Goal: Task Accomplishment & Management: Manage account settings

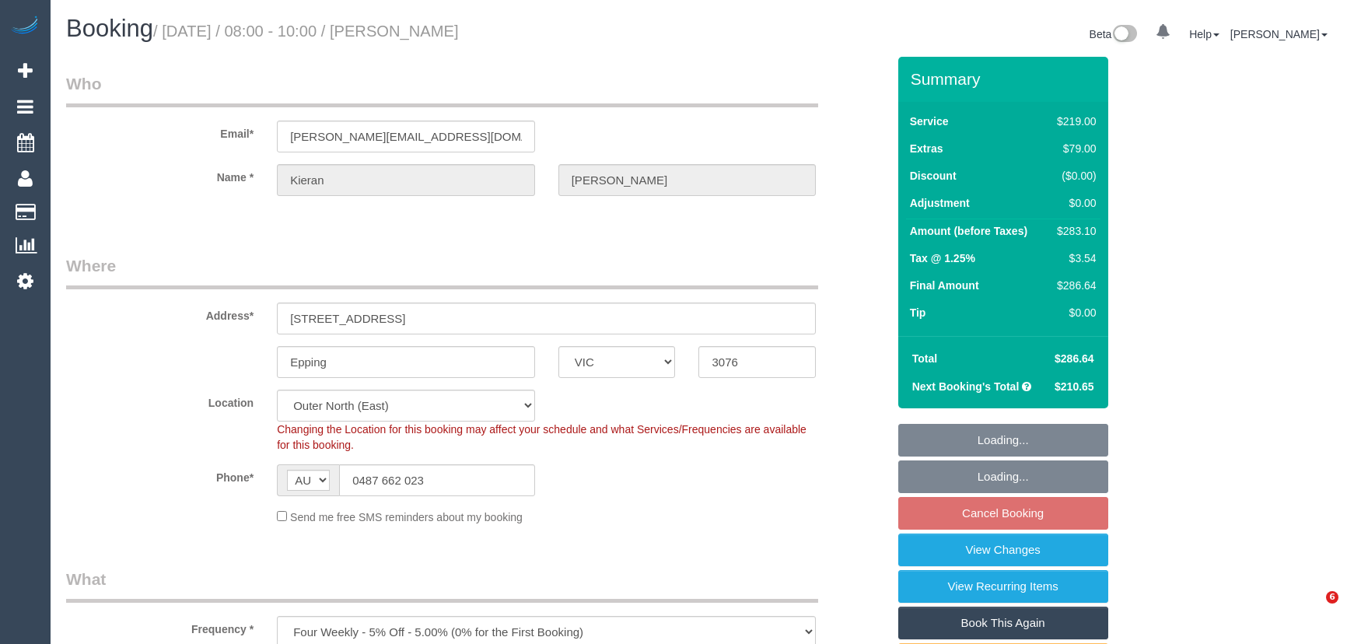
select select "VIC"
select select "number:28"
select select "number:16"
select select "number:19"
select select "number:24"
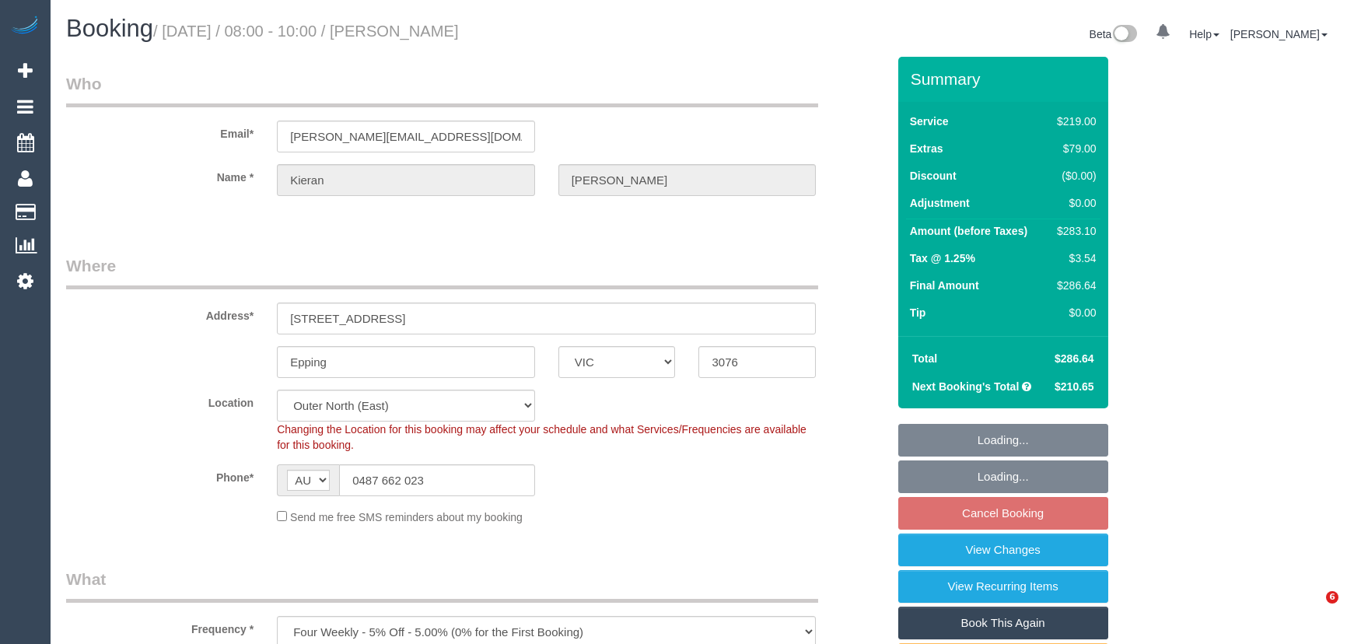
select select "number:34"
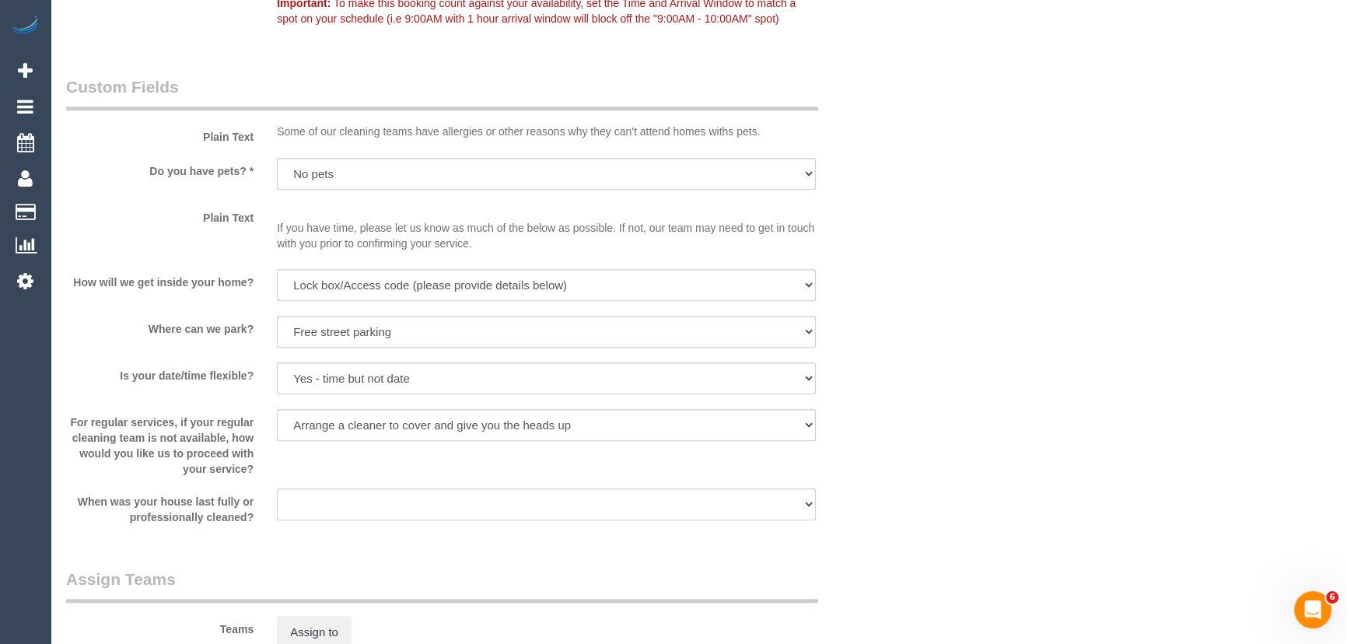
scroll to position [1697, 0]
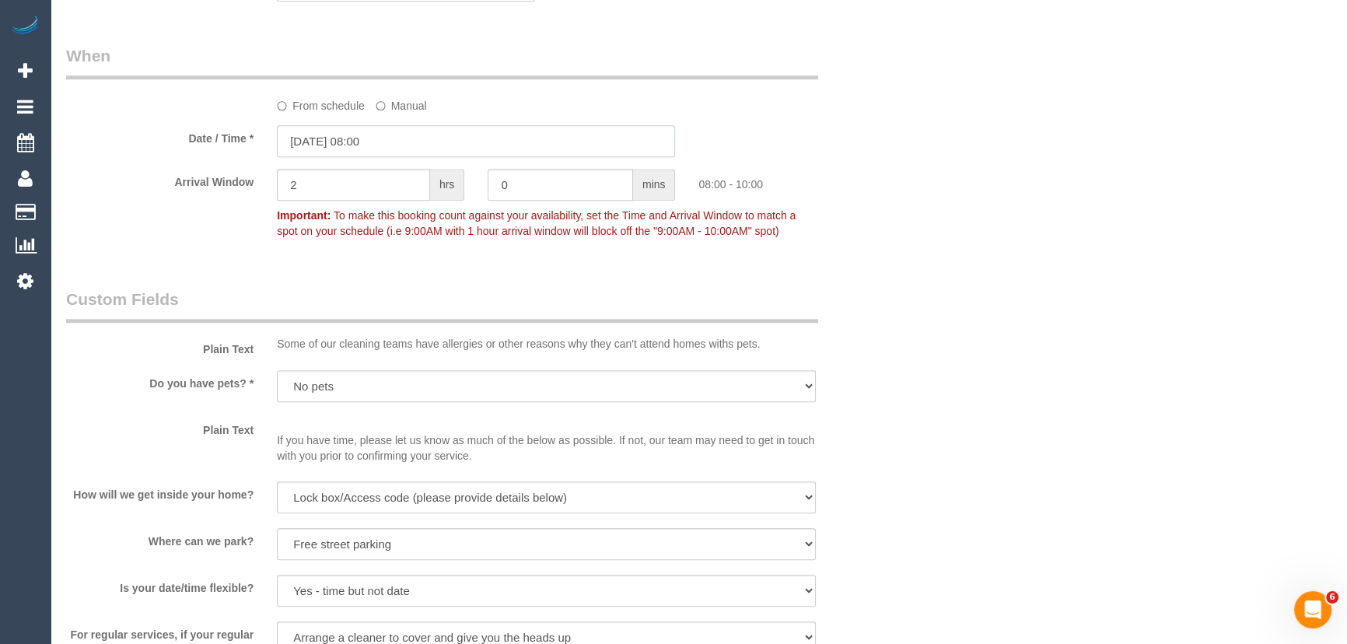
click at [407, 148] on input "17/10/2025 08:00" at bounding box center [476, 141] width 398 height 32
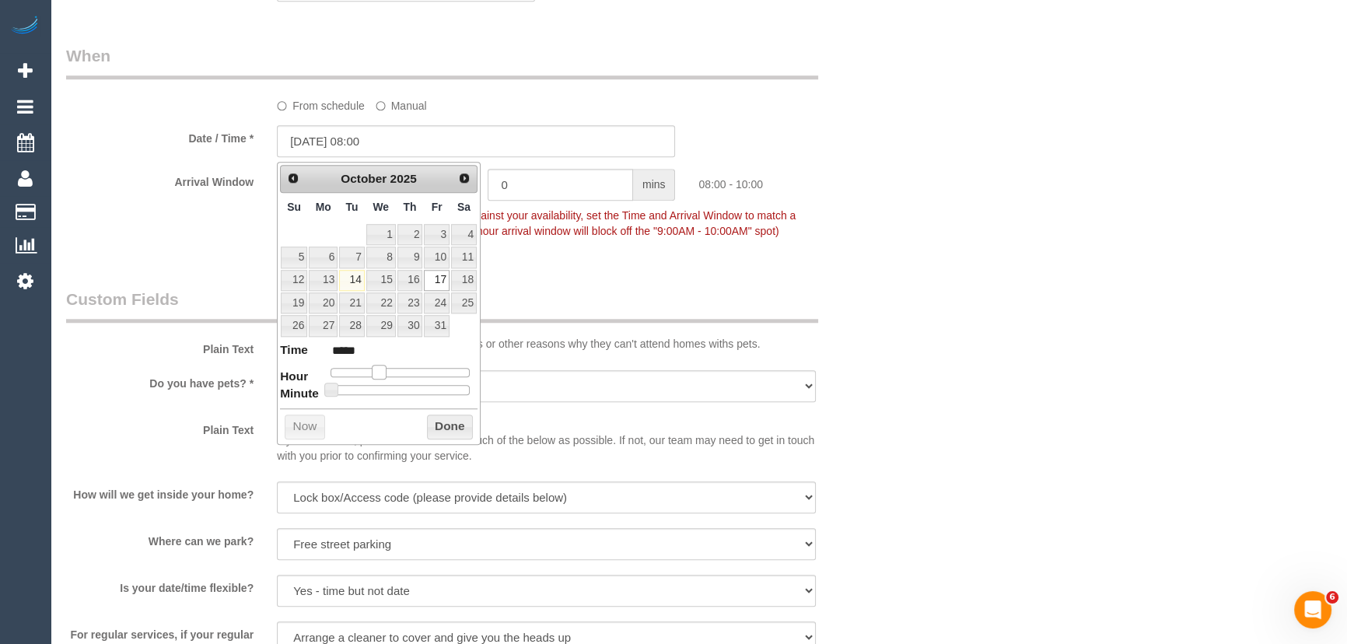
click at [374, 372] on span at bounding box center [379, 372] width 14 height 14
type input "17/10/2025 07:00"
type input "*****"
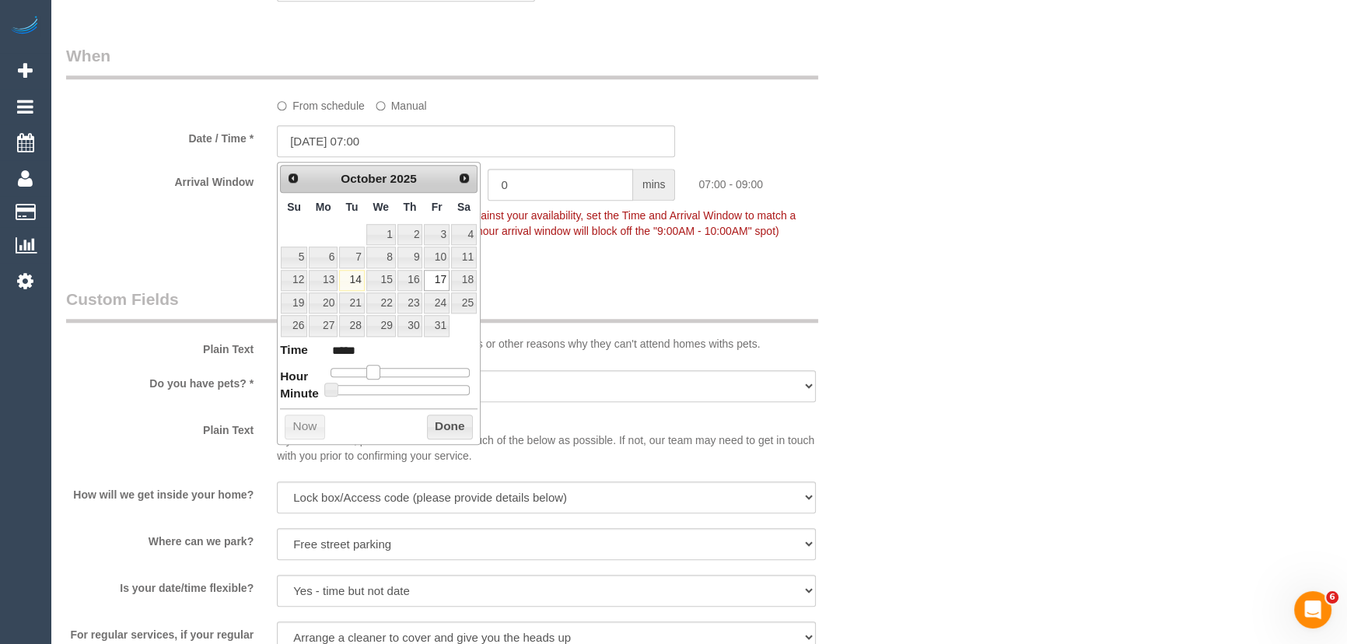
click at [368, 373] on span at bounding box center [373, 372] width 14 height 14
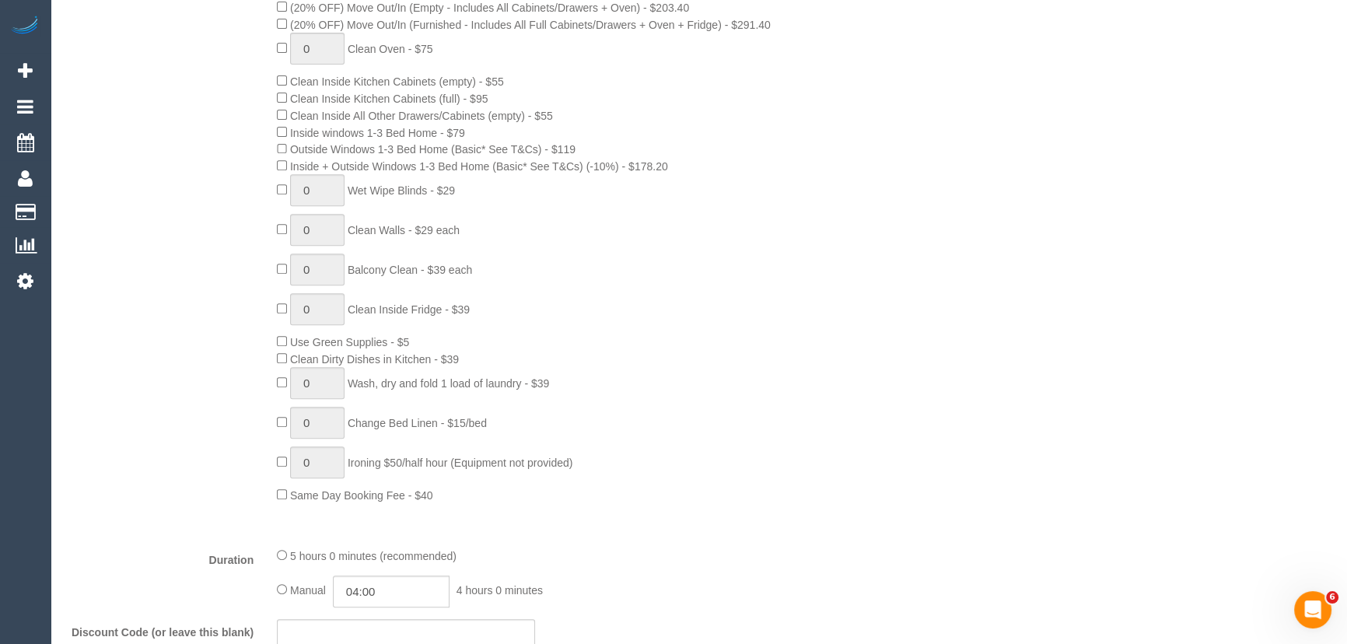
scroll to position [919, 0]
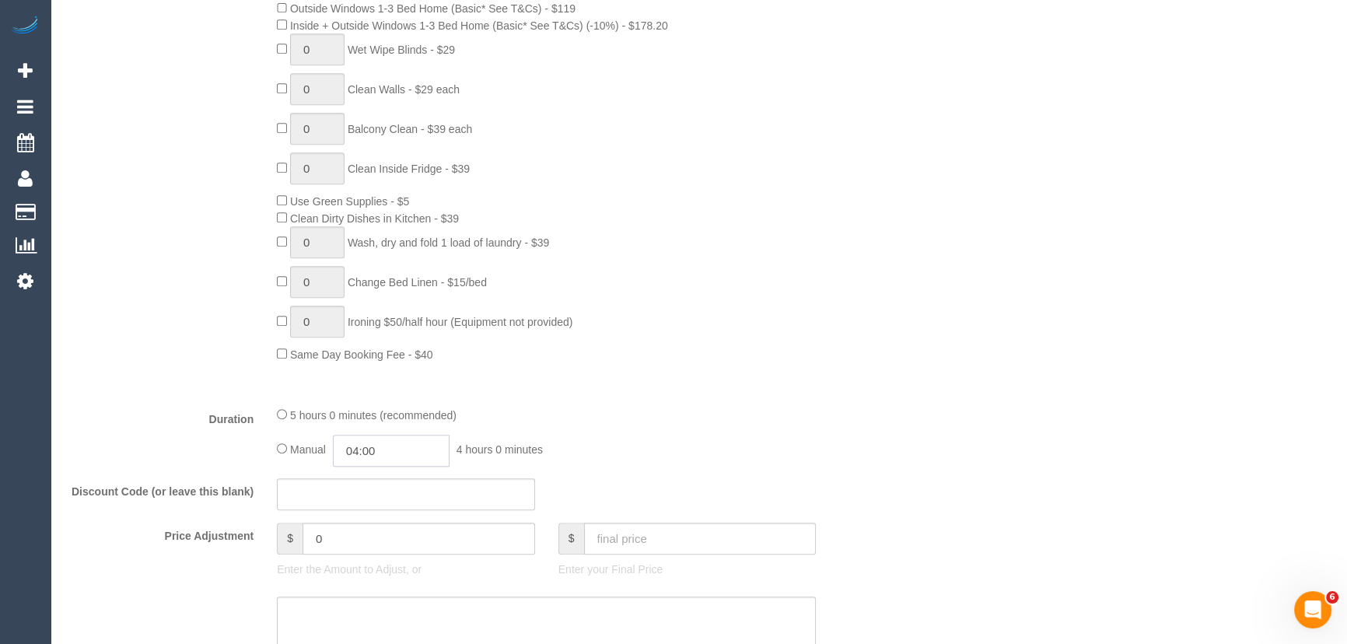
click at [413, 451] on input "04:00" at bounding box center [391, 451] width 117 height 32
click at [380, 561] on li "05:30" at bounding box center [374, 564] width 69 height 20
type input "05:30"
click at [664, 435] on div "5 hours 0 minutes (recommended) Manual 05:30 5 hours 30 minutes" at bounding box center [546, 436] width 562 height 61
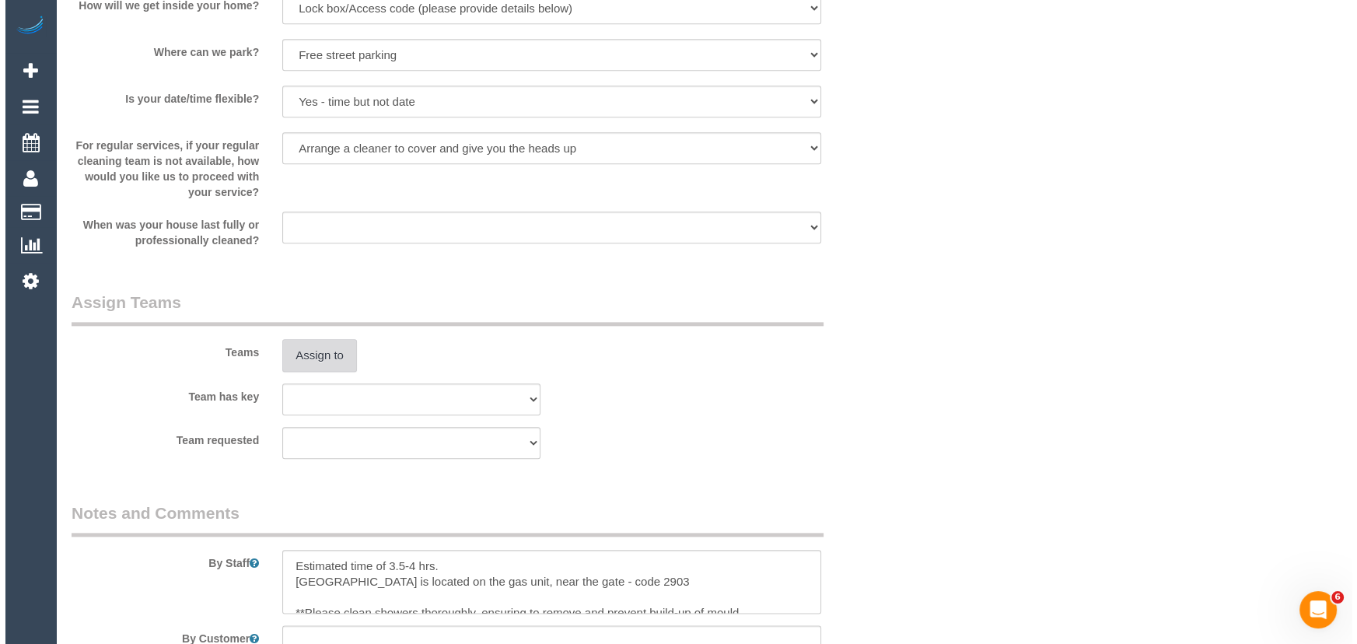
scroll to position [2192, 0]
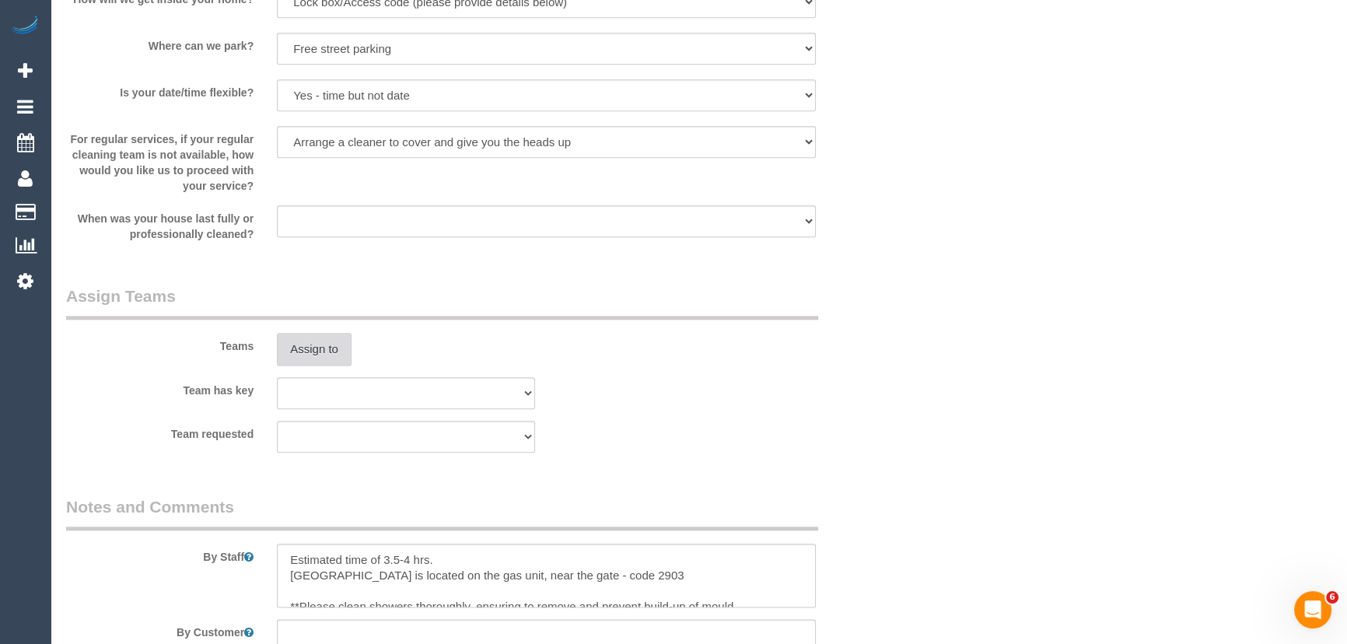
click at [306, 343] on button "Assign to" at bounding box center [314, 349] width 75 height 33
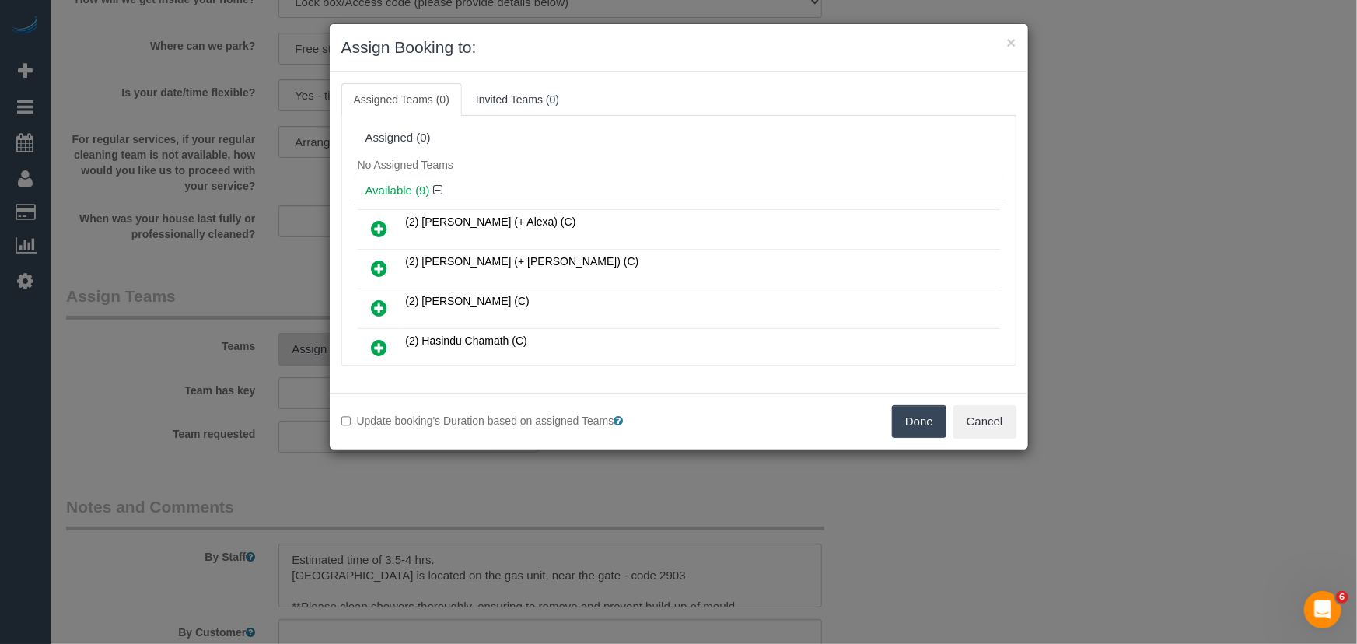
scroll to position [269, 0]
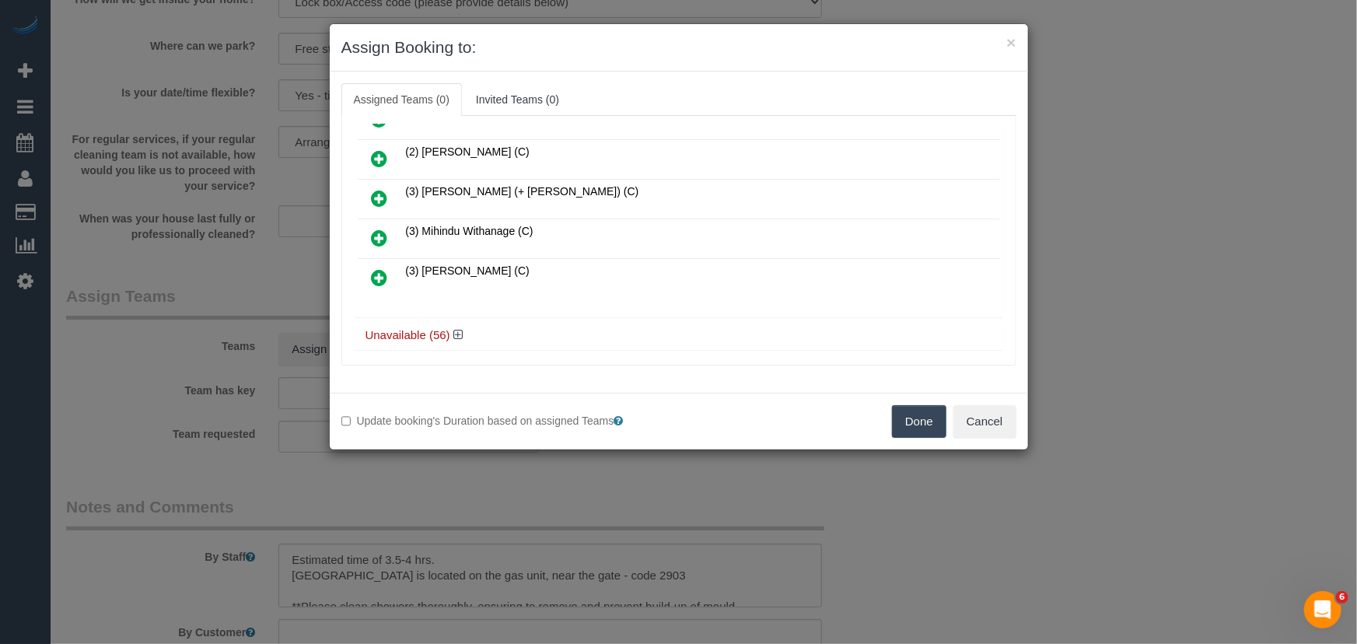
click at [377, 280] on link at bounding box center [380, 278] width 37 height 31
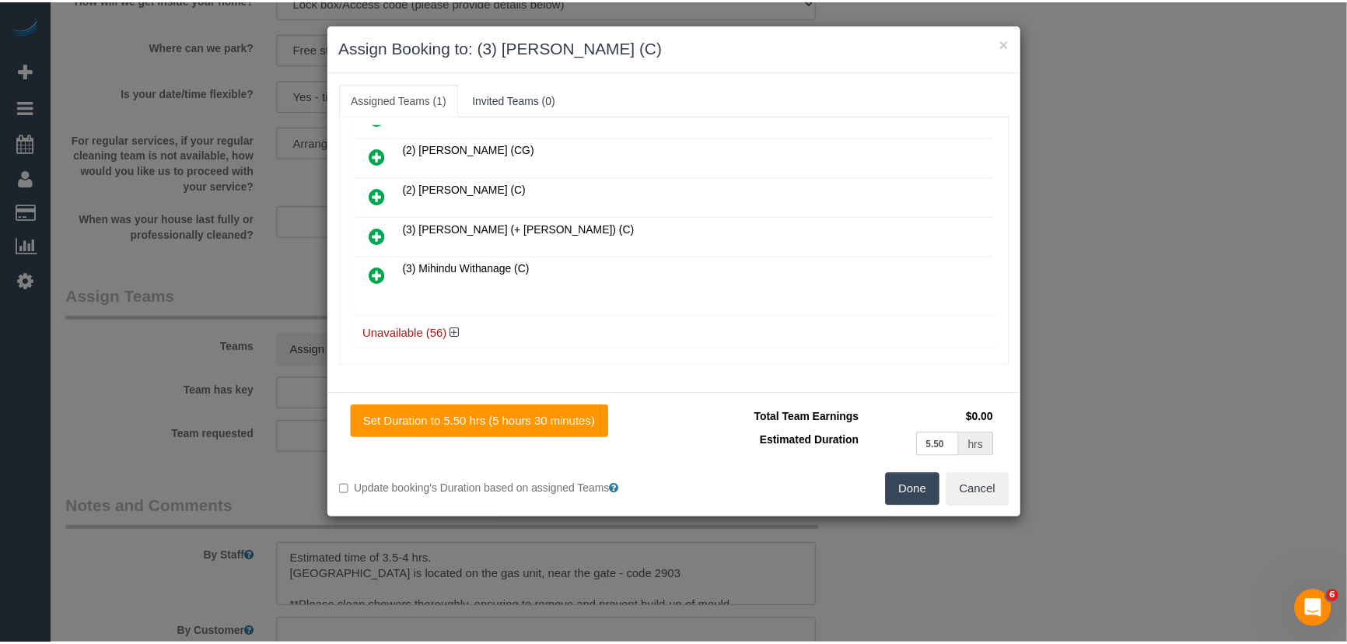
scroll to position [267, 0]
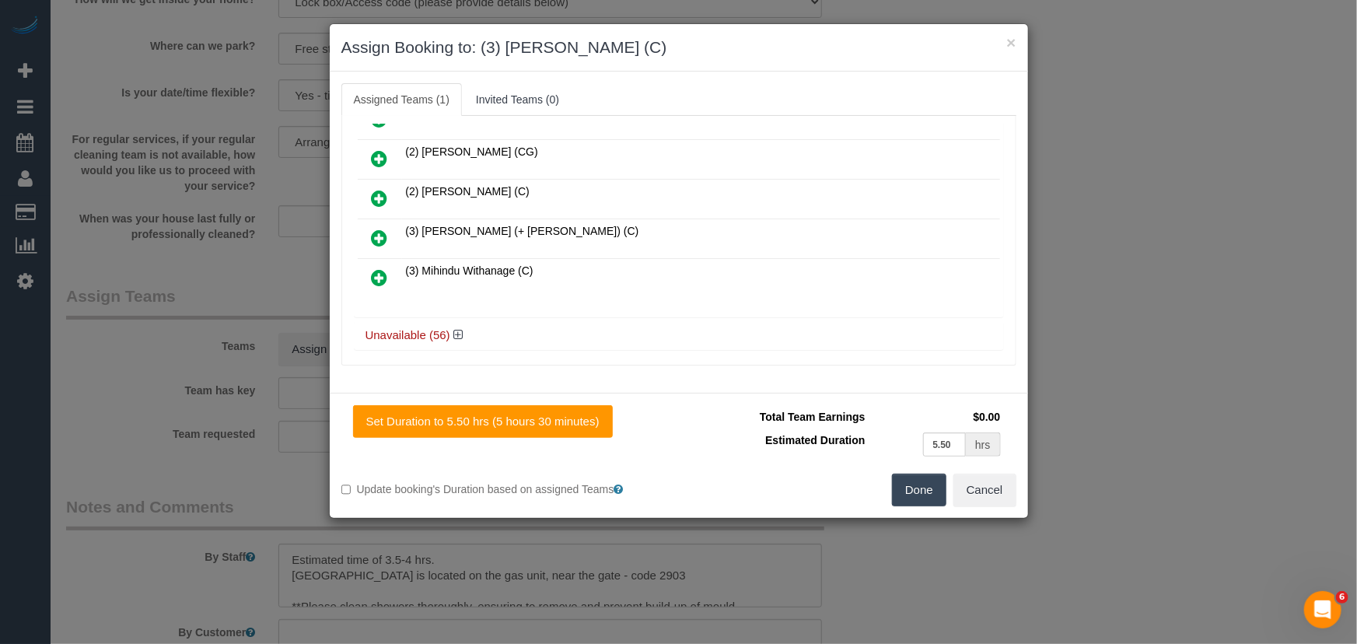
click at [909, 496] on button "Done" at bounding box center [919, 490] width 54 height 33
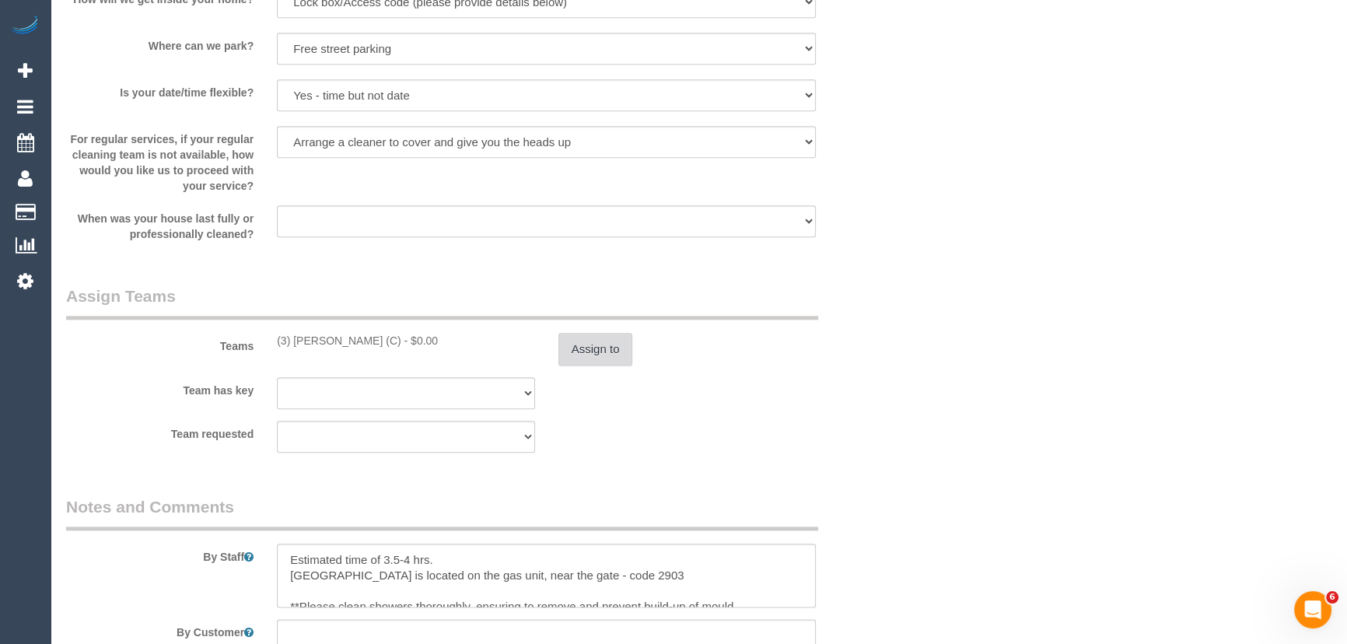
click at [601, 354] on button "Assign to" at bounding box center [596, 349] width 75 height 33
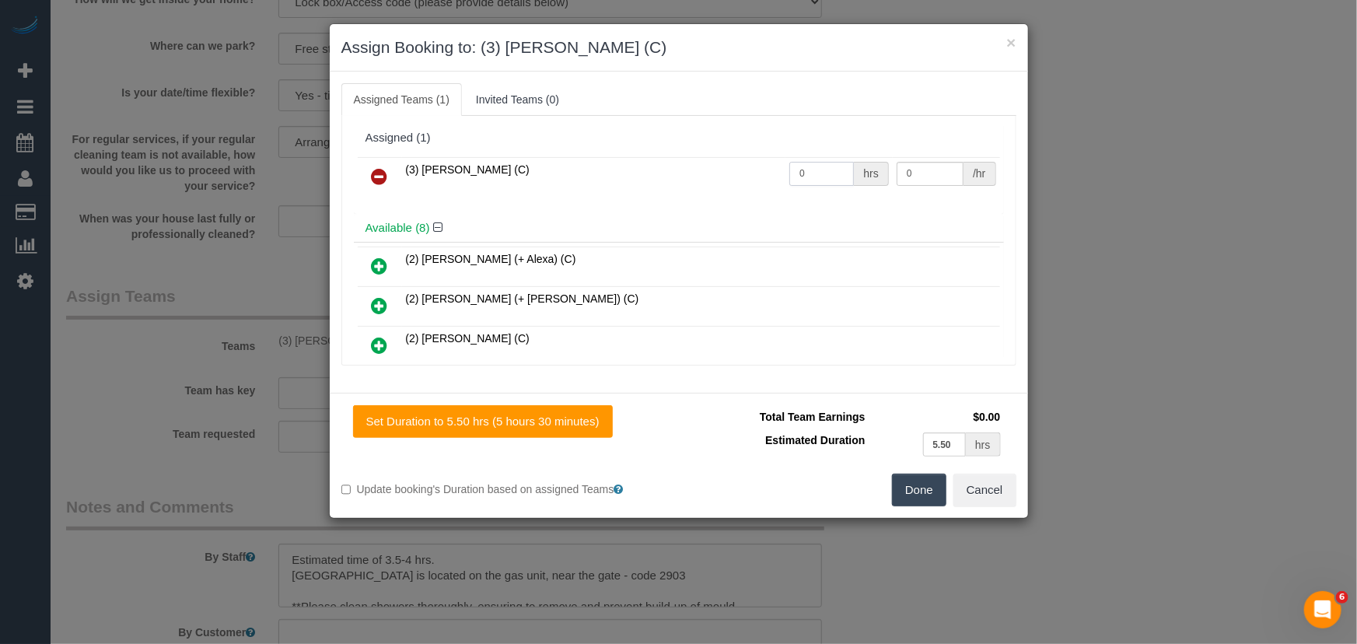
click at [830, 184] on input "0" at bounding box center [822, 174] width 65 height 24
type input "1"
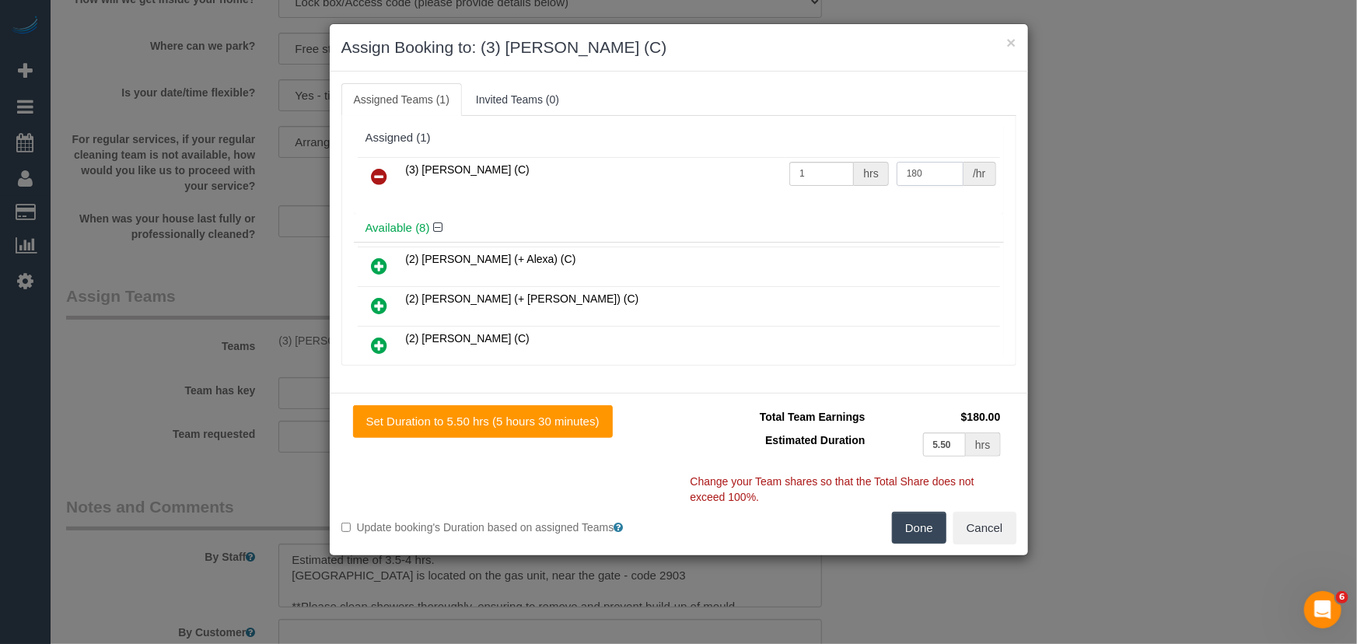
type input "180"
click at [915, 521] on button "Done" at bounding box center [919, 528] width 54 height 33
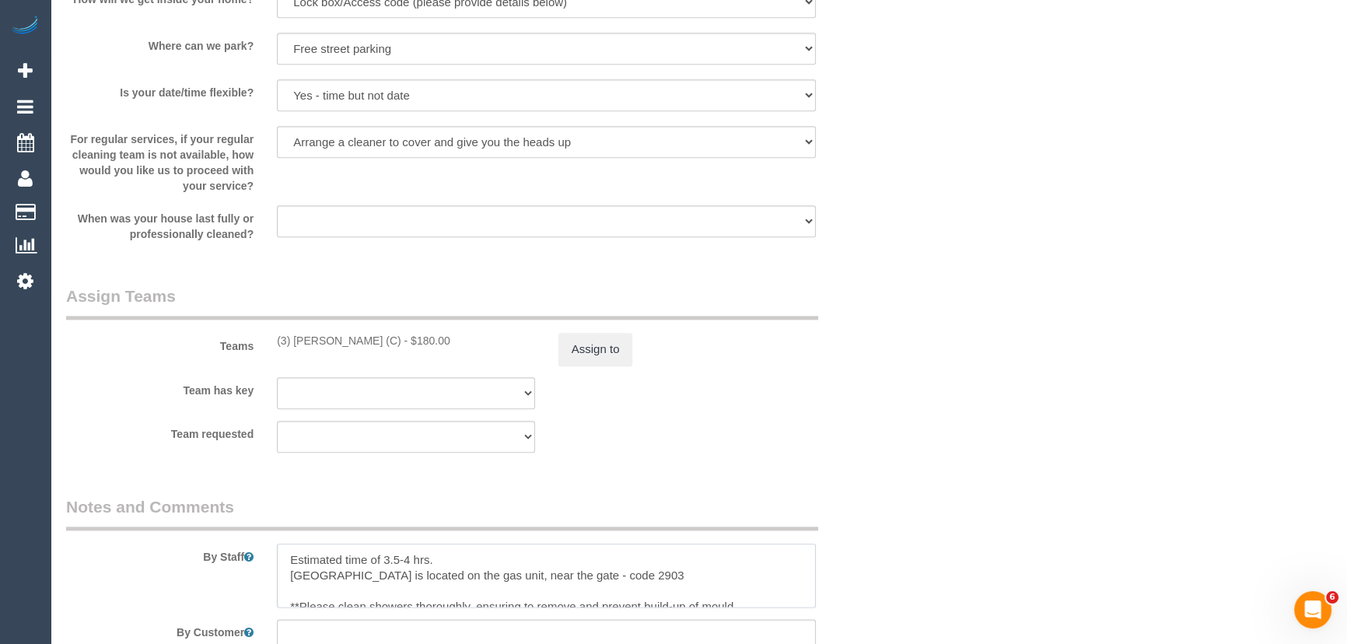
click at [408, 562] on textarea at bounding box center [546, 576] width 539 height 64
type textarea "Estimated time of 4.5-5.5 hrs. Lock box is located on the gas unit, near the ga…"
click at [583, 499] on legend "Notes and Comments" at bounding box center [442, 513] width 752 height 35
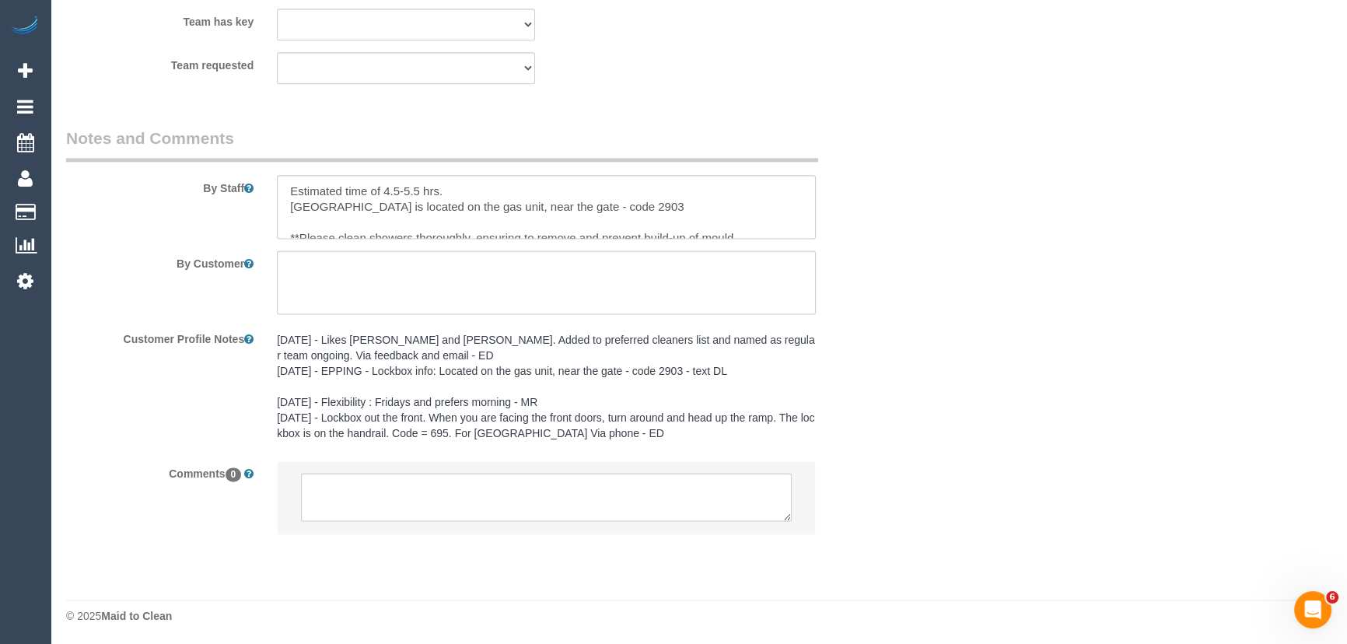
scroll to position [2566, 0]
click at [489, 506] on textarea at bounding box center [546, 495] width 491 height 48
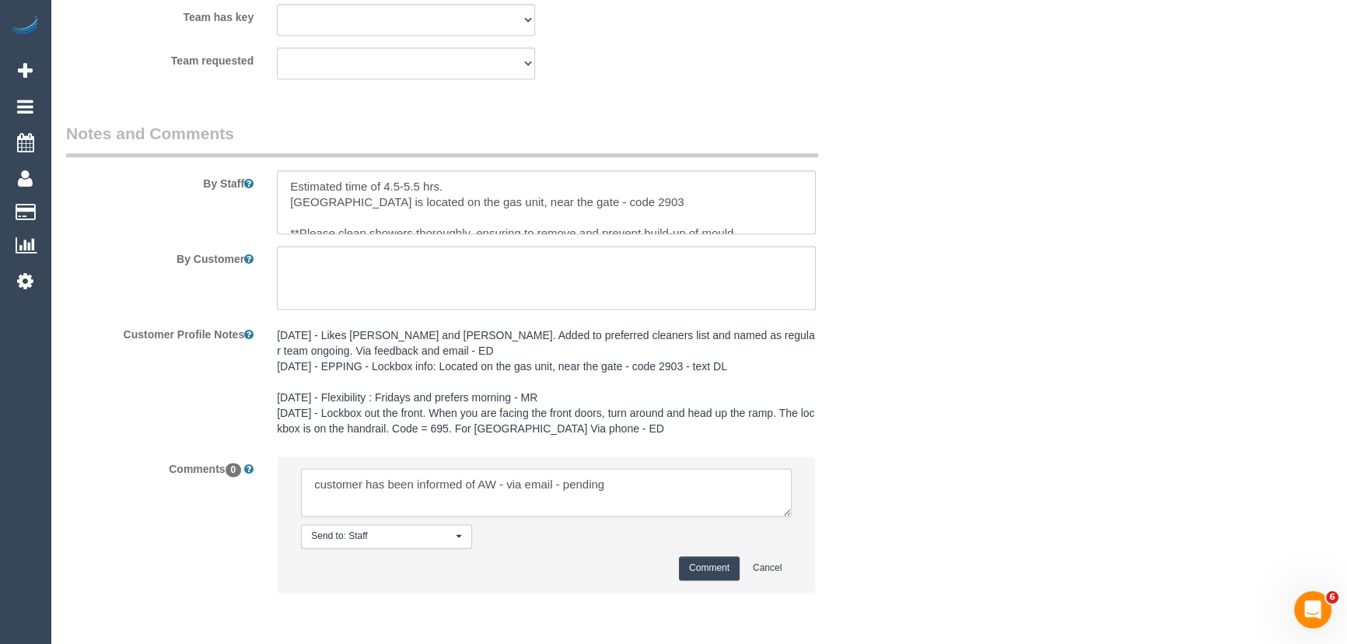
type textarea "customer has been informed of AW - via email - pending"
click at [701, 576] on button "Comment" at bounding box center [709, 568] width 61 height 24
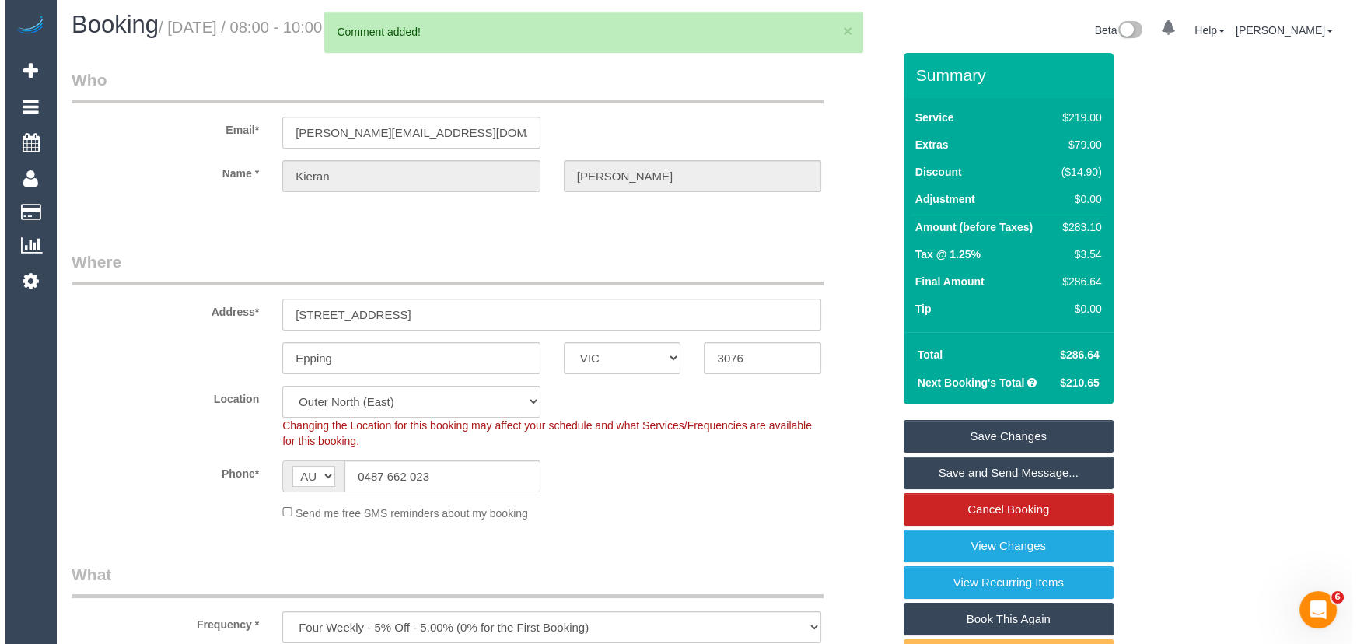
scroll to position [0, 0]
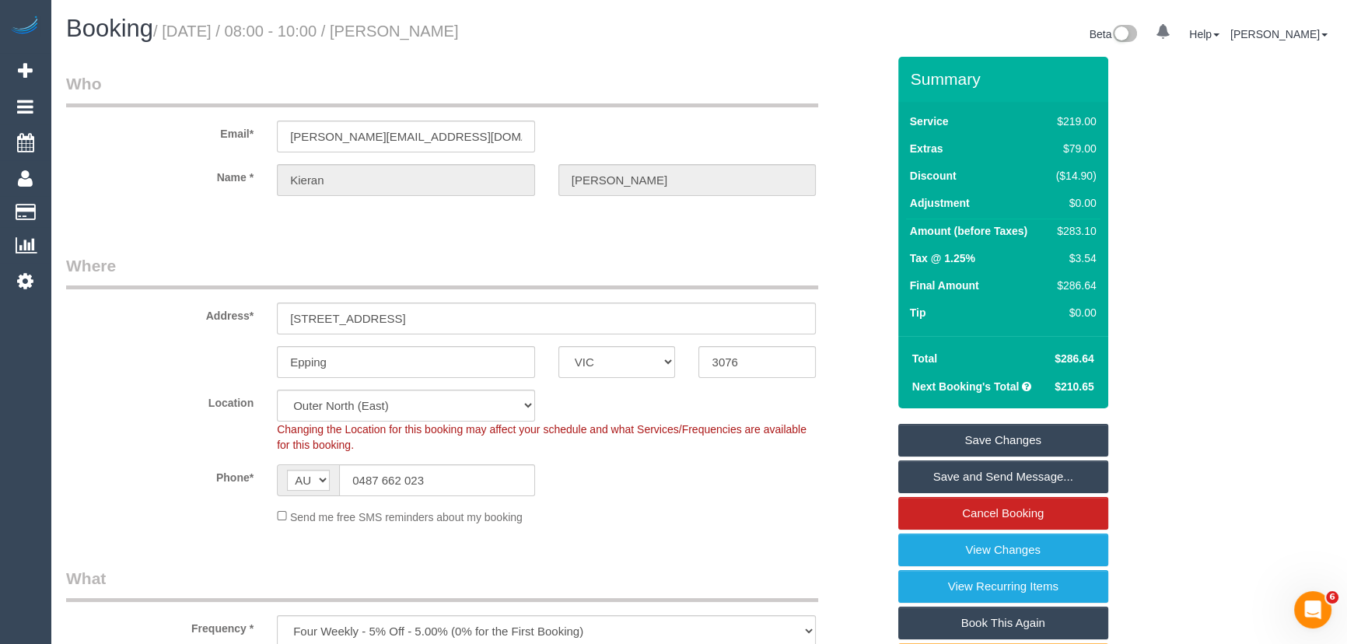
click at [425, 29] on small "/ October 17, 2025 / 08:00 - 10:00 / Kieran Grealish" at bounding box center [306, 31] width 306 height 17
copy small "Kieran Grealish"
click at [943, 449] on link "Save Changes" at bounding box center [1003, 440] width 210 height 33
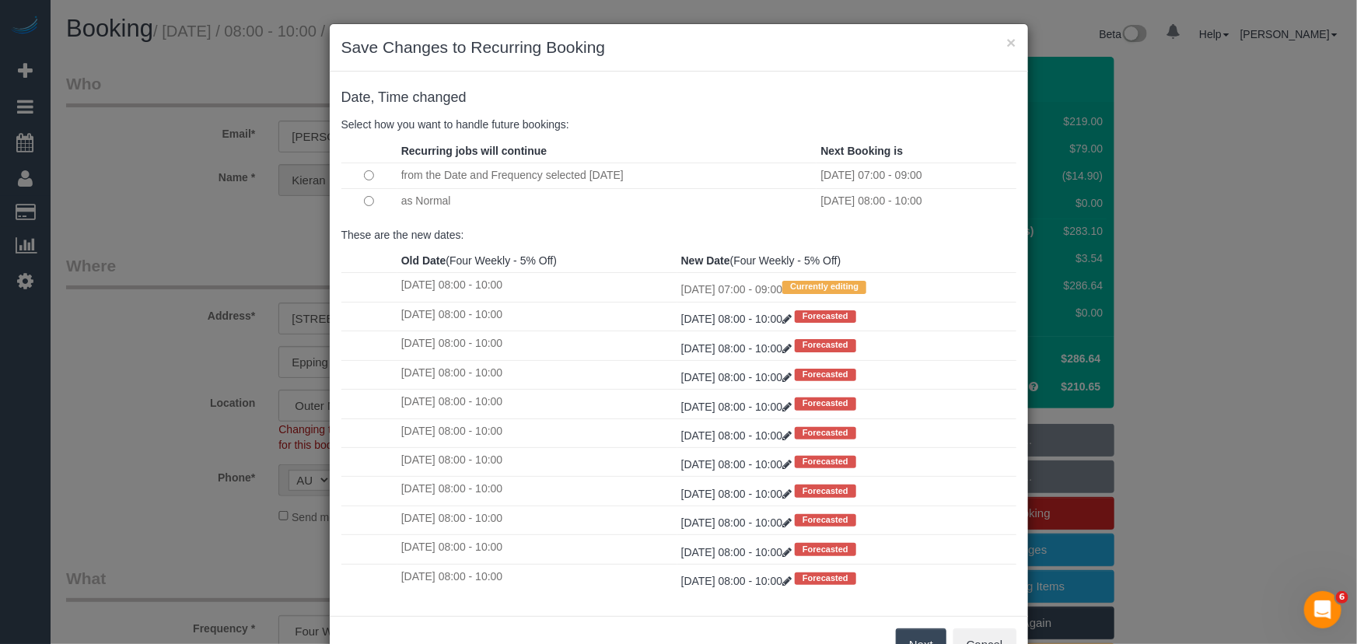
click at [907, 636] on button "Next" at bounding box center [921, 645] width 51 height 33
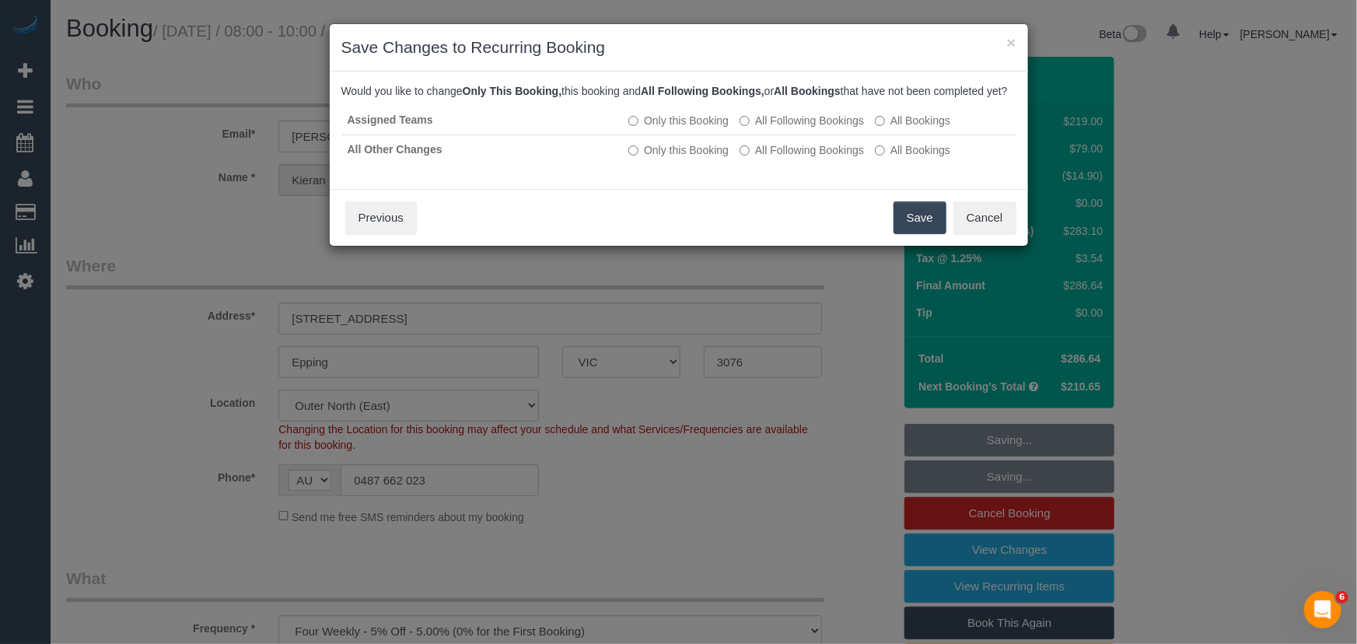
click at [912, 233] on button "Save" at bounding box center [920, 217] width 53 height 33
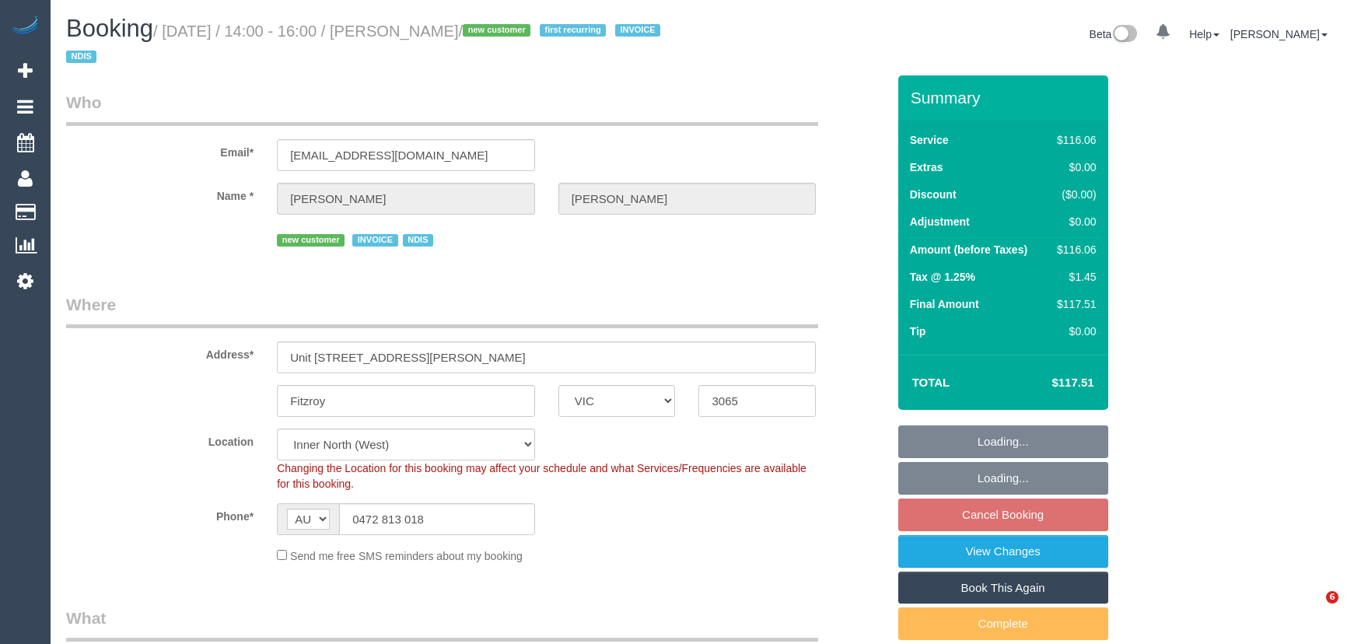
select select "VIC"
select select "number:28"
select select "number:14"
select select "number:19"
select select "object:758"
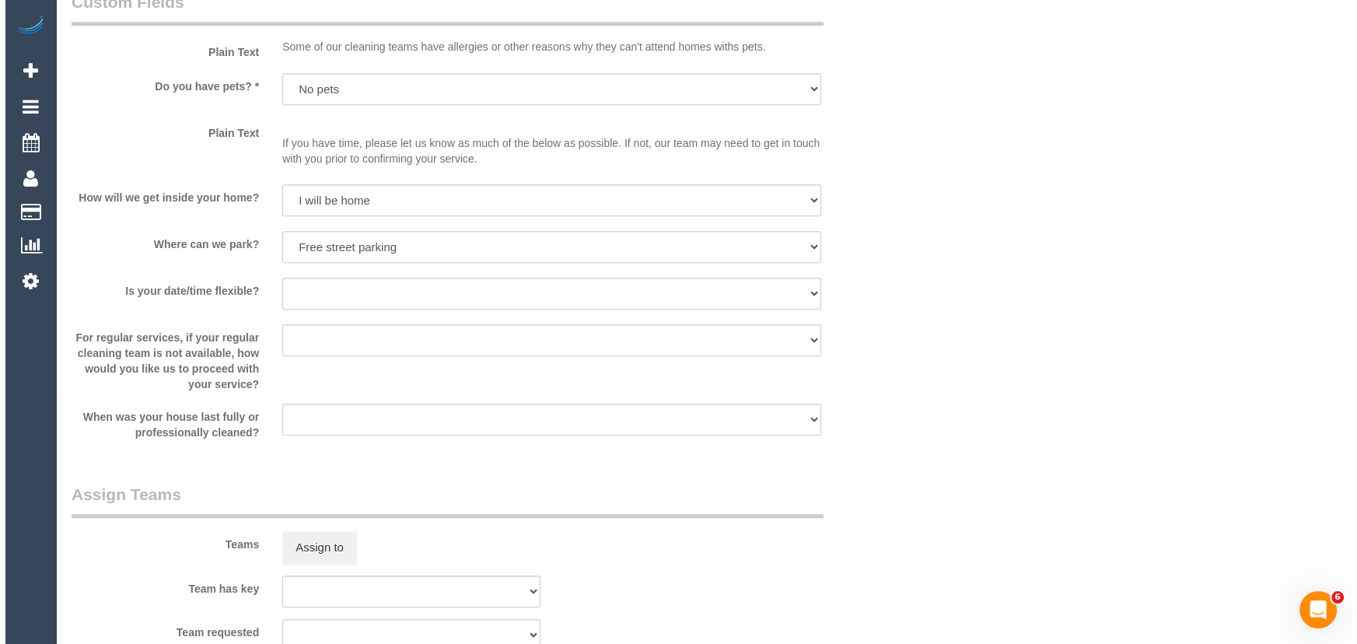
scroll to position [1626, 0]
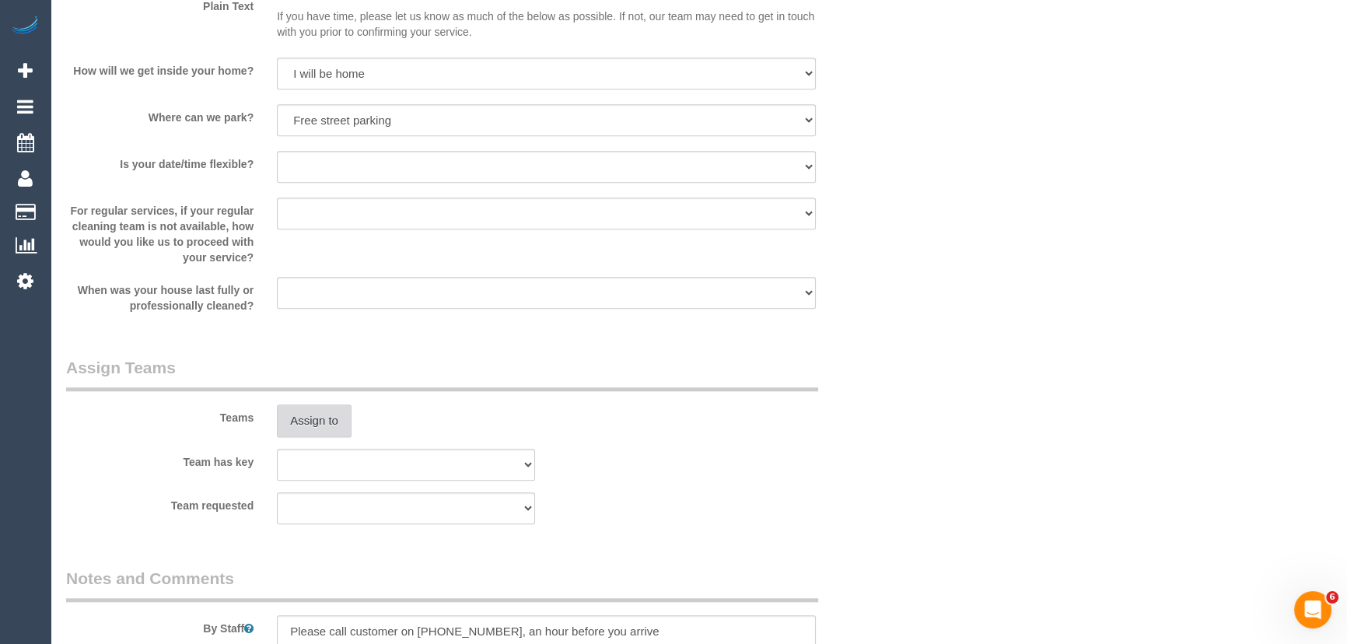
click at [325, 426] on button "Assign to" at bounding box center [314, 421] width 75 height 33
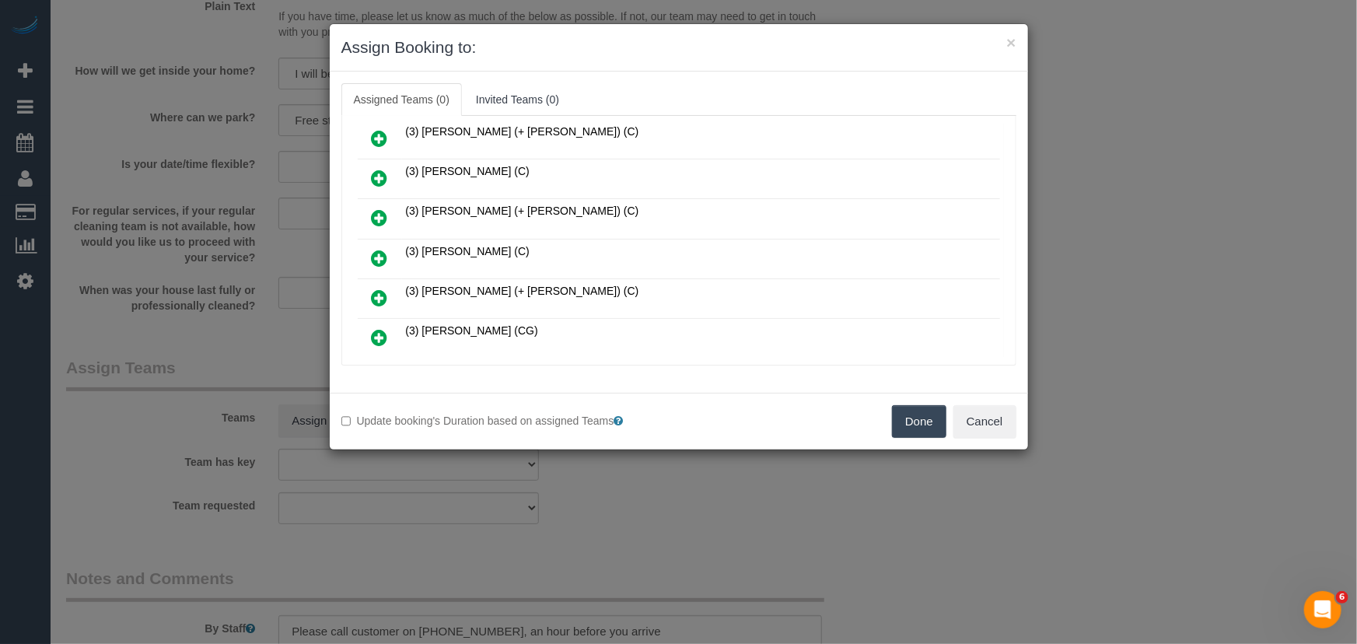
scroll to position [737, 0]
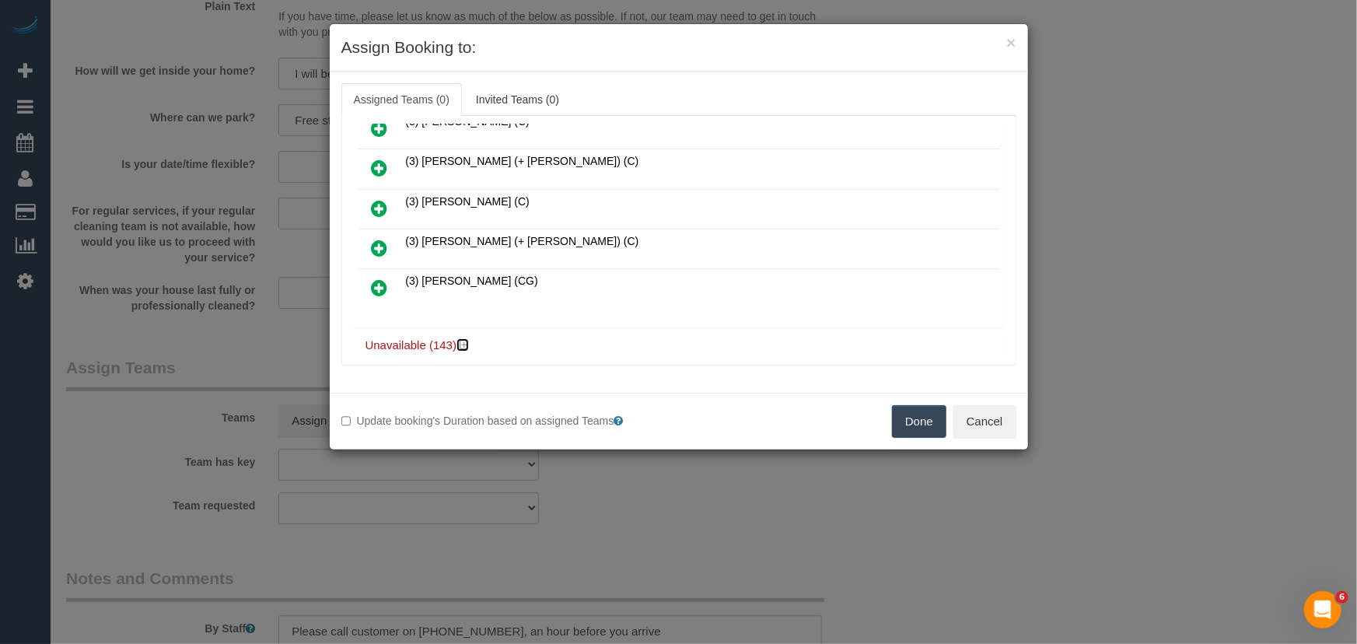
click at [464, 339] on icon at bounding box center [464, 345] width 9 height 12
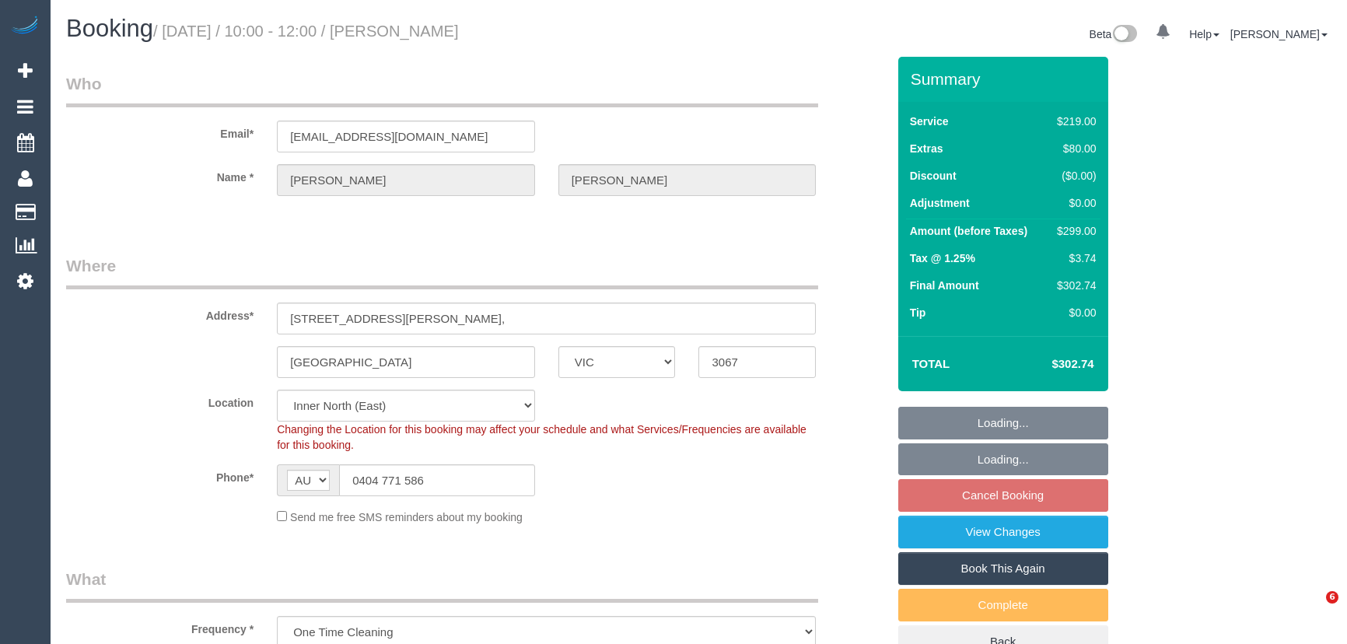
select select "VIC"
select select "string:stripe-pm_1RaTyl2GScqysDRViBg0Xrjh"
select select "number:28"
select select "number:16"
select select "number:19"
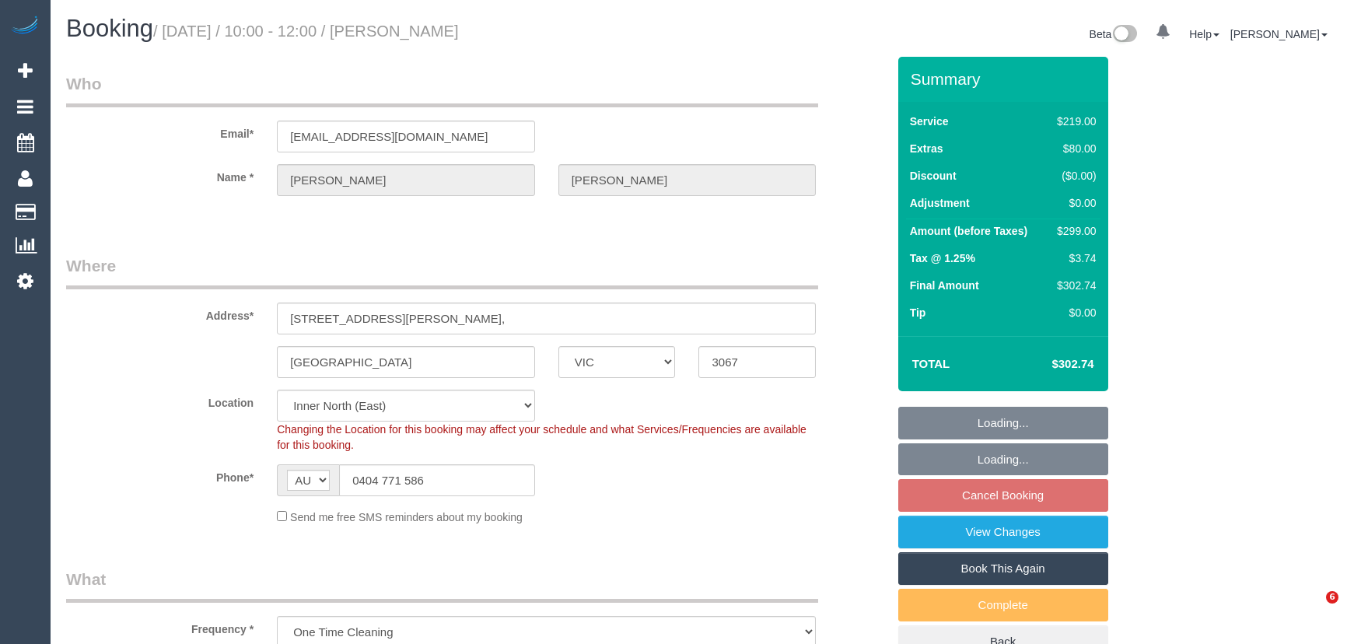
select select "number:24"
select select "number:12"
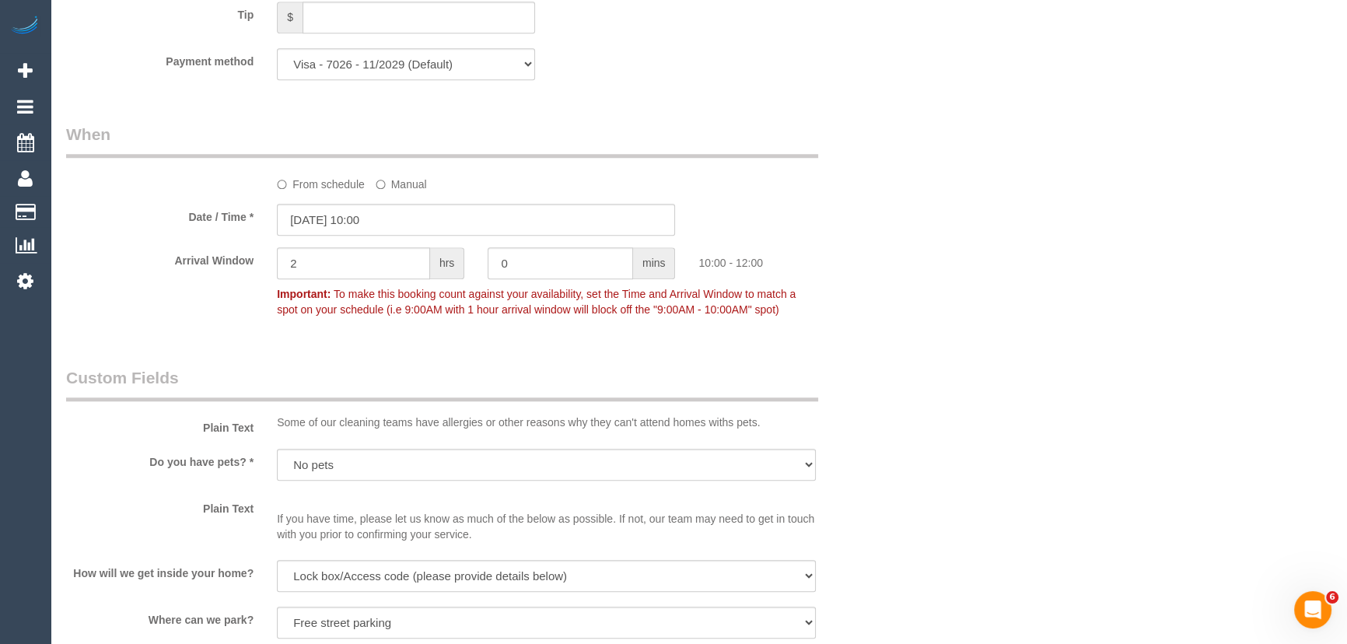
scroll to position [1485, 0]
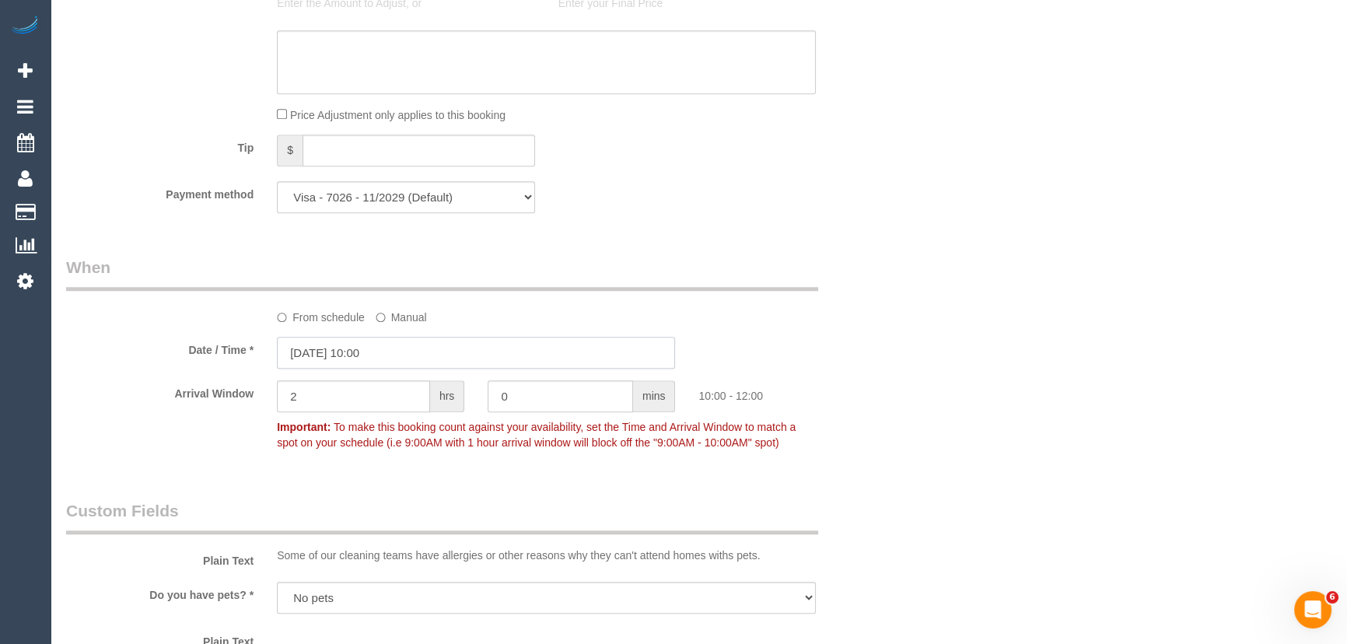
drag, startPoint x: 402, startPoint y: 359, endPoint x: 388, endPoint y: 387, distance: 32.0
click at [402, 359] on input "17/10/2025 10:00" at bounding box center [476, 353] width 398 height 32
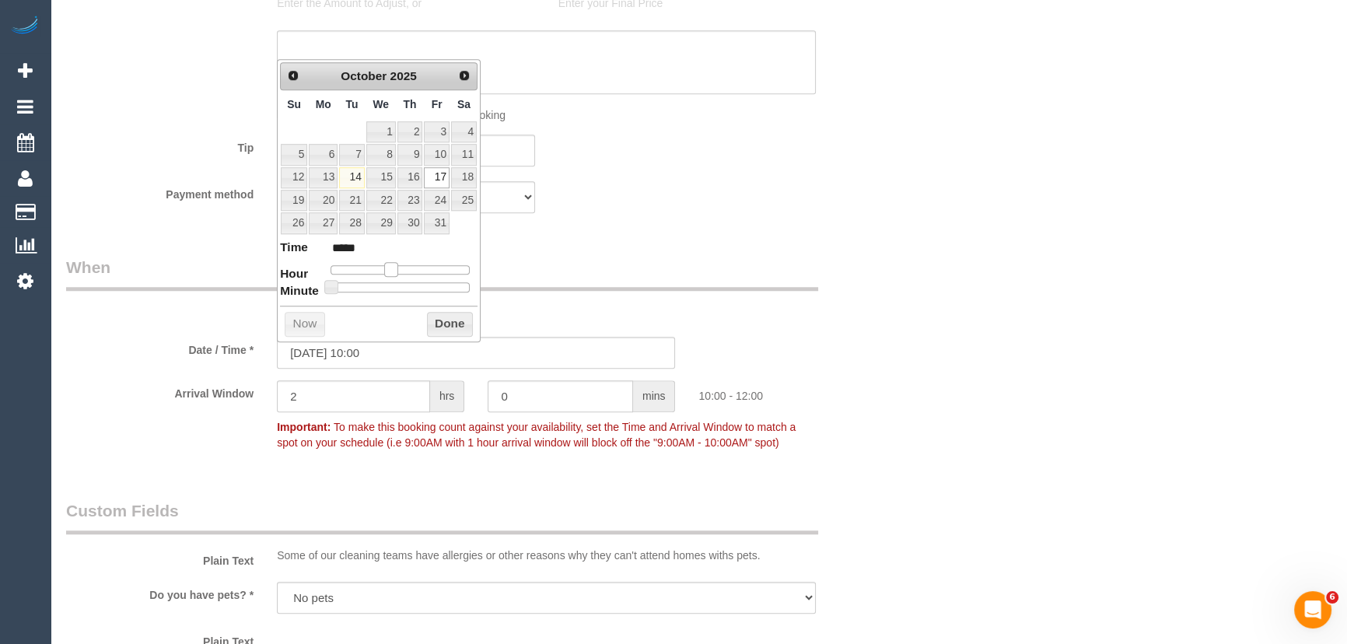
type input "17/10/2025 09:00"
type input "*****"
type input "17/10/2025 08:00"
type input "*****"
type input "17/10/2025 07:00"
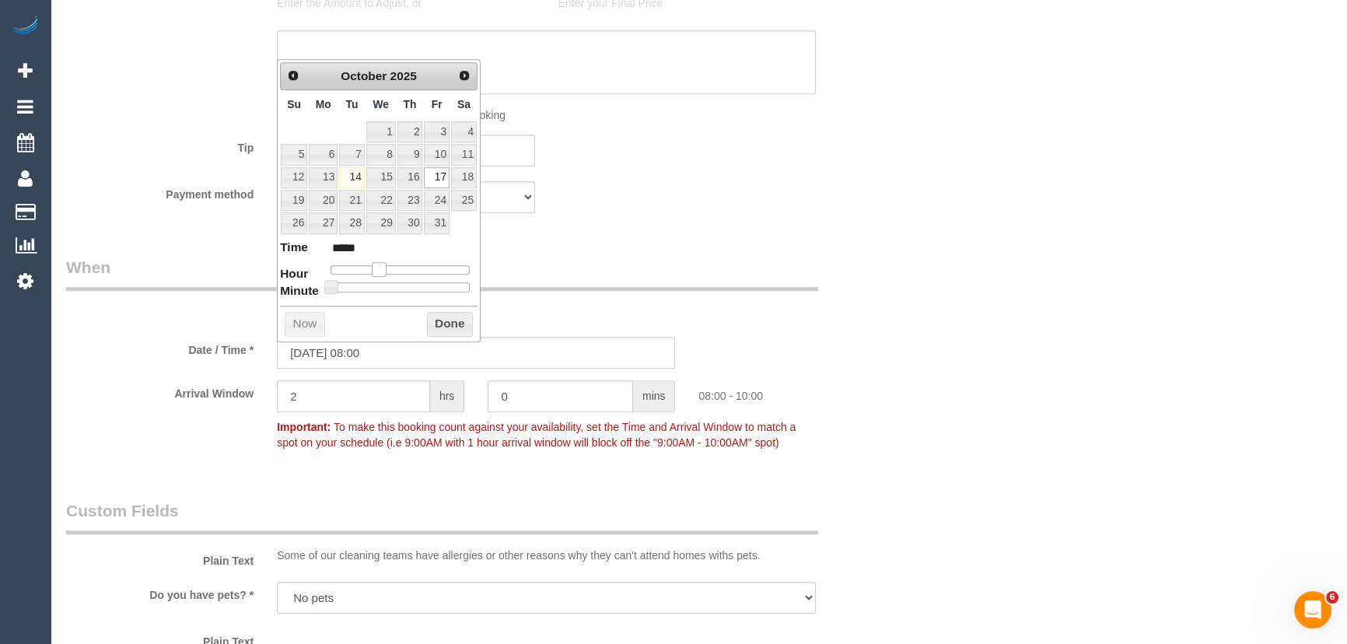
type input "*****"
drag, startPoint x: 388, startPoint y: 269, endPoint x: 371, endPoint y: 271, distance: 17.2
click at [371, 271] on span at bounding box center [373, 269] width 14 height 14
click at [623, 233] on div "Who Email* tailoredpurchases@gmail.com Name * Peter Taylor Where Address* Unit …" at bounding box center [476, 128] width 844 height 3112
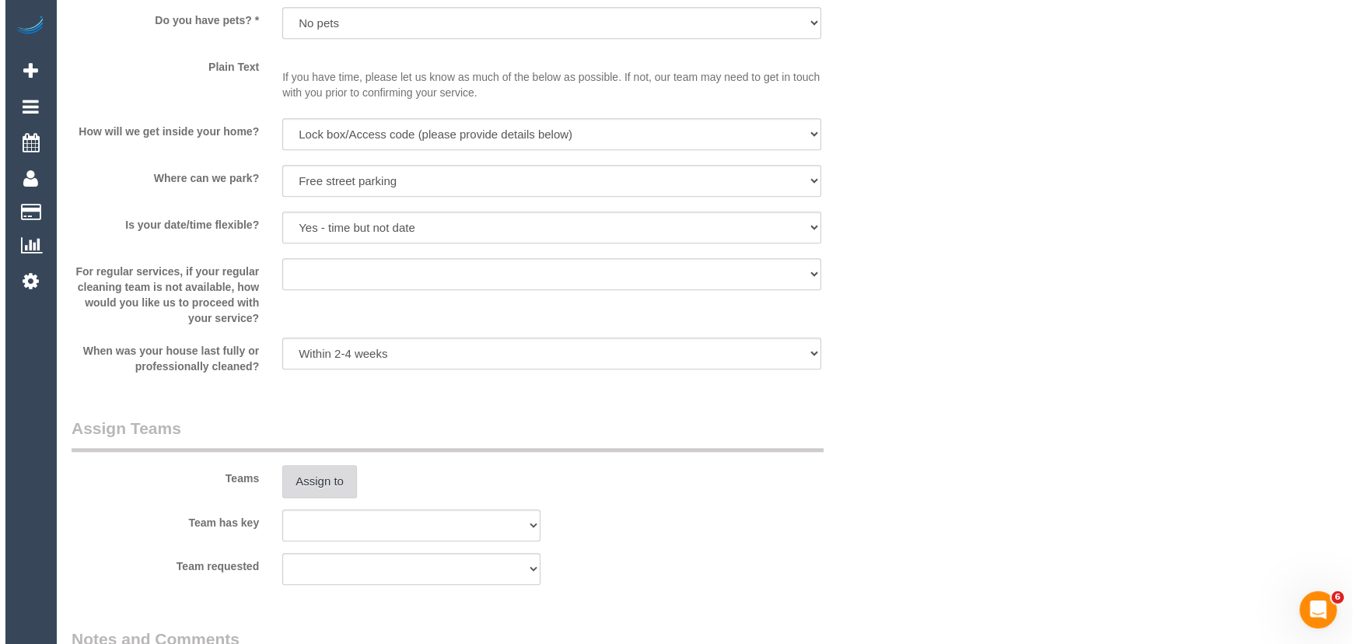
scroll to position [2121, 0]
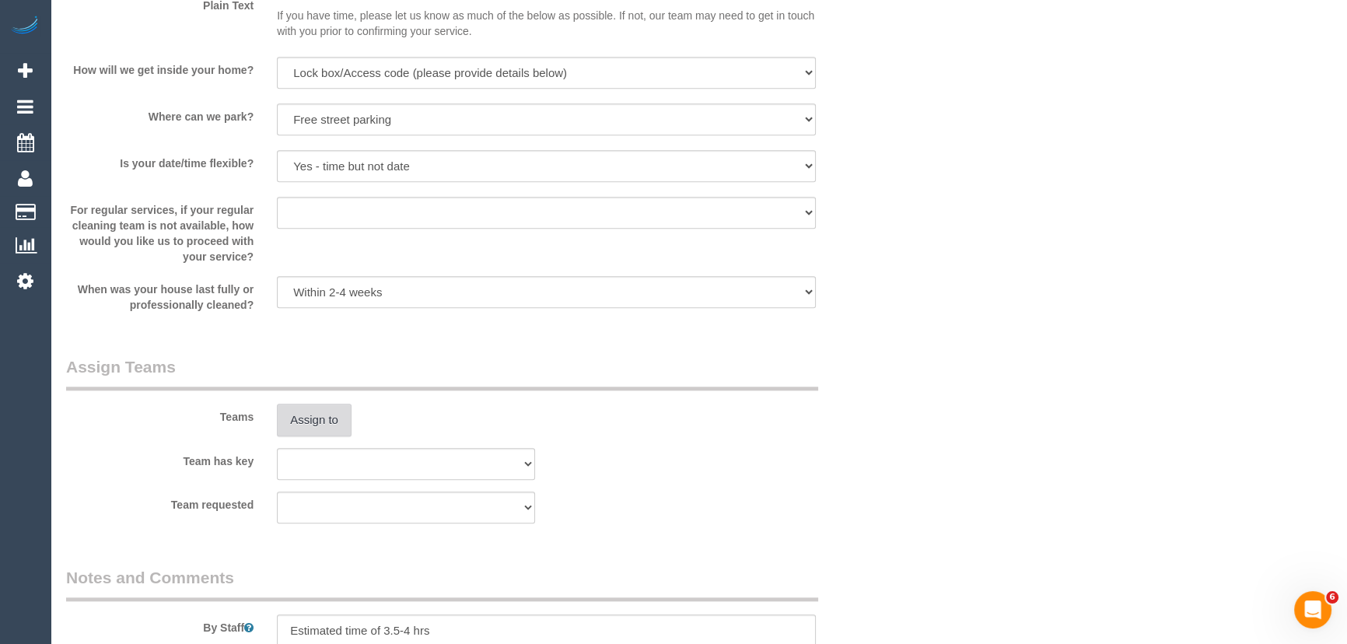
click at [320, 418] on button "Assign to" at bounding box center [314, 420] width 75 height 33
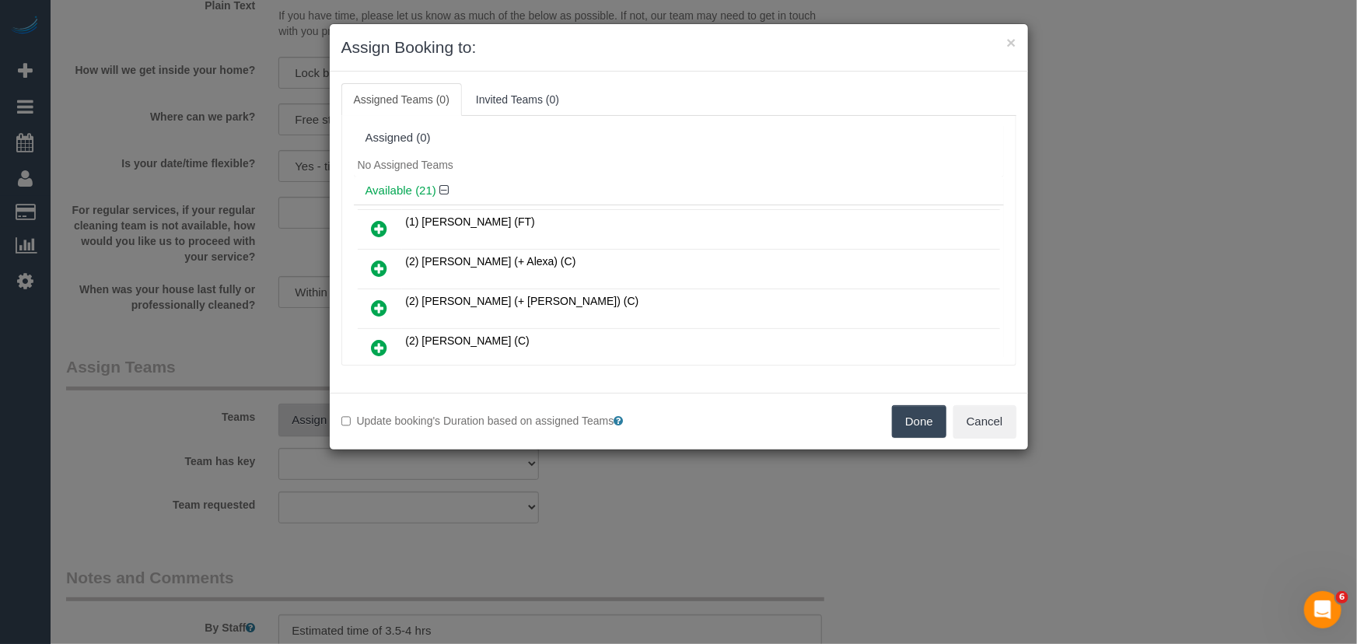
scroll to position [487, 0]
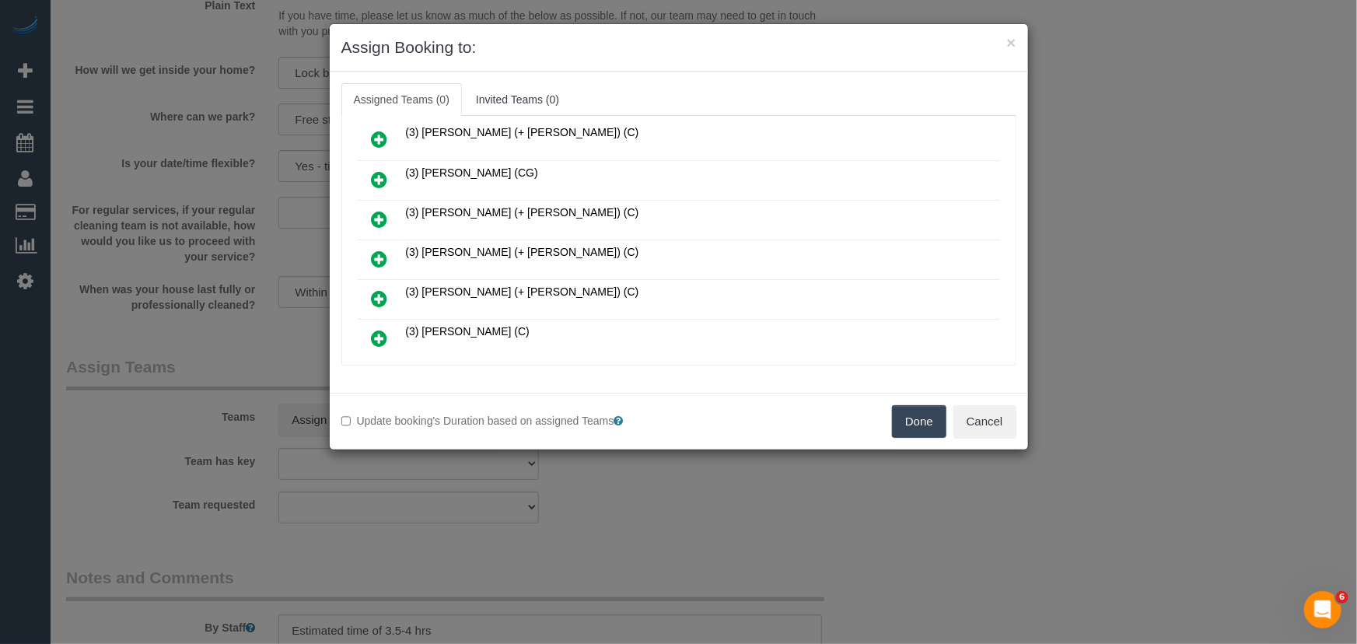
click at [377, 250] on icon at bounding box center [380, 259] width 16 height 19
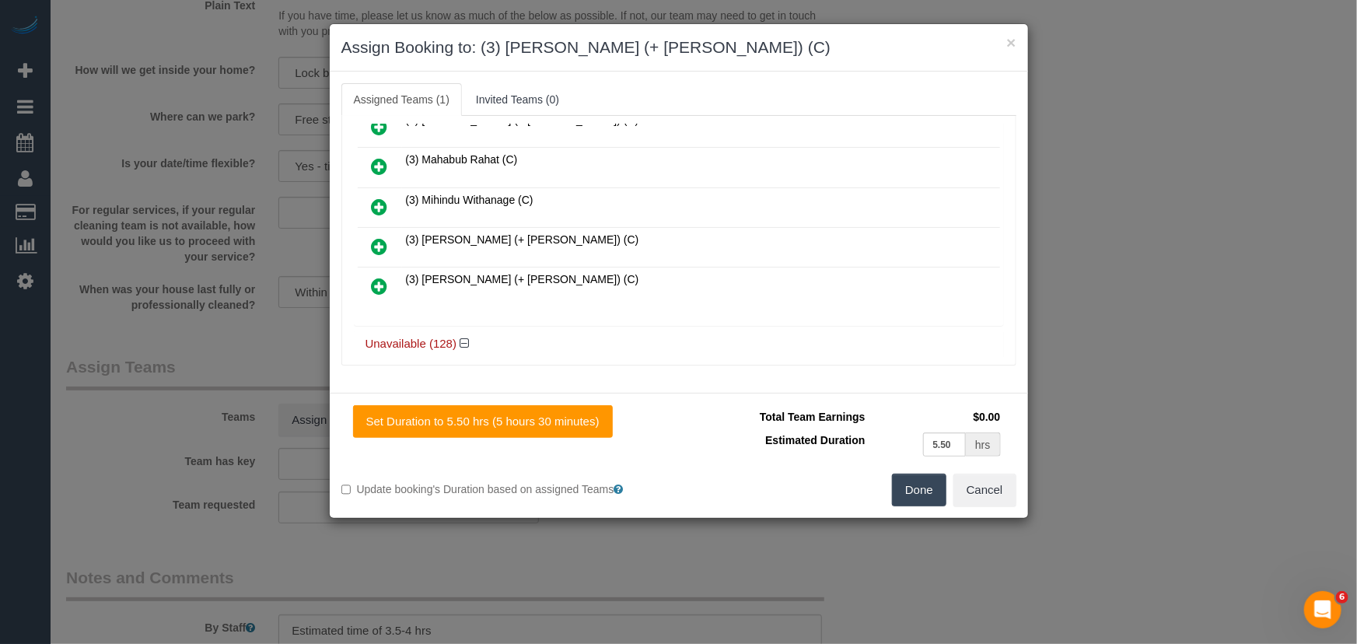
click at [376, 277] on icon at bounding box center [380, 286] width 16 height 19
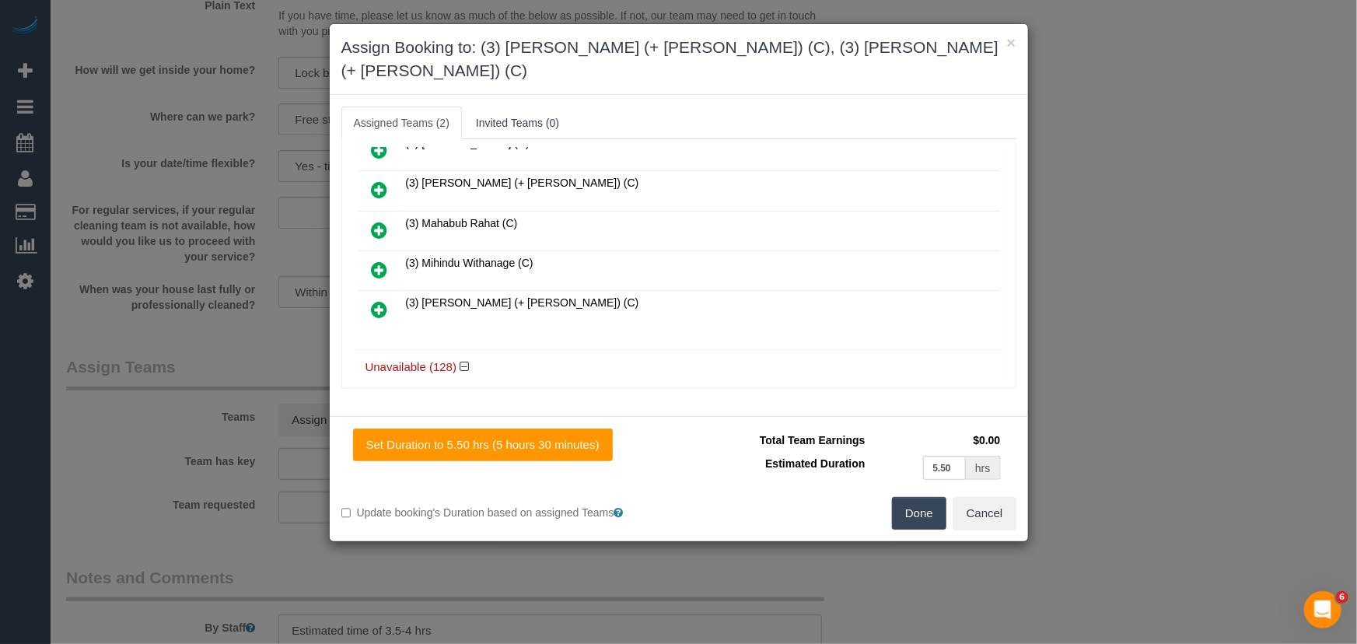
scroll to position [775, 0]
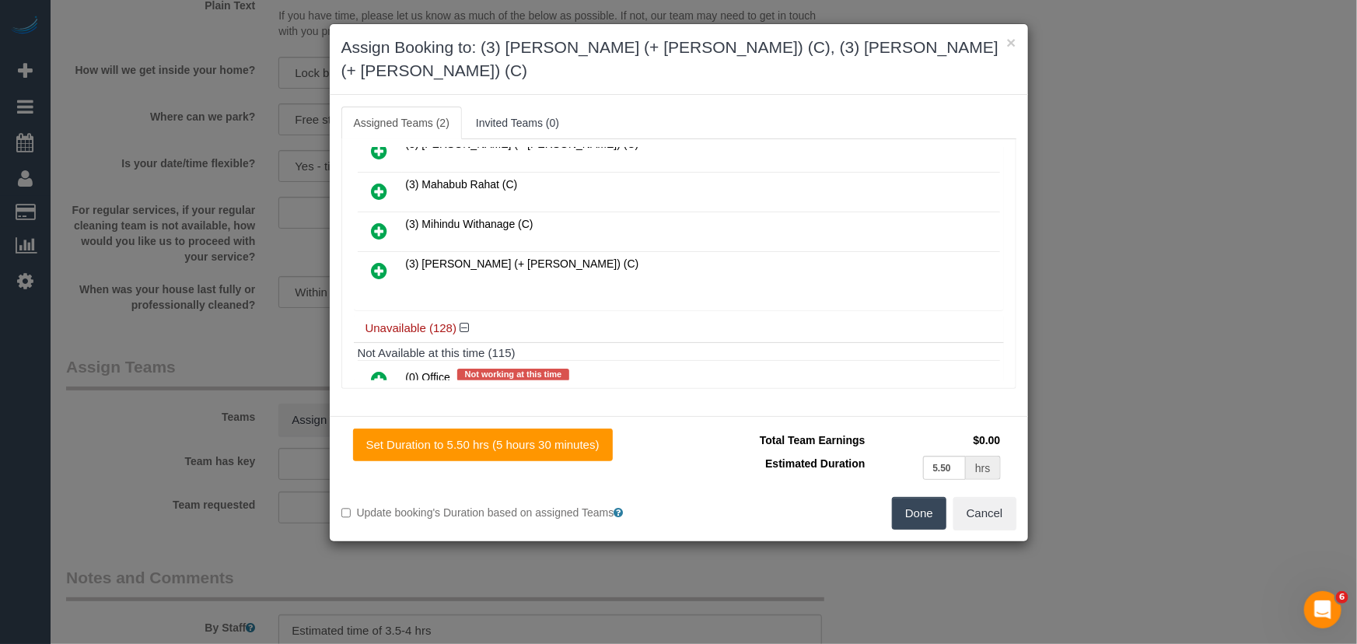
click at [938, 500] on button "Done" at bounding box center [919, 513] width 54 height 33
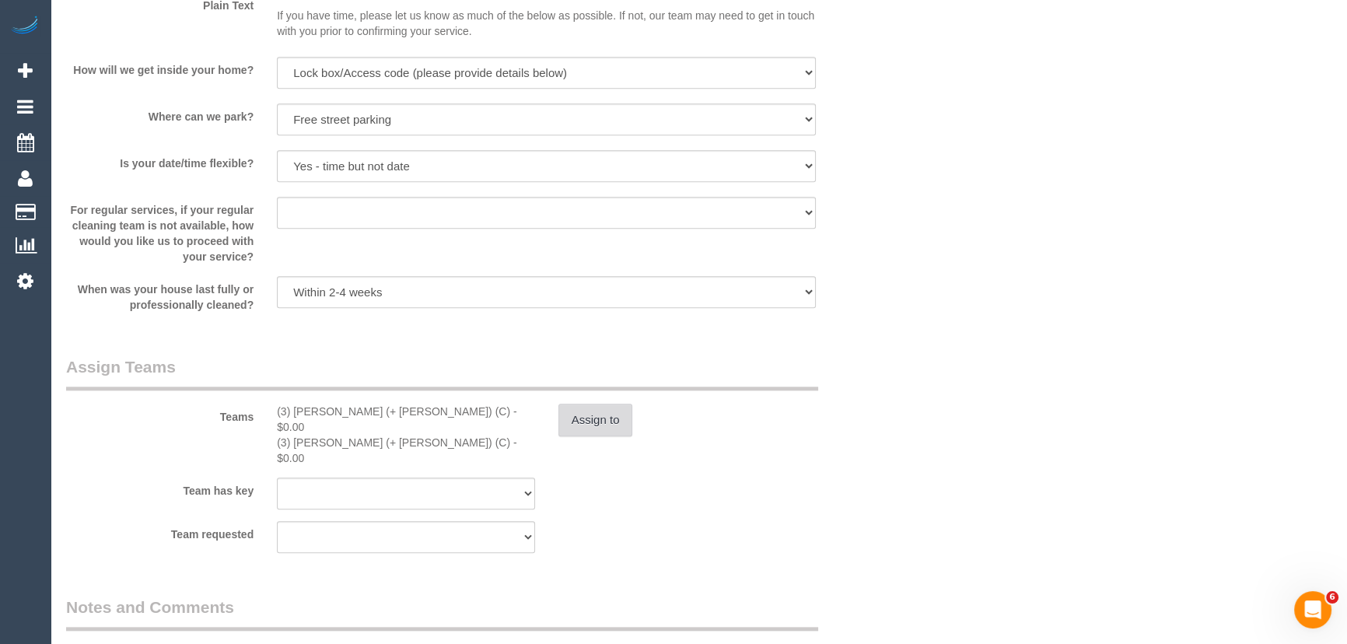
click at [587, 418] on button "Assign to" at bounding box center [596, 420] width 75 height 33
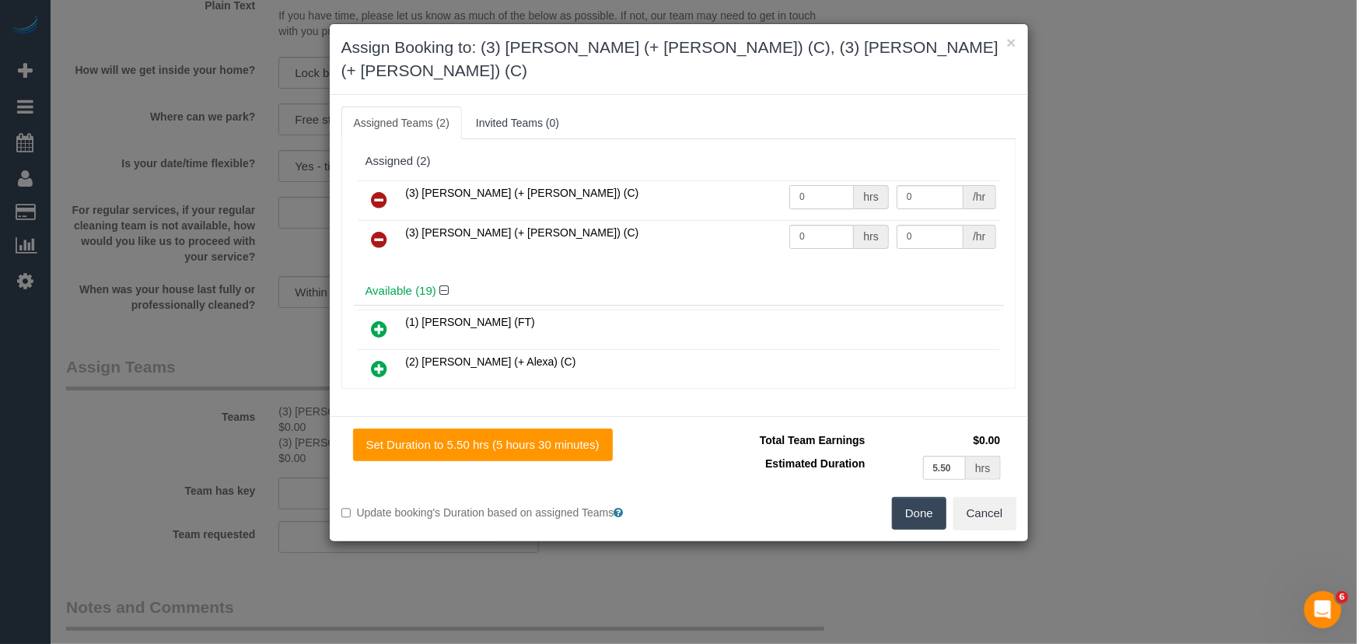
click at [815, 185] on input "0" at bounding box center [822, 197] width 65 height 24
click at [832, 185] on input "0" at bounding box center [822, 197] width 65 height 24
type input "1"
click at [916, 185] on input "0" at bounding box center [930, 197] width 67 height 24
type input "95"
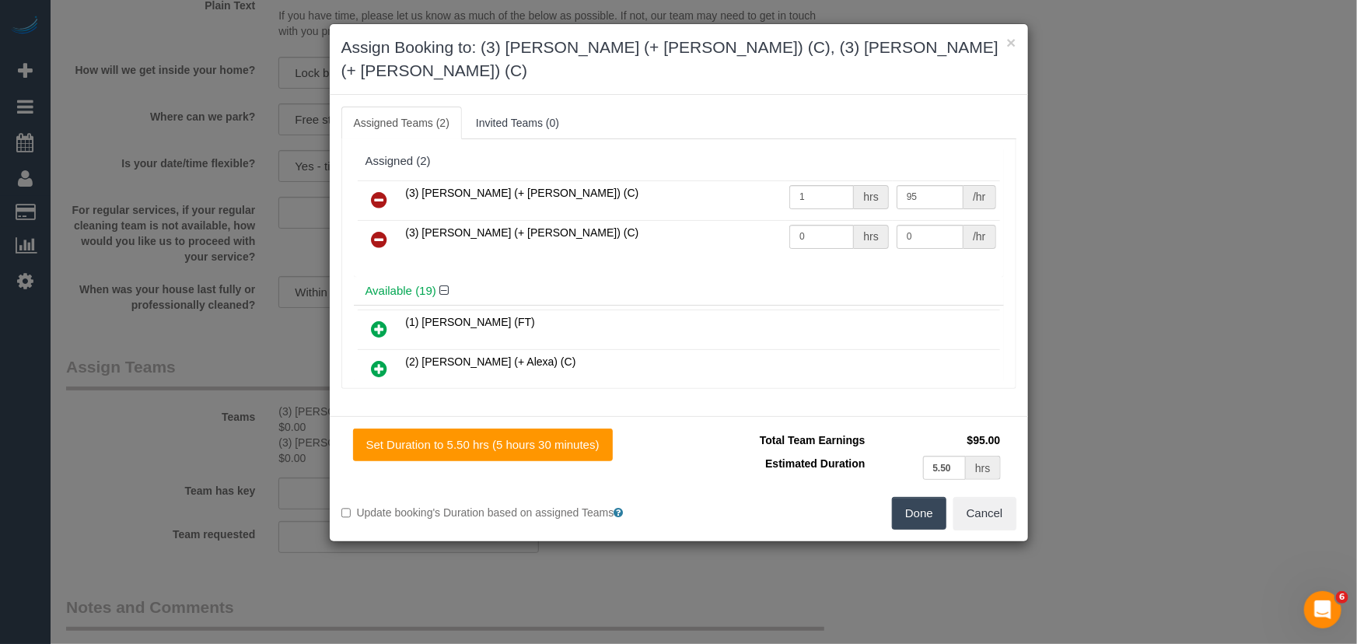
click at [814, 226] on td "0 hrs" at bounding box center [839, 240] width 107 height 40
click at [811, 225] on input "0" at bounding box center [822, 237] width 65 height 24
type input "1"
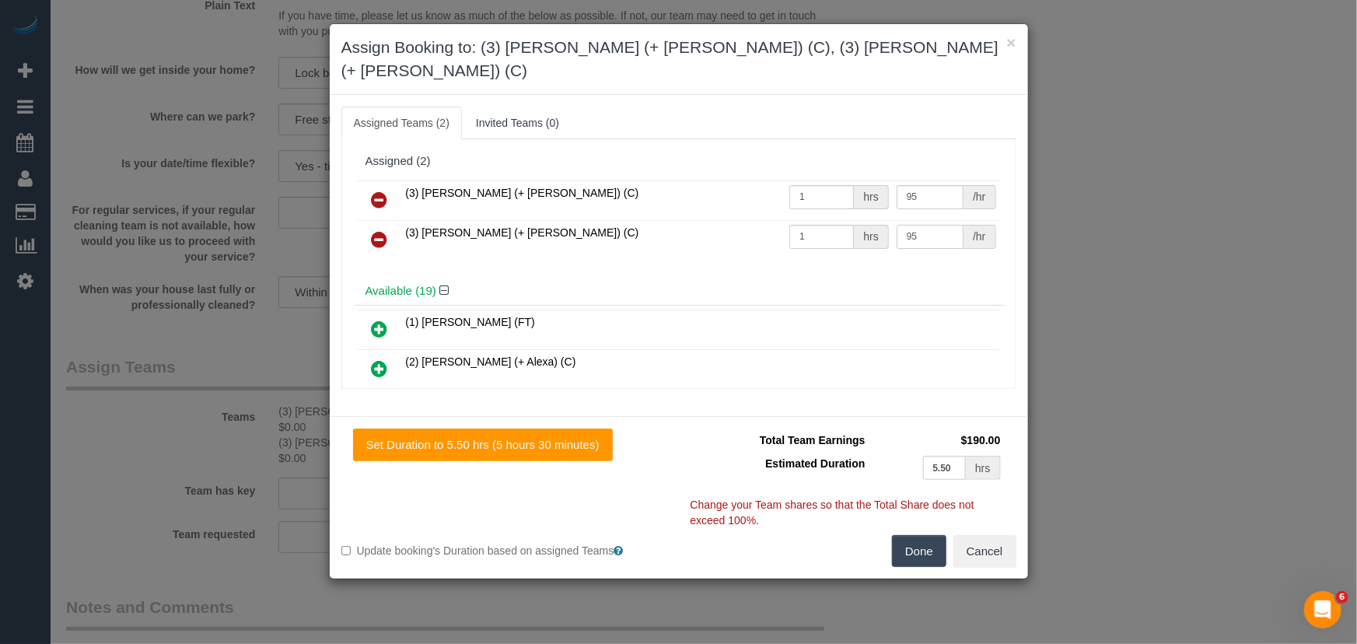
type input "95"
click at [912, 535] on button "Done" at bounding box center [919, 551] width 54 height 33
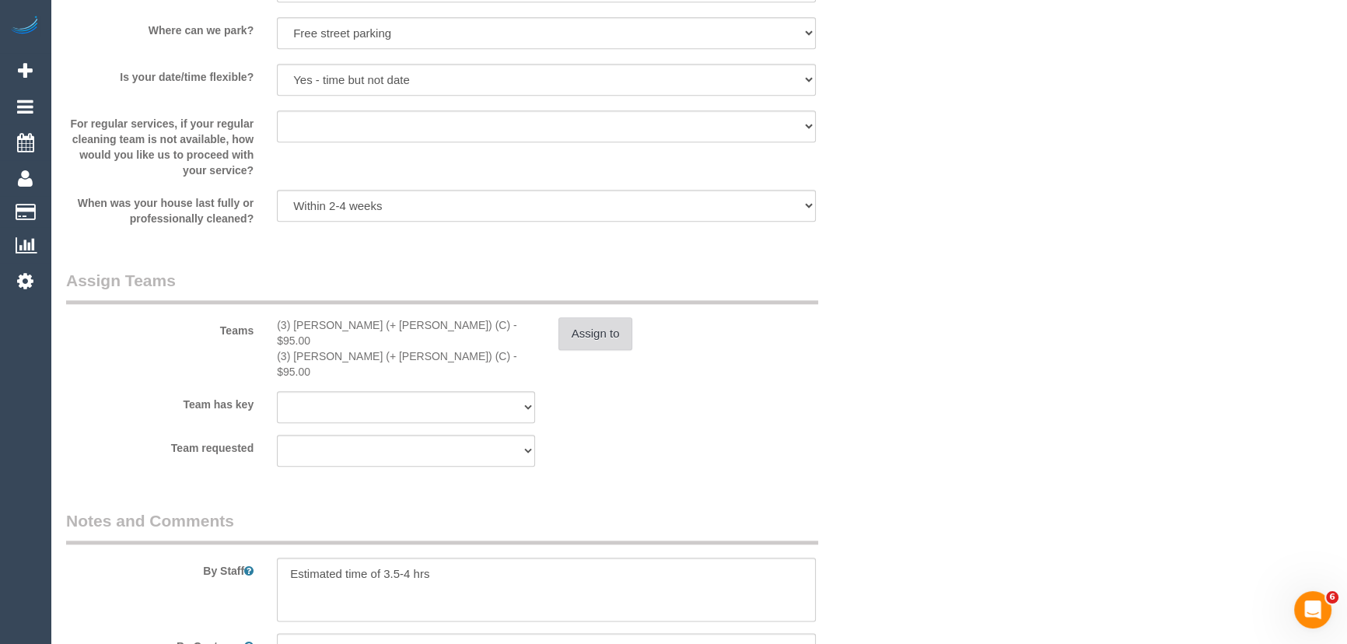
scroll to position [2334, 0]
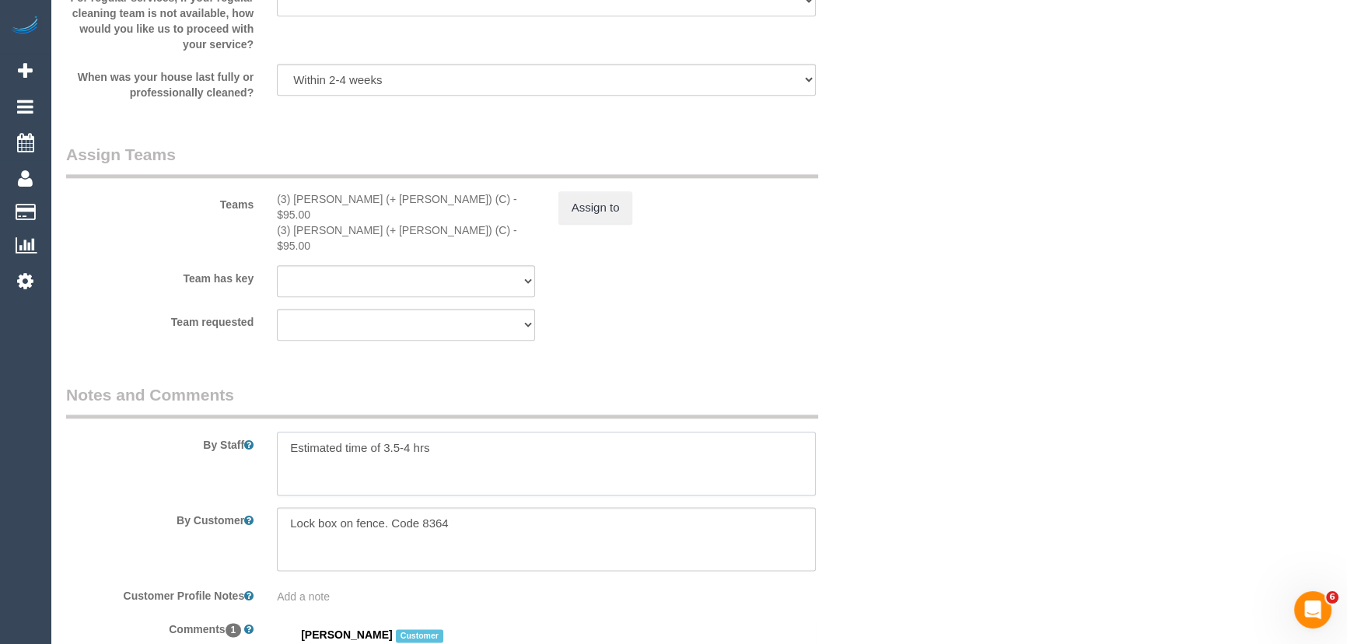
click at [408, 432] on textarea at bounding box center [546, 464] width 539 height 64
type textarea "Estimated time of 4.5-5.5 hours"
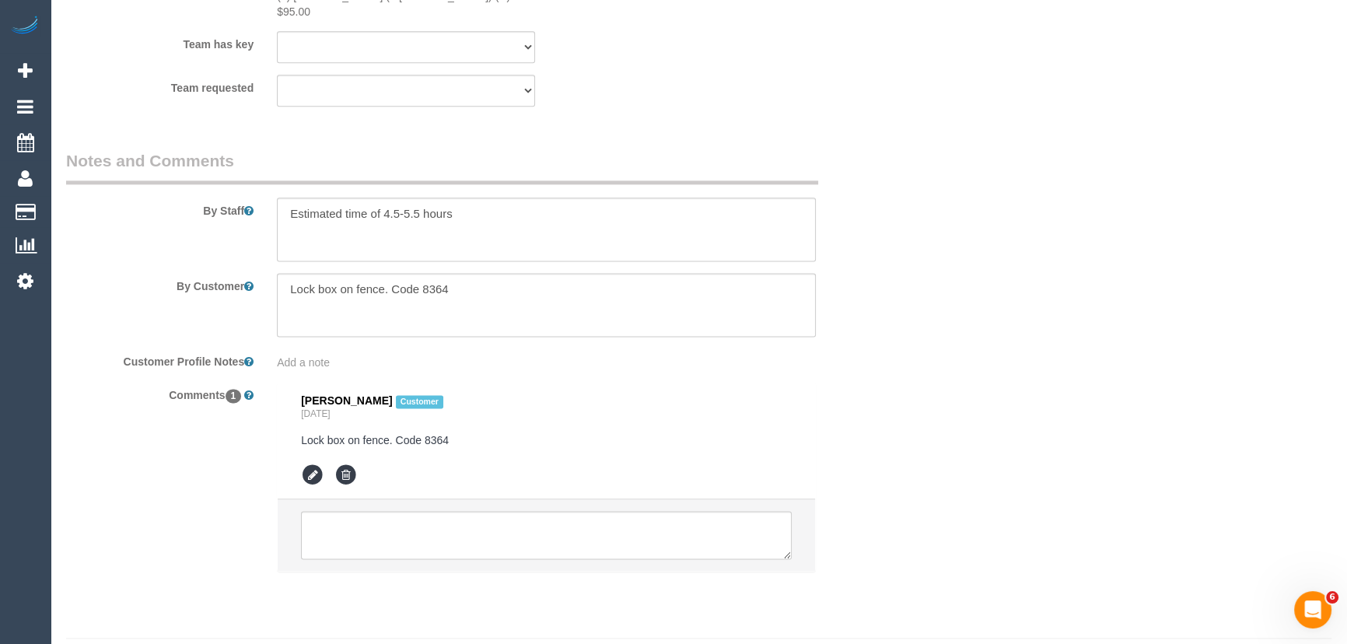
scroll to position [2581, 0]
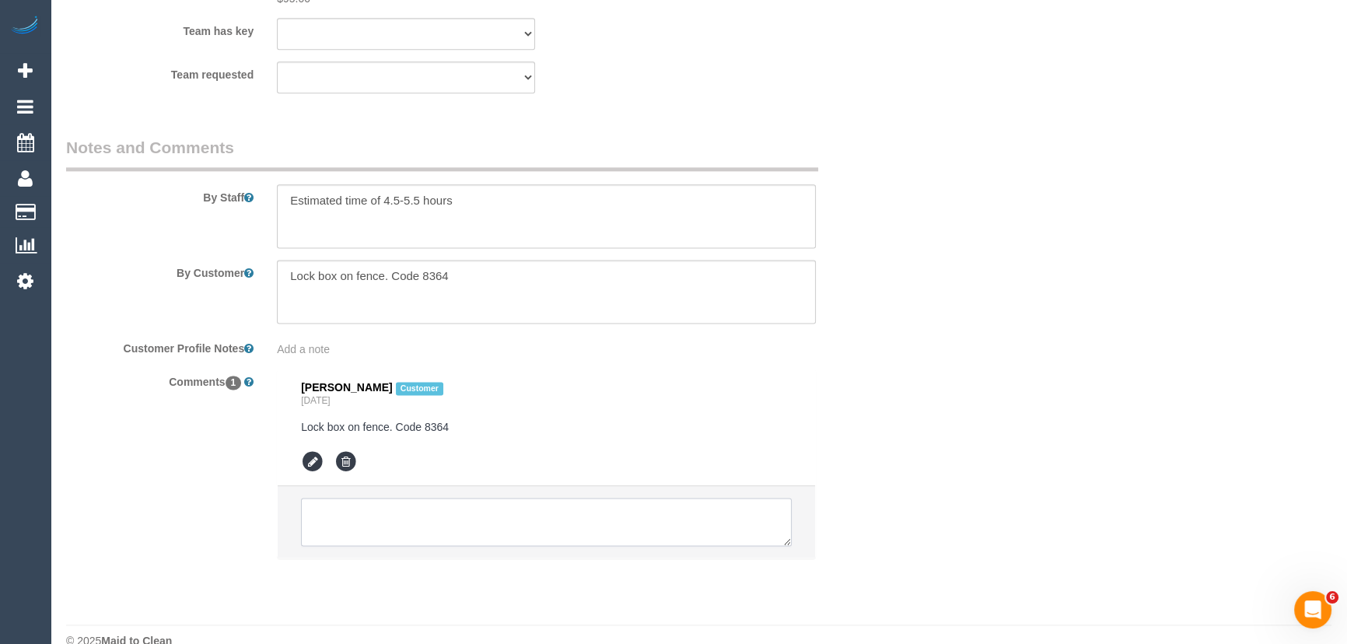
click at [457, 498] on textarea at bounding box center [546, 522] width 491 height 48
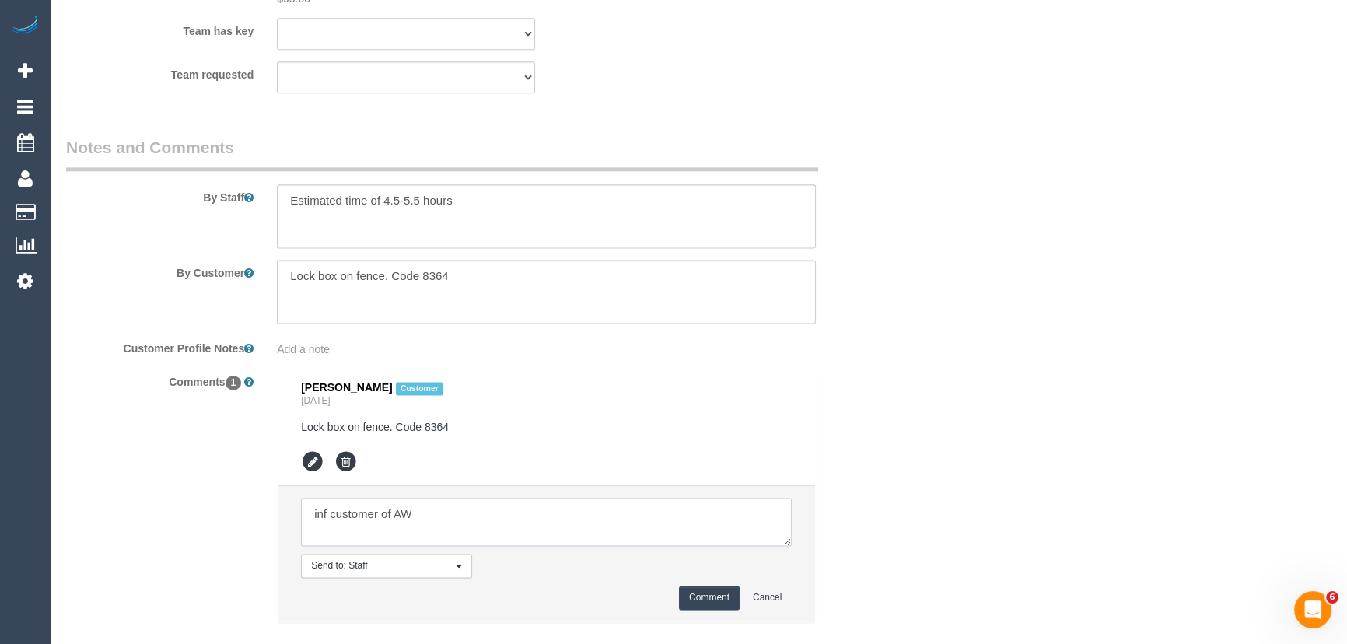
type textarea "inf customer of AW"
click at [697, 586] on button "Comment" at bounding box center [709, 598] width 61 height 24
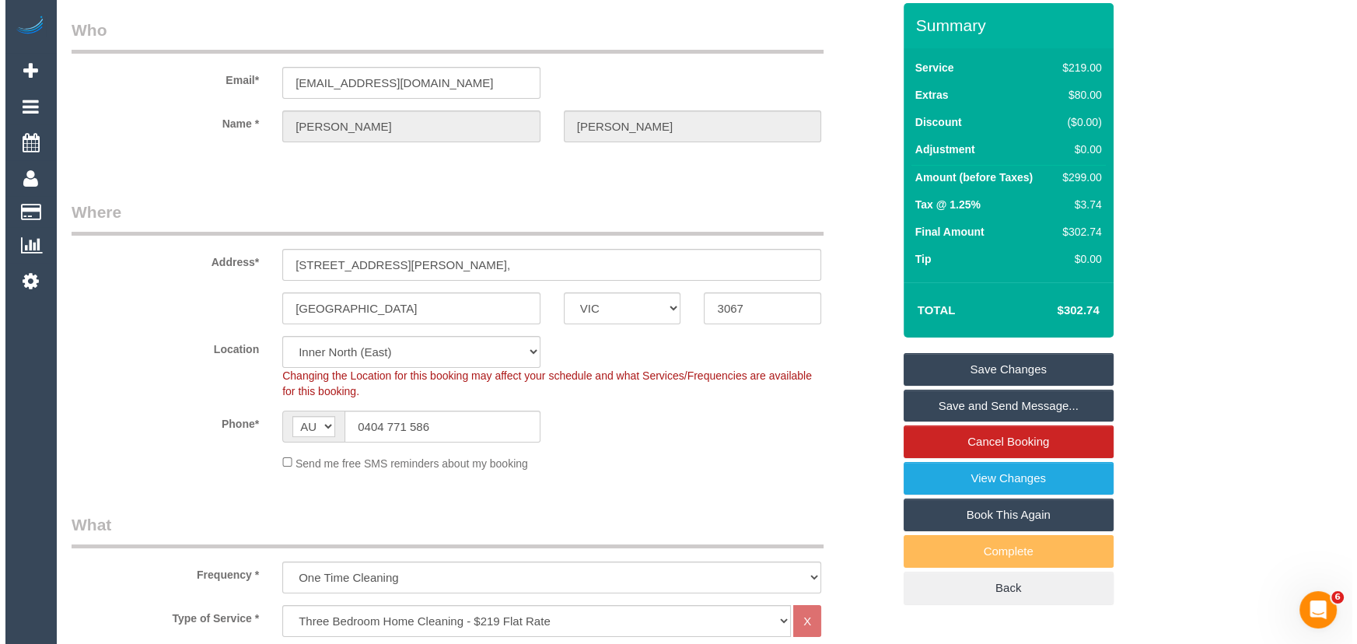
scroll to position [0, 0]
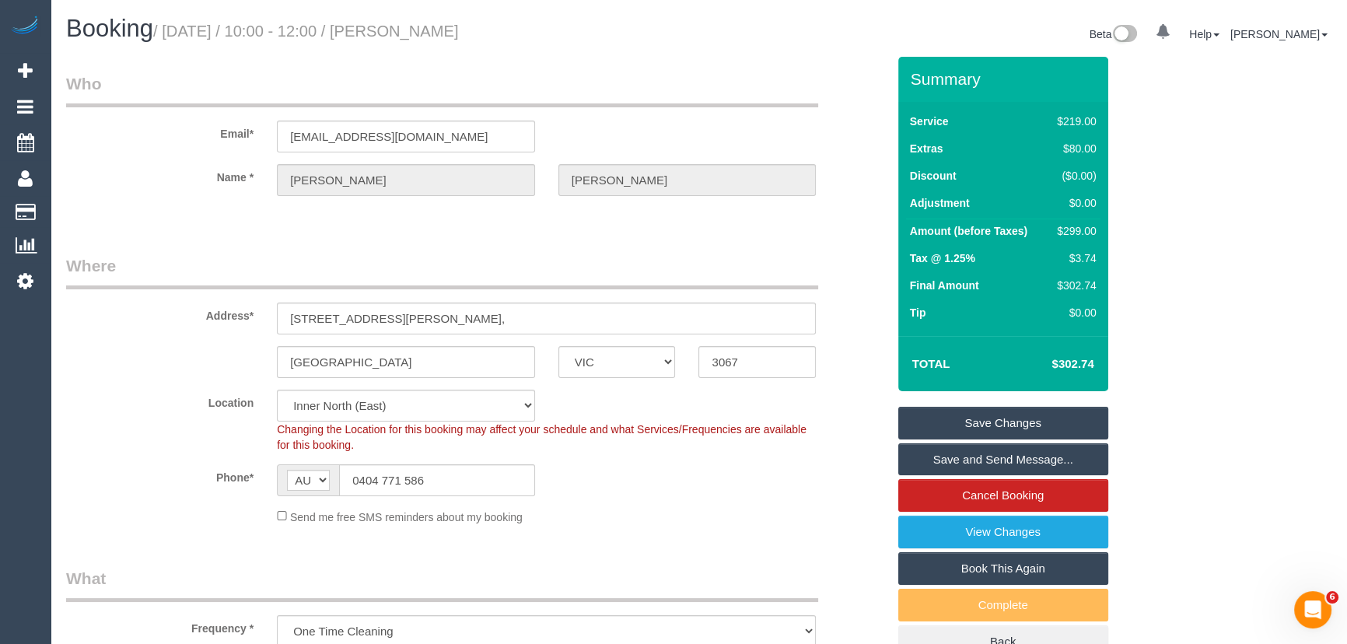
click at [422, 31] on small "/ October 17, 2025 / 10:00 - 12:00 / Peter Taylor" at bounding box center [306, 31] width 306 height 17
copy small "Peter Taylor"
click at [989, 419] on link "Save Changes" at bounding box center [1003, 423] width 210 height 33
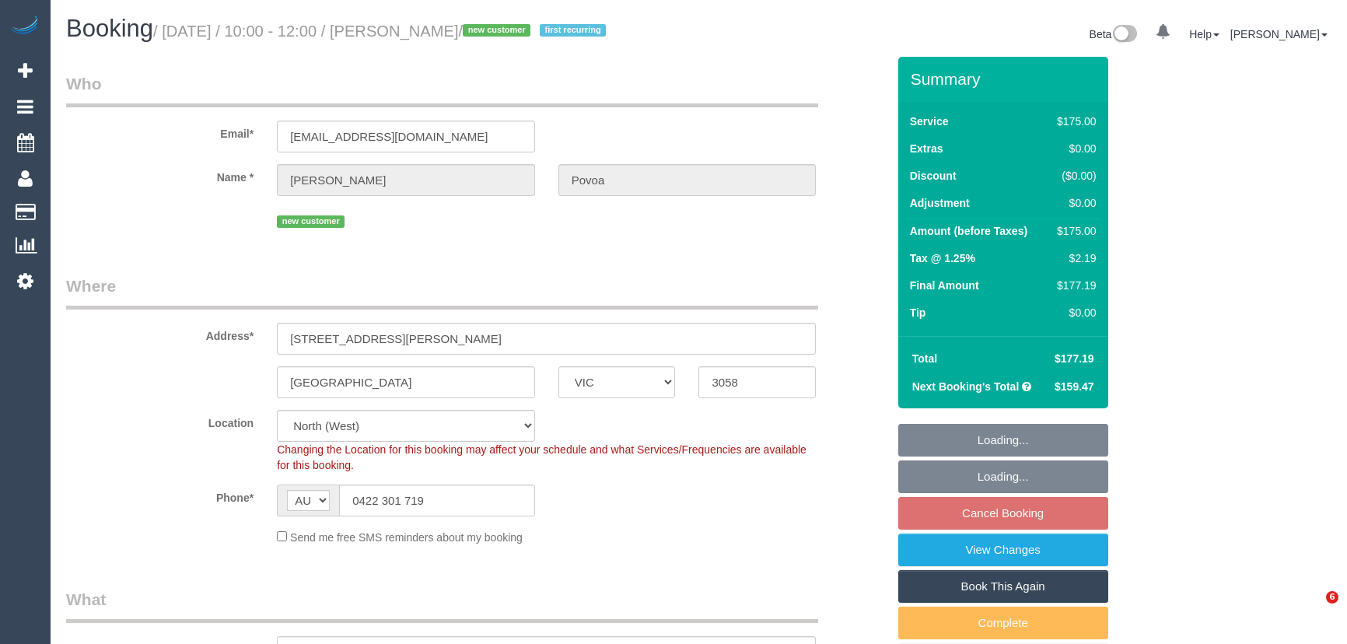
select select "VIC"
select select "150"
select select "number:27"
select select "number:14"
select select "number:19"
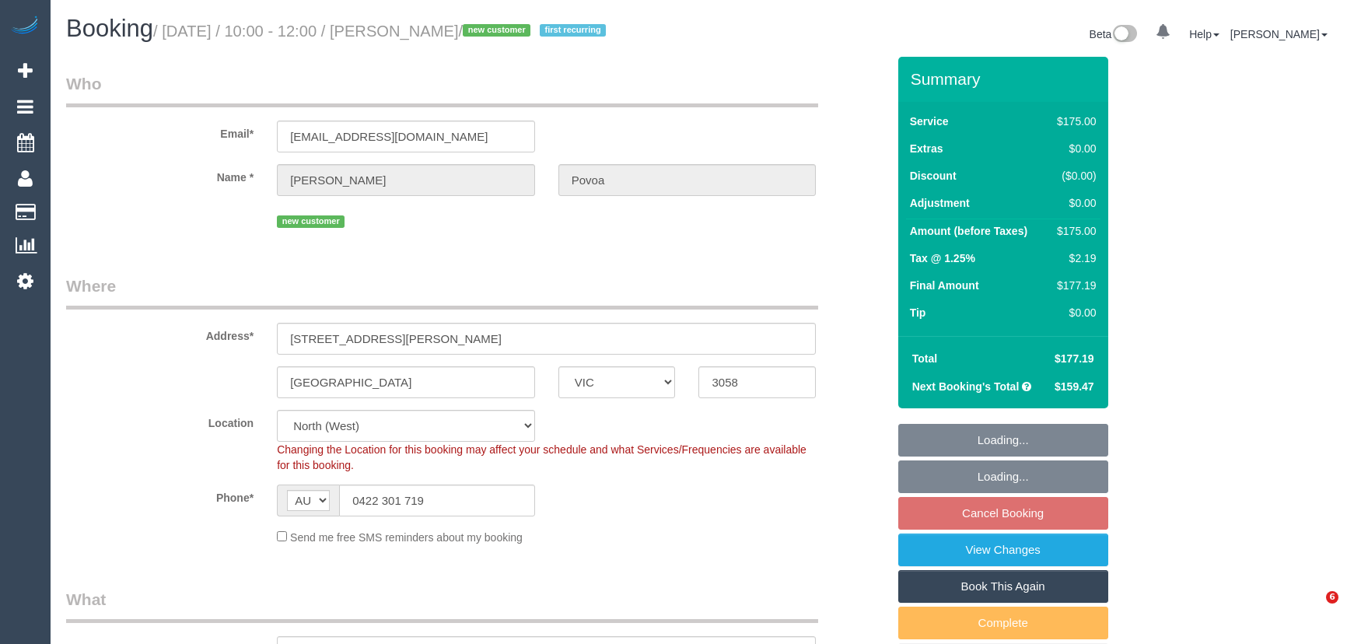
select select "number:24"
select select "number:34"
select select "number:11"
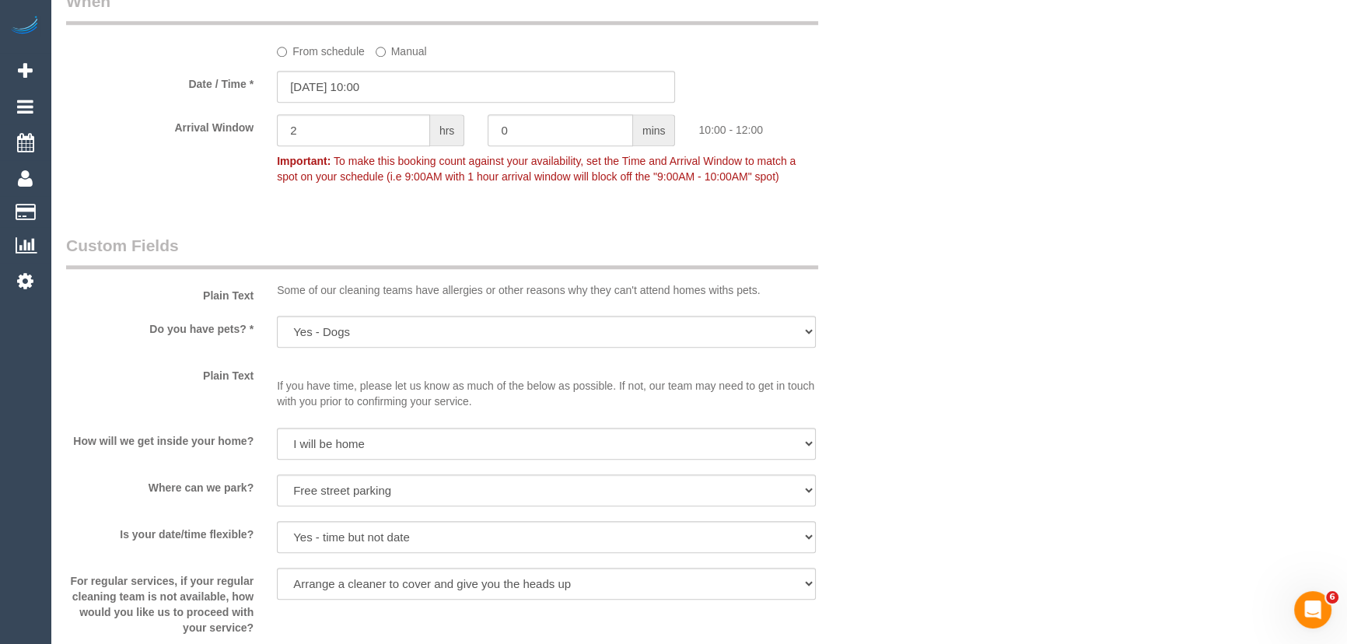
scroll to position [1838, 0]
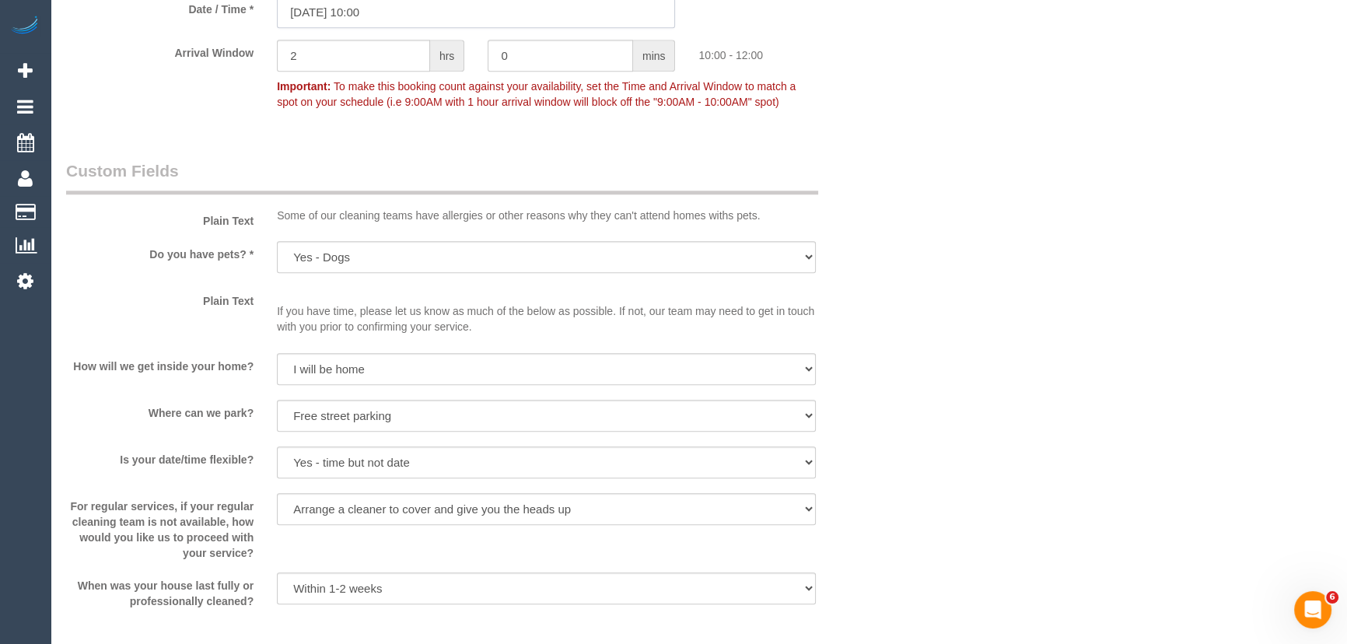
click at [406, 17] on input "17/10/2025 10:00" at bounding box center [476, 12] width 398 height 32
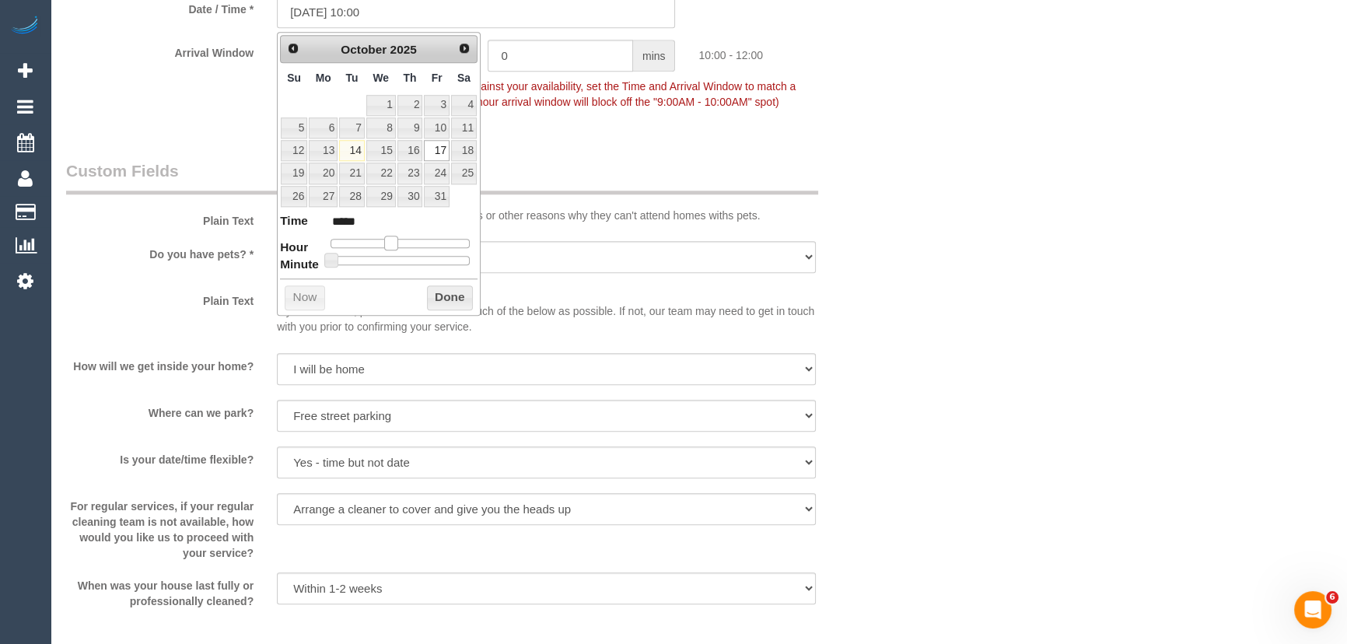
drag, startPoint x: 391, startPoint y: 239, endPoint x: 401, endPoint y: 239, distance: 9.3
click at [396, 239] on span at bounding box center [391, 243] width 14 height 14
type input "17/10/2025 11:00"
type input "*****"
click at [404, 239] on span at bounding box center [397, 243] width 14 height 14
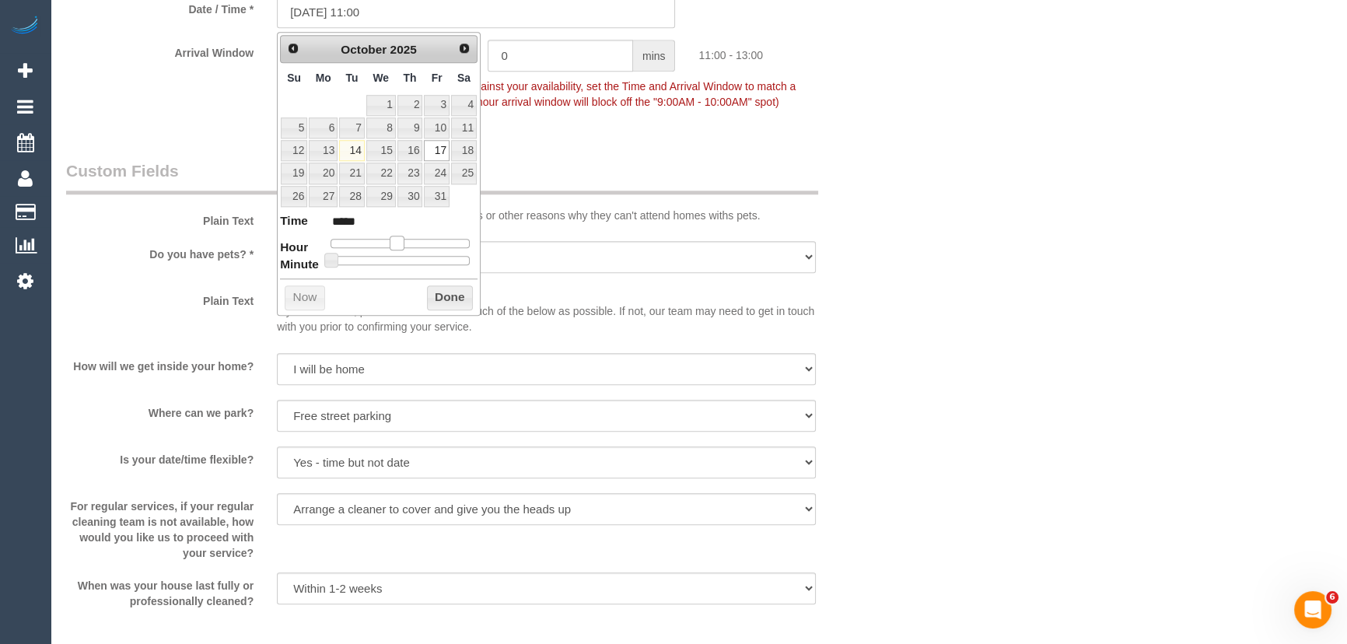
type input "17/10/2025 12:00"
type input "*****"
type input "17/10/2025 13:00"
type input "*****"
click at [412, 239] on div at bounding box center [400, 243] width 139 height 9
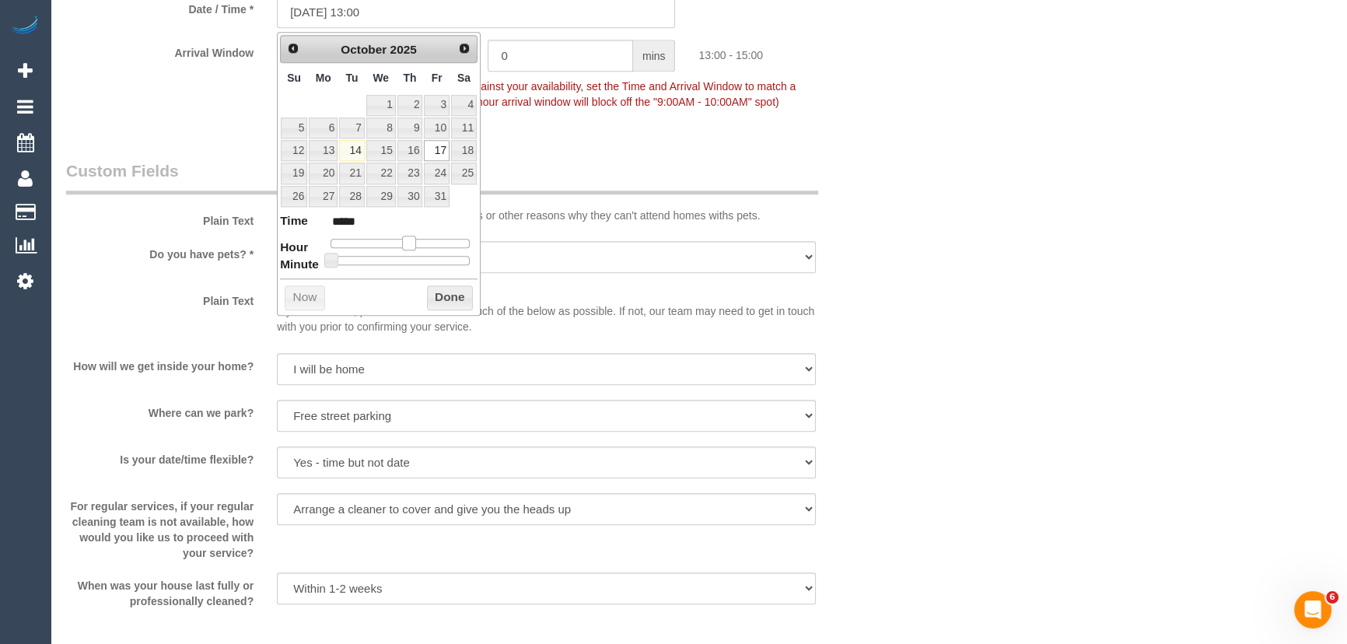
type input "17/10/2025 12:00"
type input "*****"
click at [405, 240] on span at bounding box center [403, 243] width 14 height 14
click at [619, 114] on div "Arrival Window 2 hrs 0 mins 12:00 - 14:00 Important: To make this booking count…" at bounding box center [476, 78] width 844 height 77
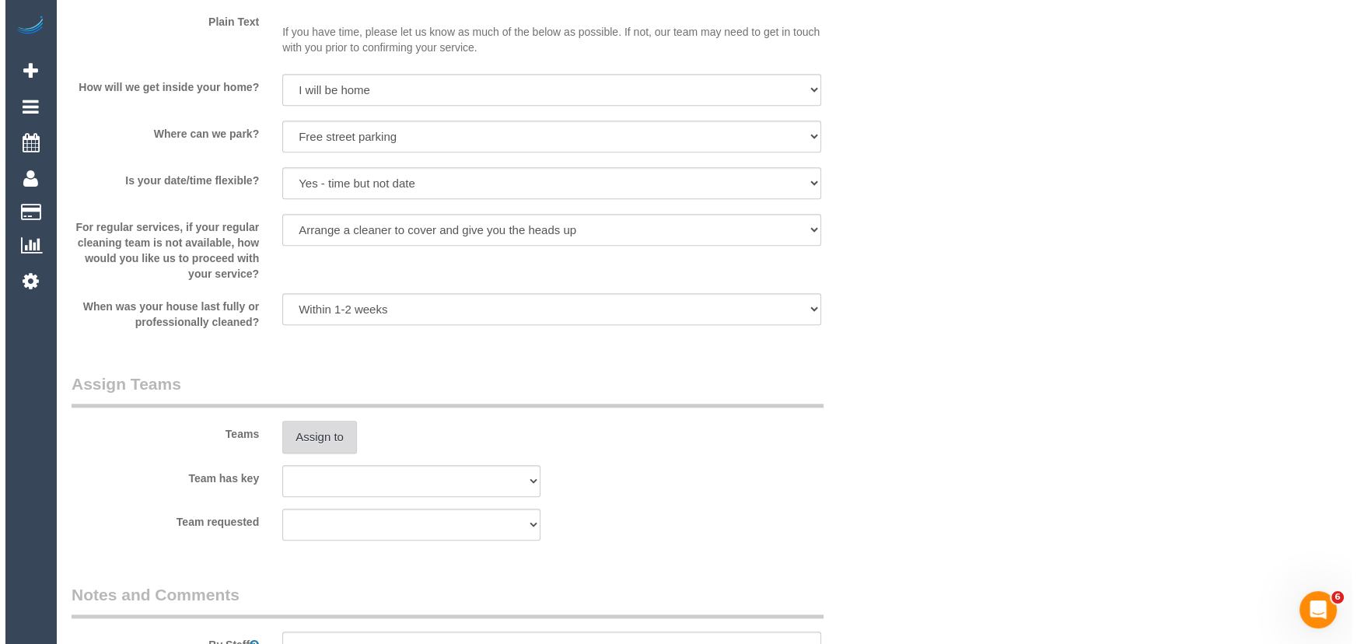
scroll to position [2192, 0]
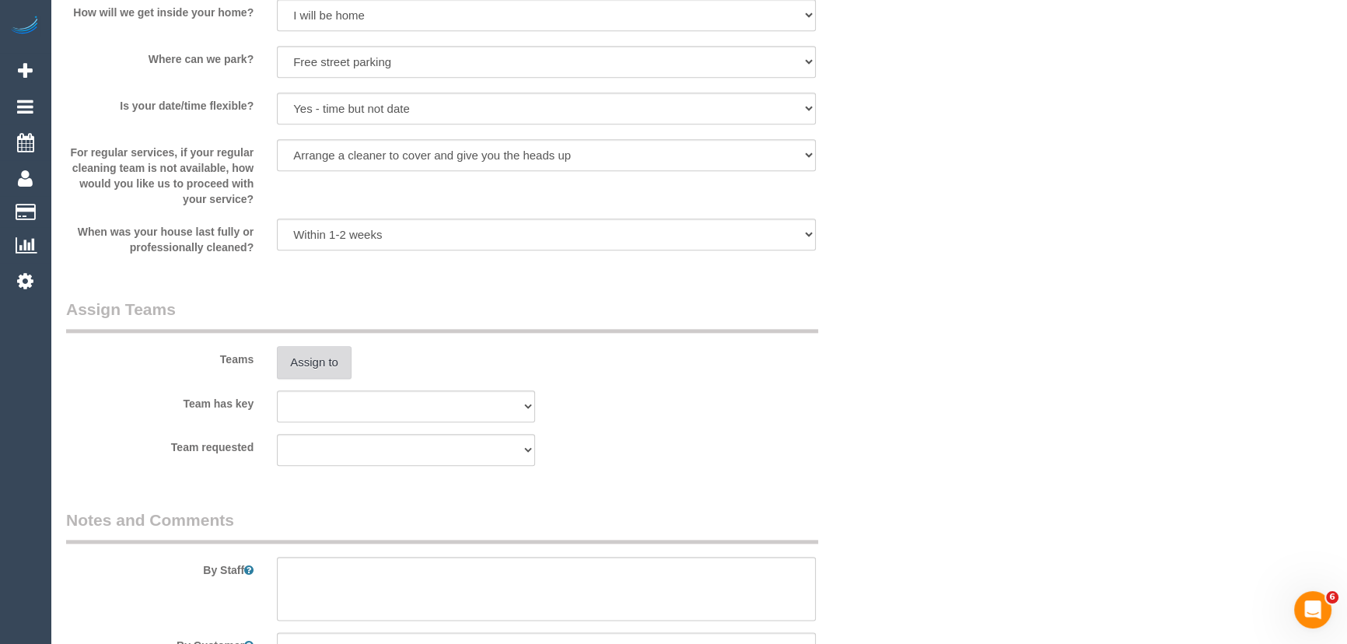
click at [324, 370] on button "Assign to" at bounding box center [314, 362] width 75 height 33
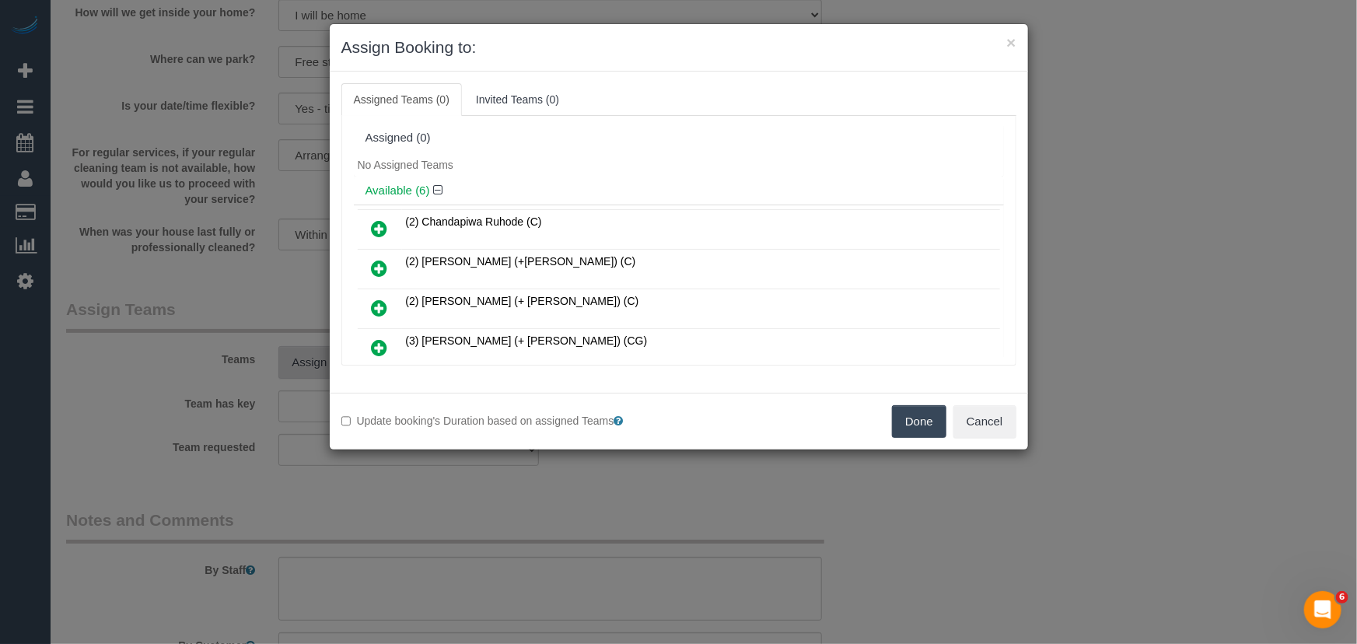
scroll to position [5064, 0]
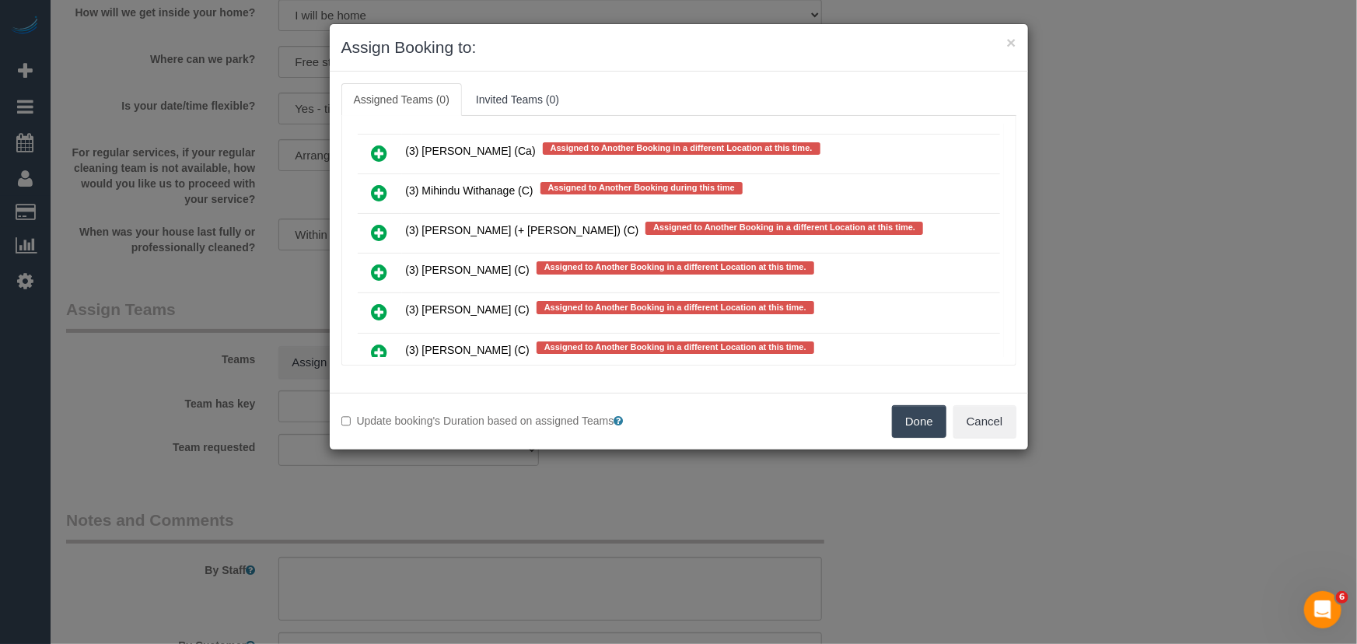
click at [380, 343] on icon at bounding box center [380, 352] width 16 height 19
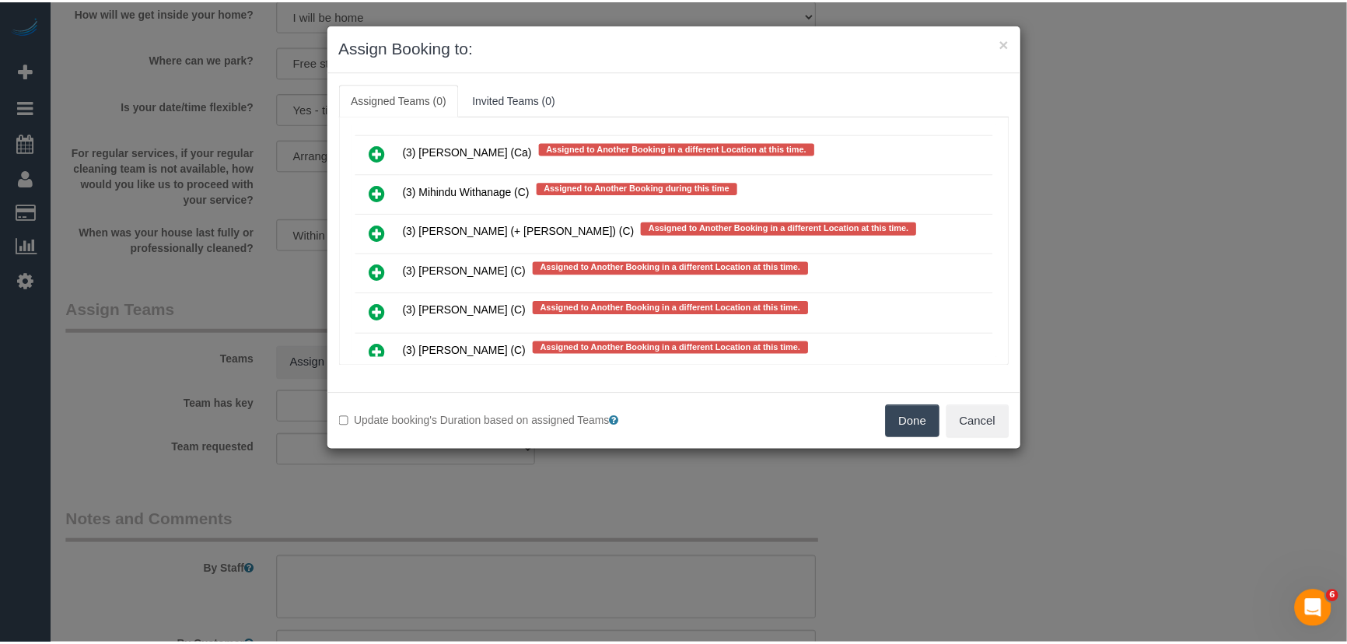
scroll to position [5106, 0]
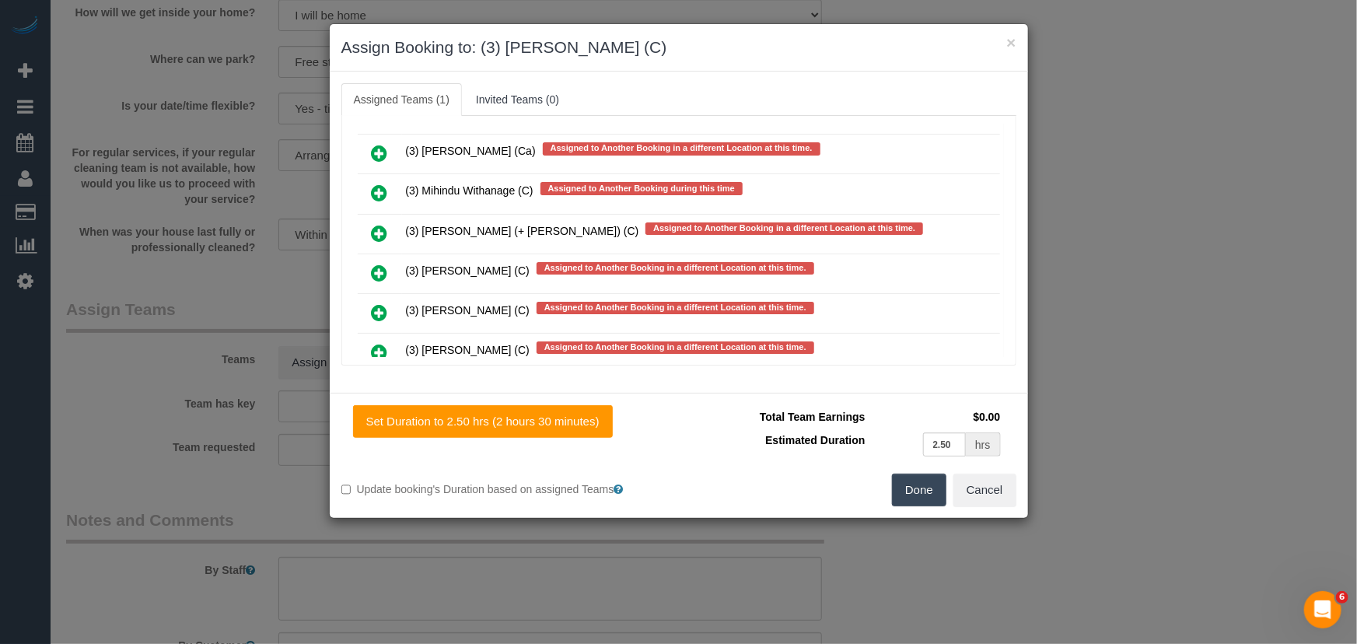
click at [934, 499] on button "Done" at bounding box center [919, 490] width 54 height 33
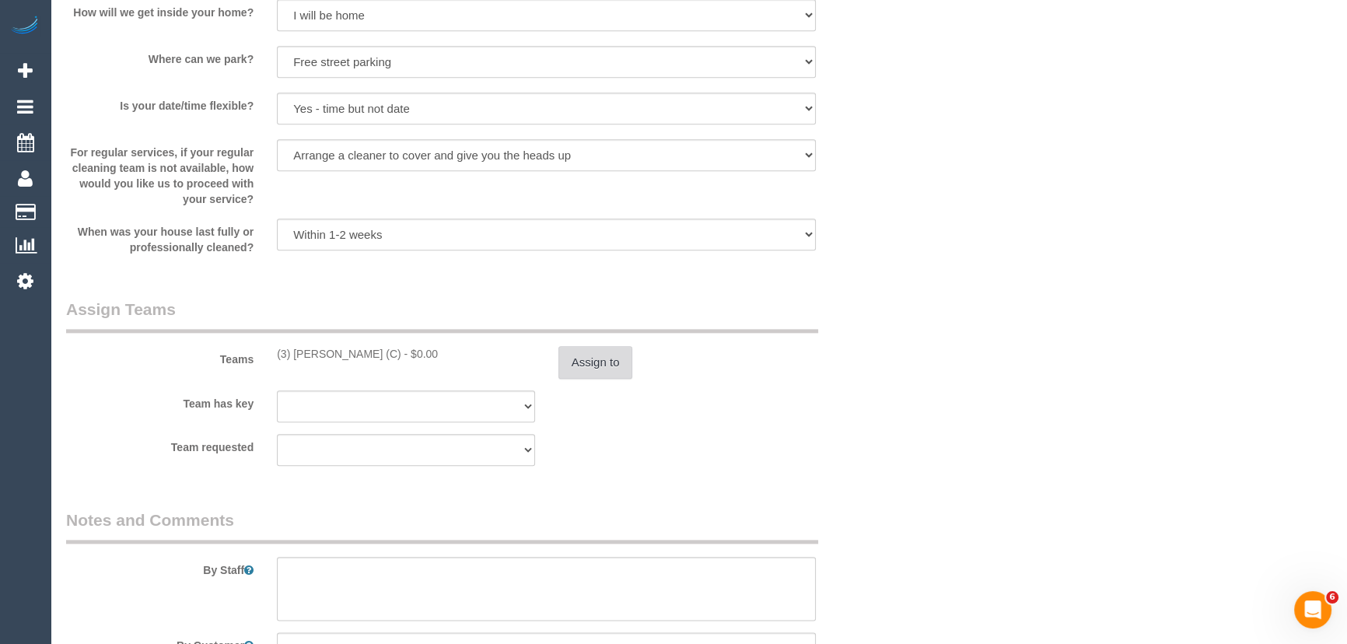
click at [582, 360] on button "Assign to" at bounding box center [596, 362] width 75 height 33
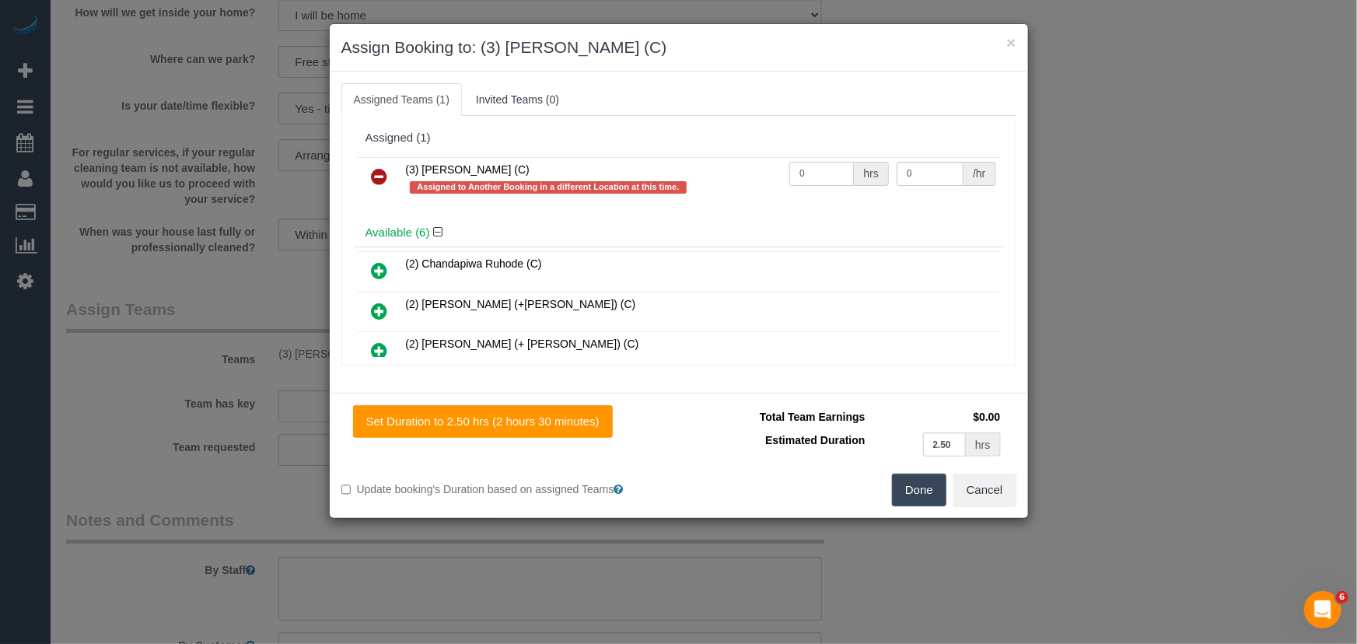
click at [813, 178] on input "0" at bounding box center [822, 174] width 65 height 24
type input "2.5"
type input "35"
click at [912, 478] on button "Done" at bounding box center [919, 490] width 54 height 33
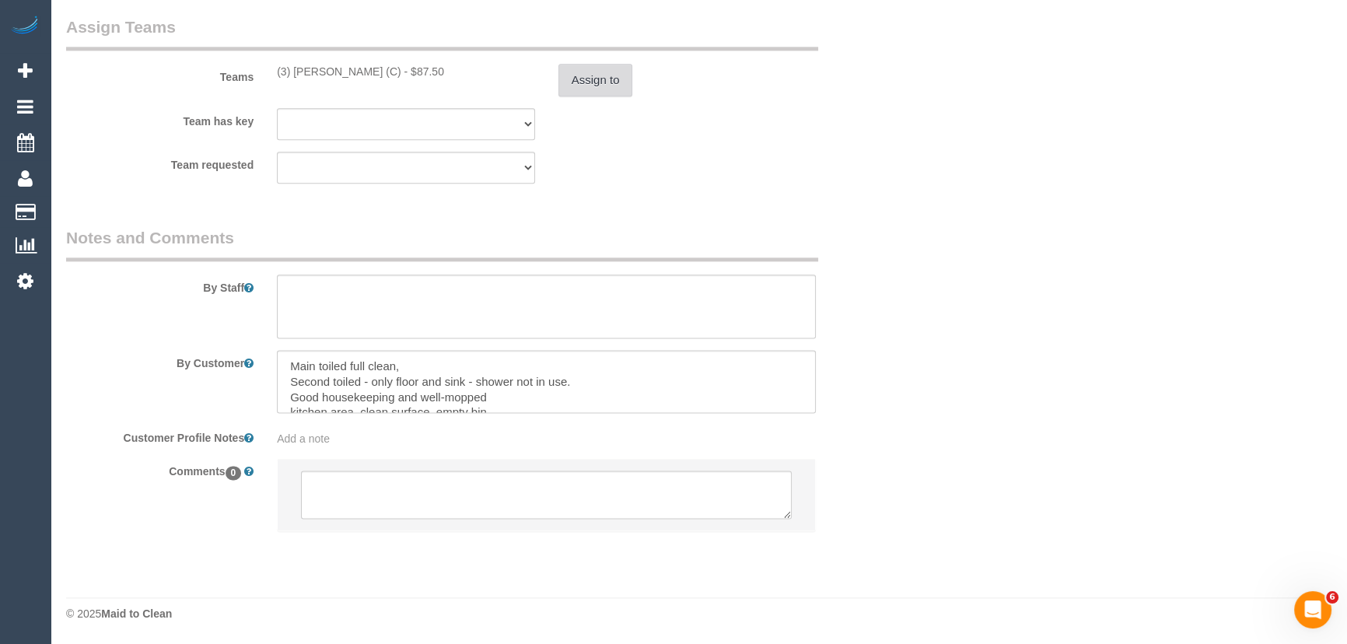
scroll to position [2476, 0]
click at [492, 496] on textarea at bounding box center [546, 495] width 491 height 48
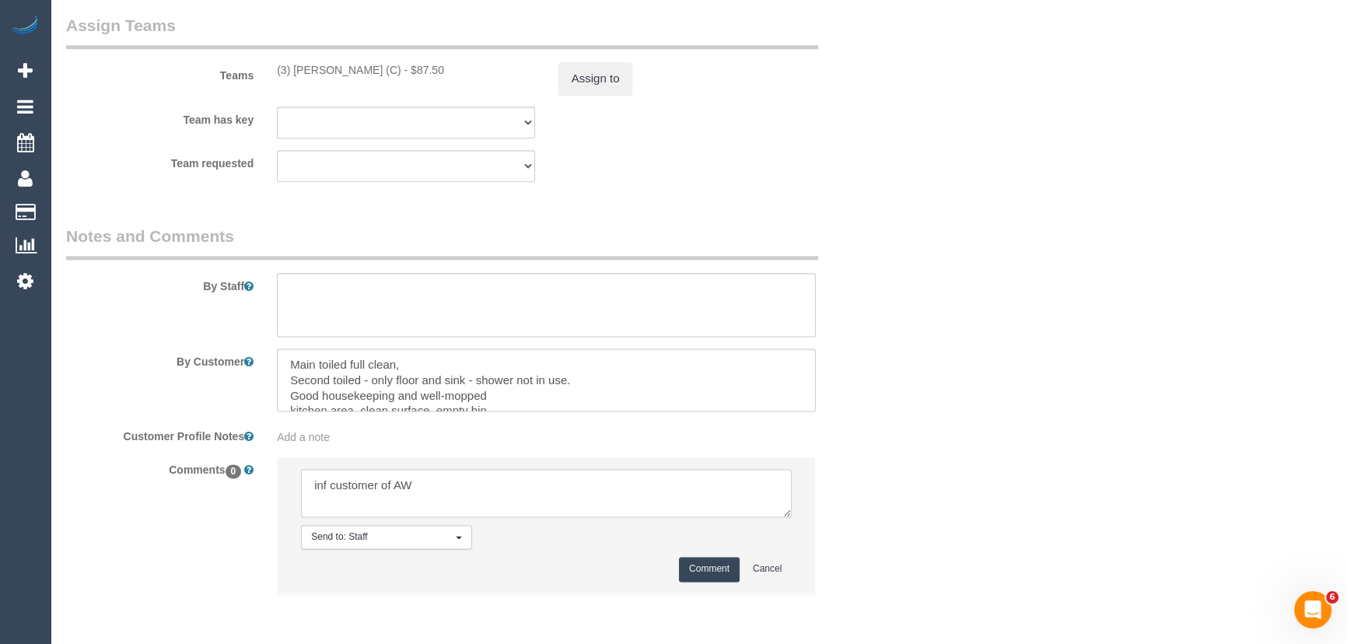
type textarea "inf customer of AW"
click at [711, 568] on button "Comment" at bounding box center [709, 569] width 61 height 24
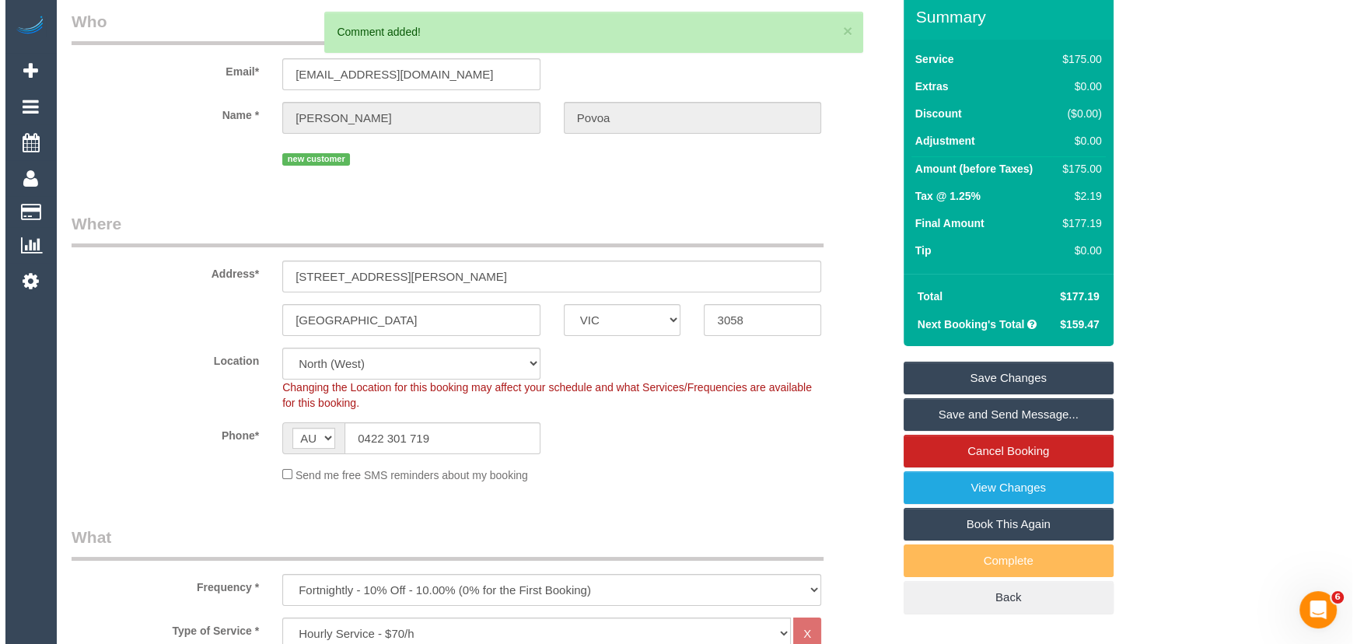
scroll to position [0, 0]
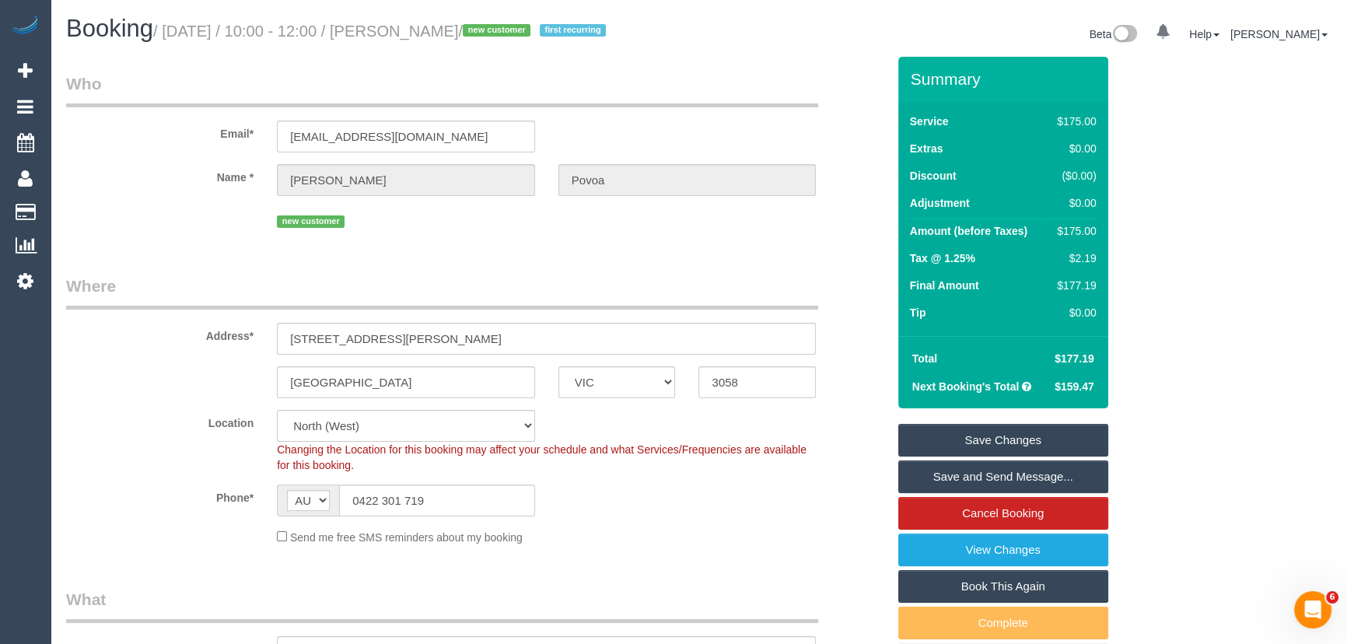
click at [420, 31] on small "/ October 17, 2025 / 10:00 - 12:00 / Ana Povoa / new customer first recurring" at bounding box center [381, 31] width 457 height 17
copy small "Ana Povoa"
click at [1019, 440] on link "Save Changes" at bounding box center [1003, 440] width 210 height 33
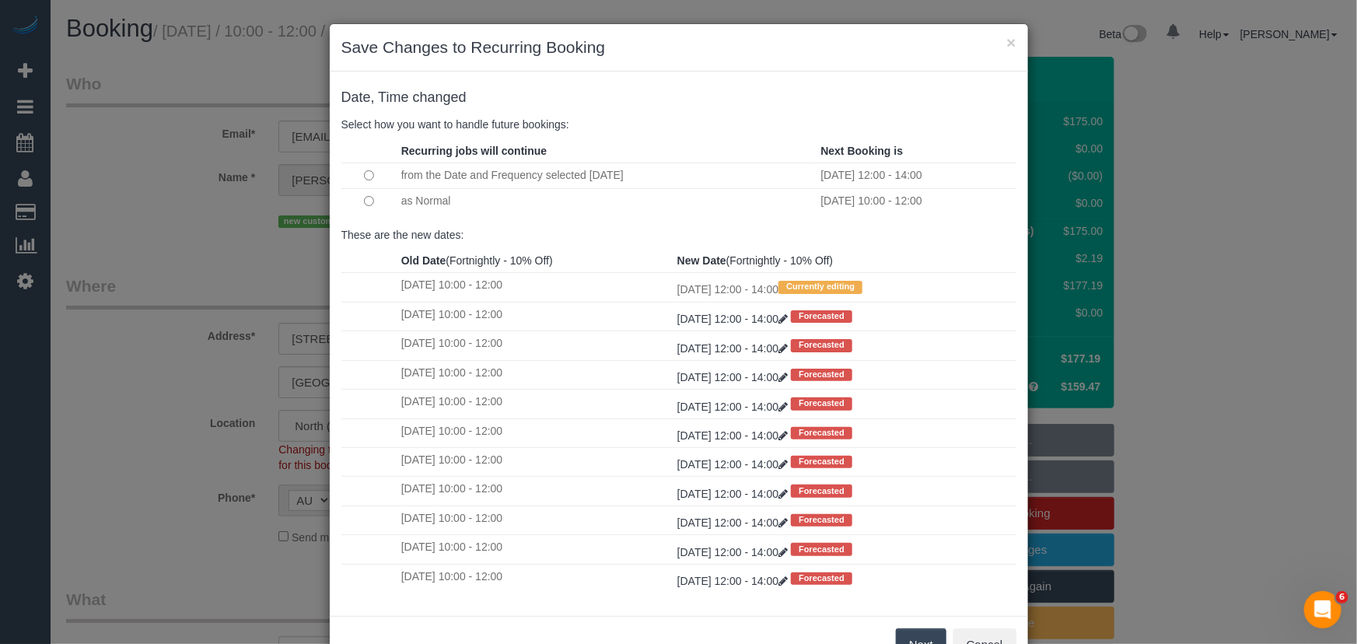
click at [910, 638] on button "Next" at bounding box center [921, 645] width 51 height 33
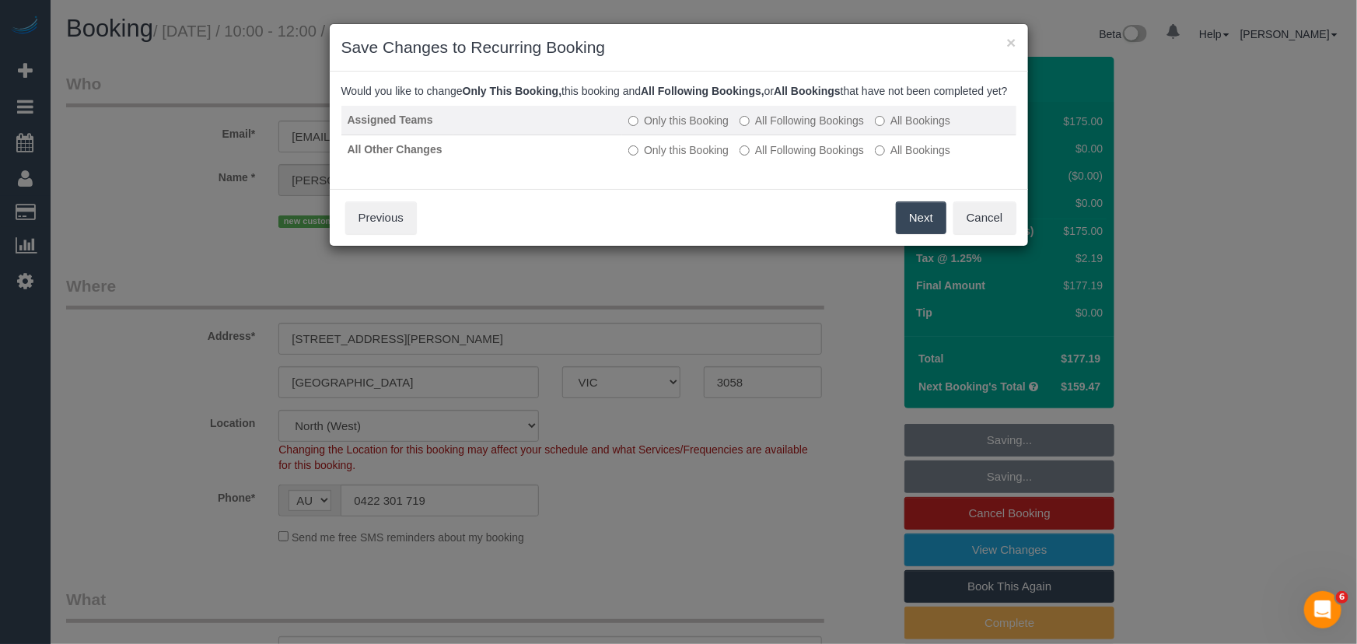
click at [784, 128] on label "All Following Bookings" at bounding box center [802, 121] width 124 height 16
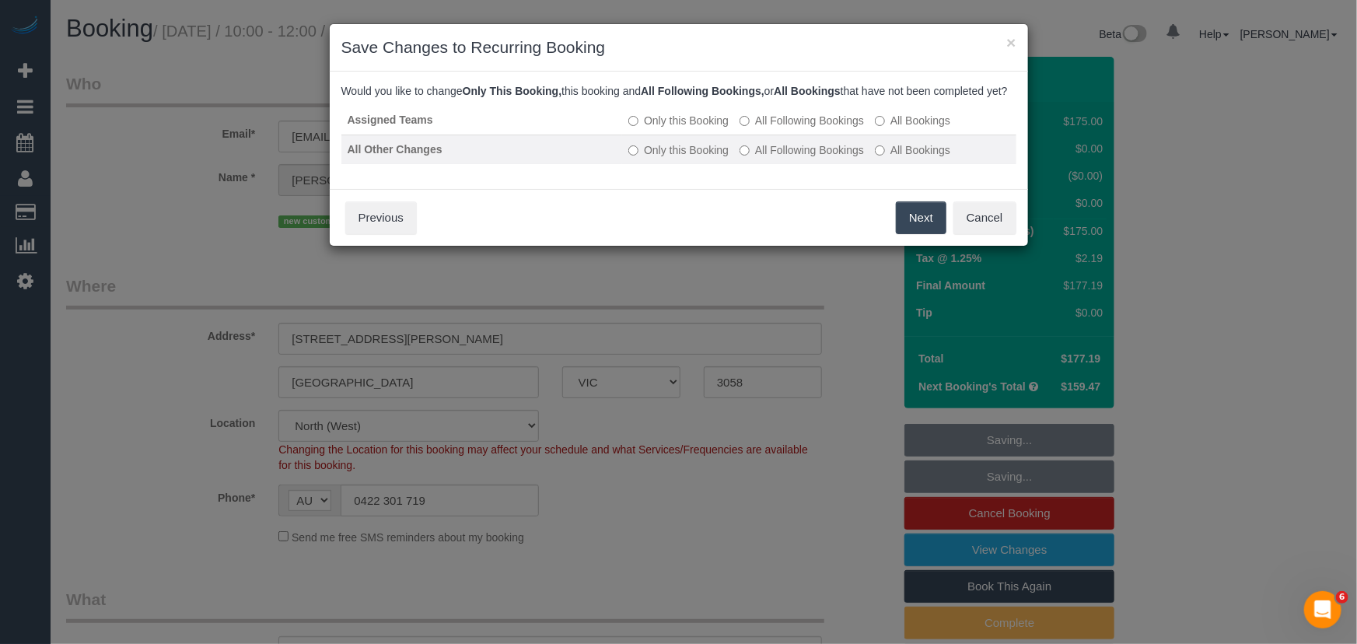
click at [776, 157] on label "All Following Bookings" at bounding box center [802, 150] width 124 height 16
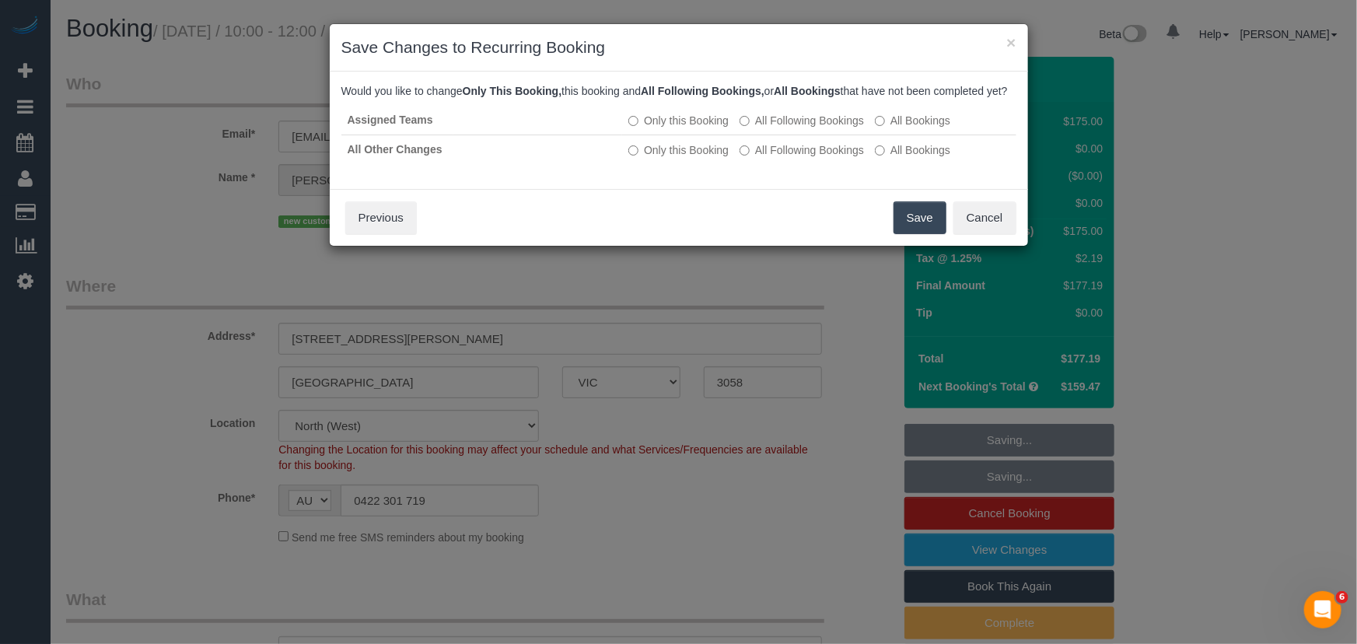
click at [918, 230] on button "Save" at bounding box center [920, 217] width 53 height 33
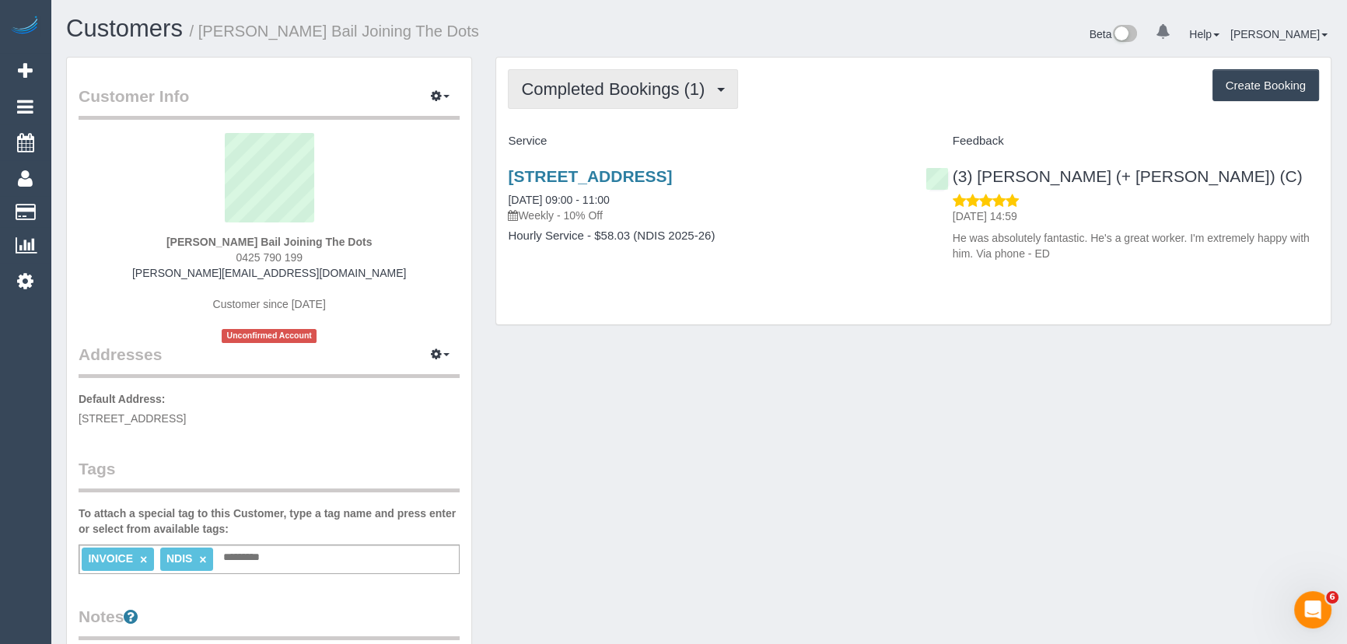
click at [709, 98] on button "Completed Bookings (1)" at bounding box center [623, 89] width 230 height 40
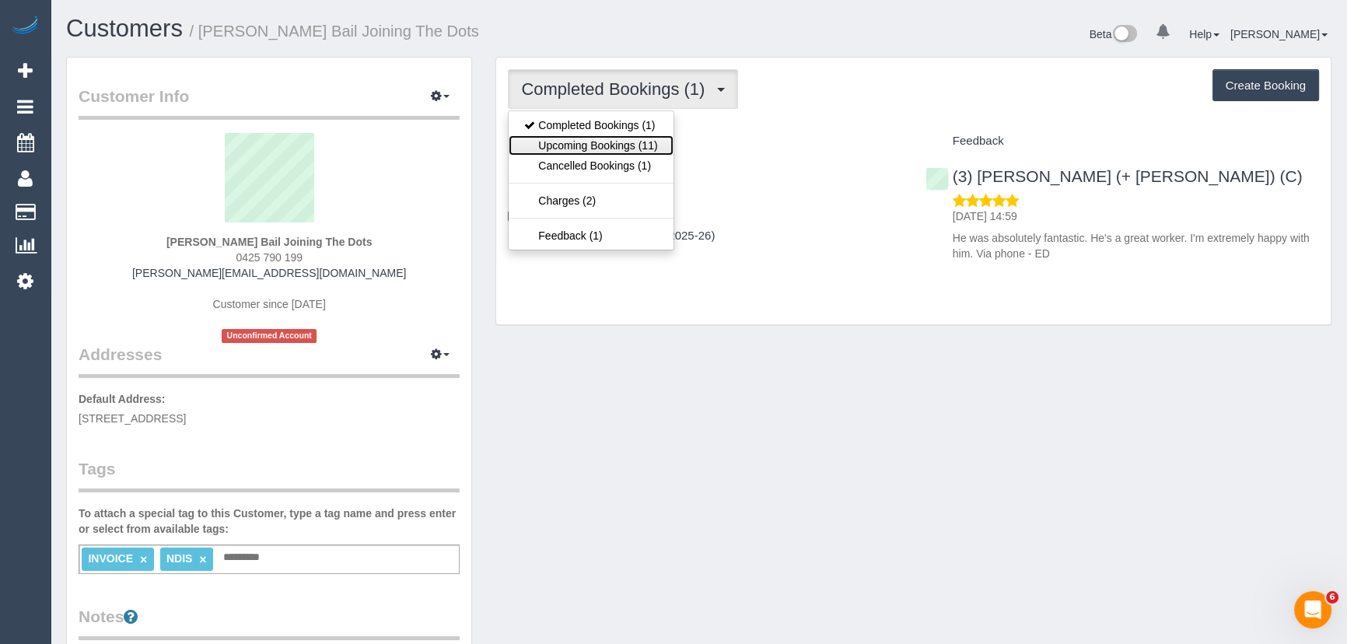
click at [643, 147] on link "Upcoming Bookings (11)" at bounding box center [591, 145] width 164 height 20
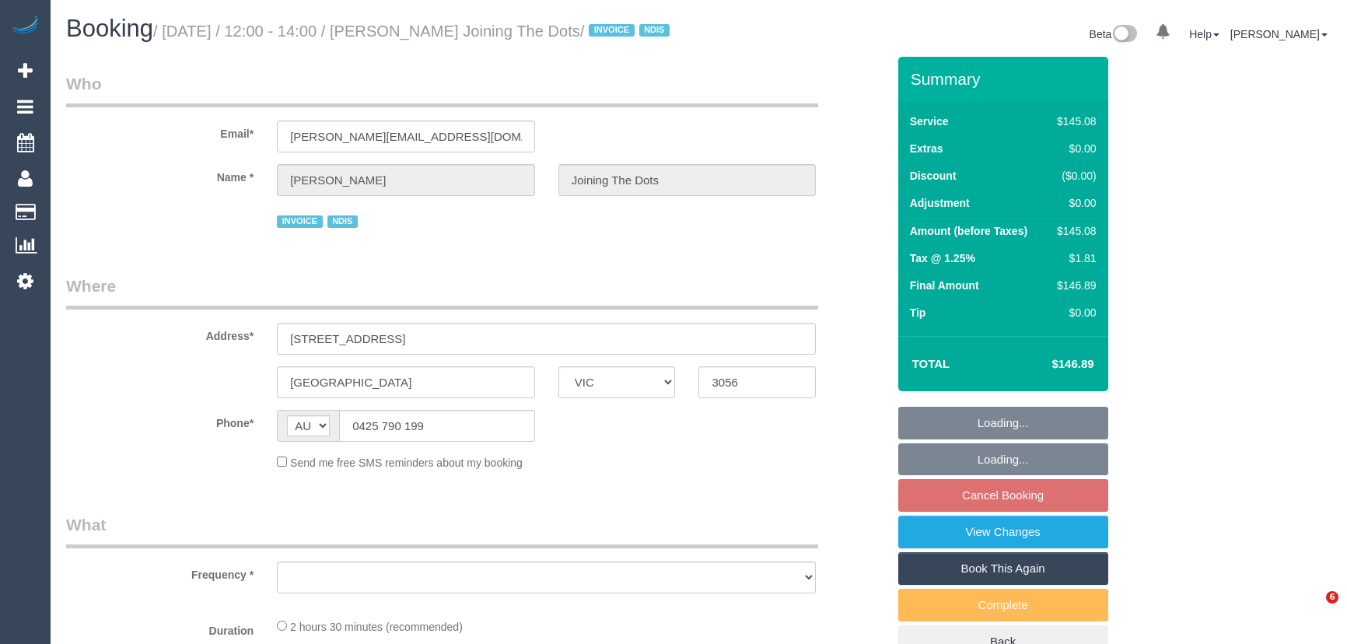
select select "VIC"
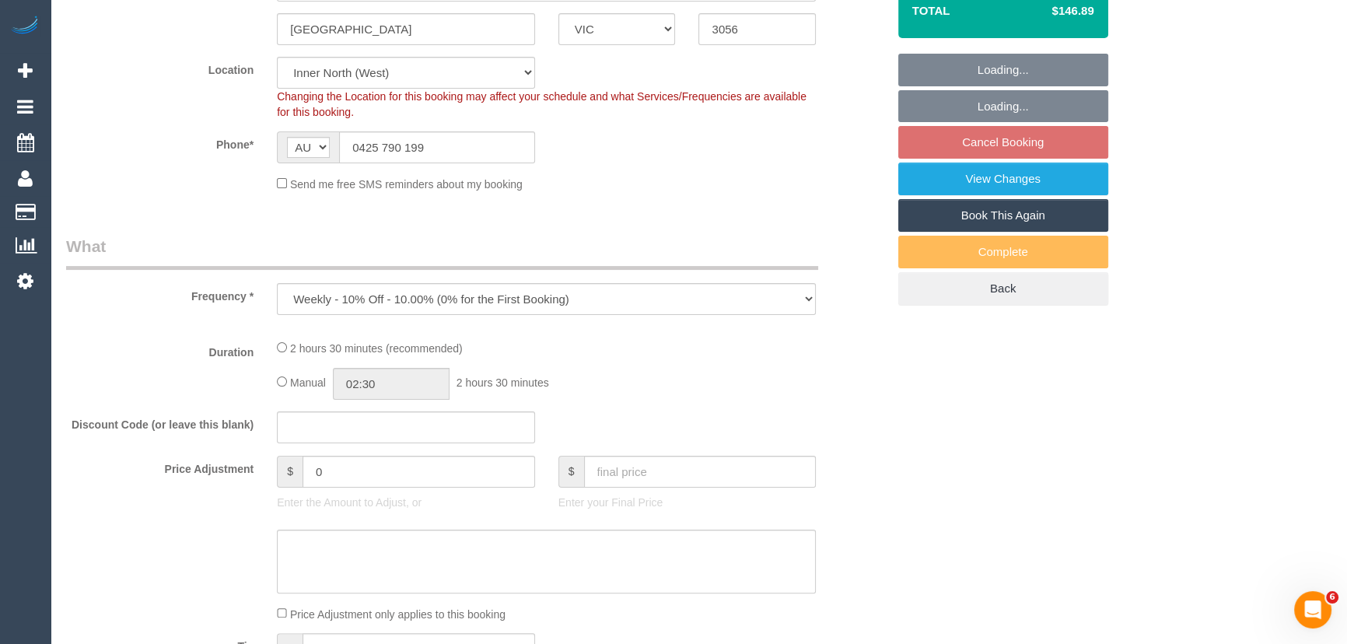
select select "object:1446"
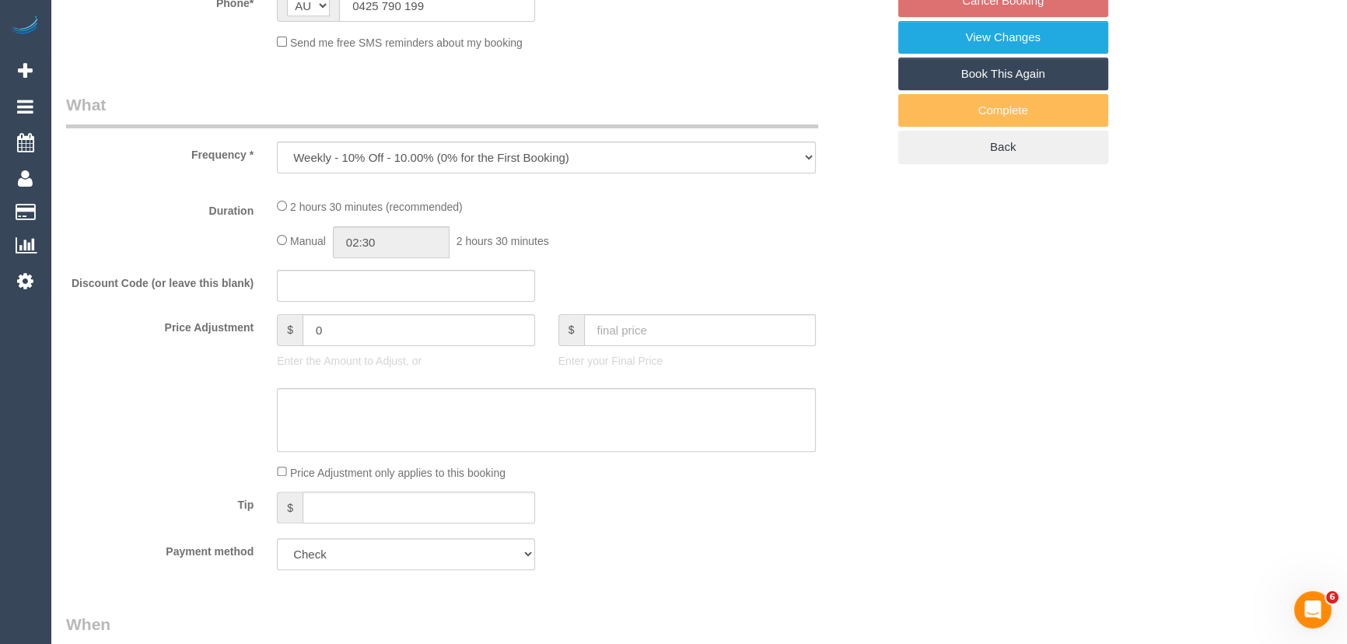
select select "150"
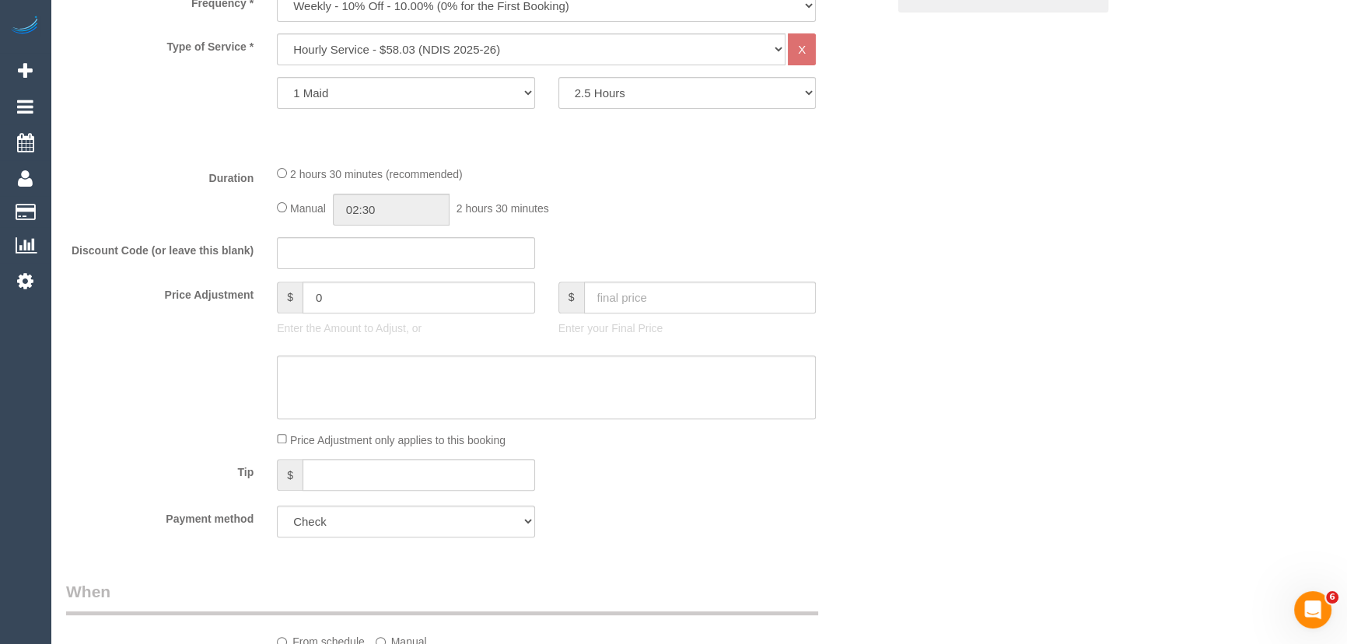
select select "number:28"
select select "number:14"
select select "number:19"
select select "number:22"
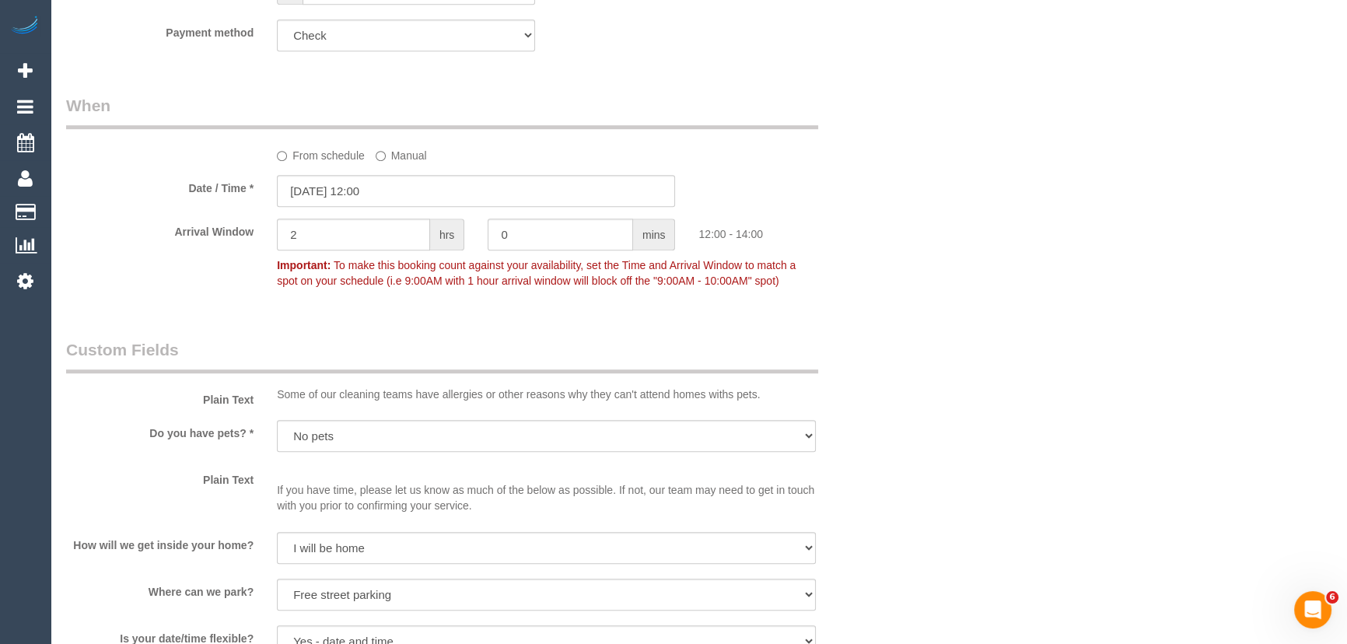
scroll to position [1131, 0]
click at [407, 208] on input "[DATE] 12:00" at bounding box center [476, 193] width 398 height 32
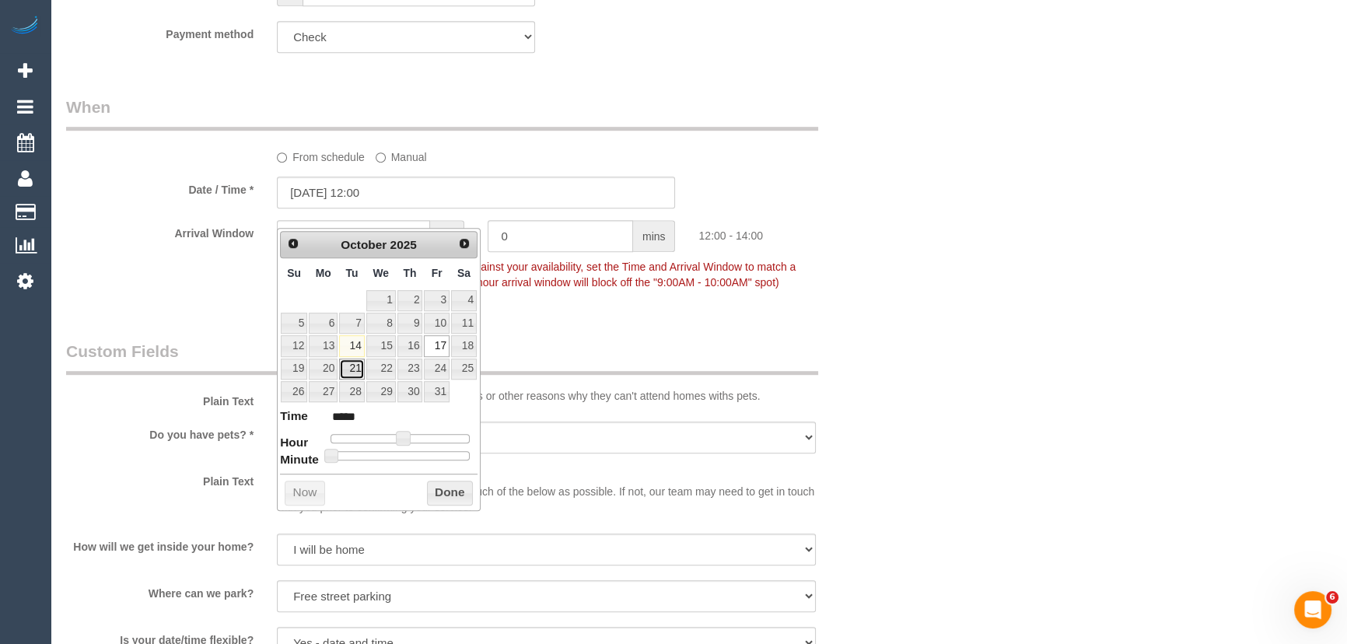
click at [353, 365] on link "21" at bounding box center [351, 369] width 25 height 21
click at [572, 366] on legend "Custom Fields" at bounding box center [442, 357] width 752 height 35
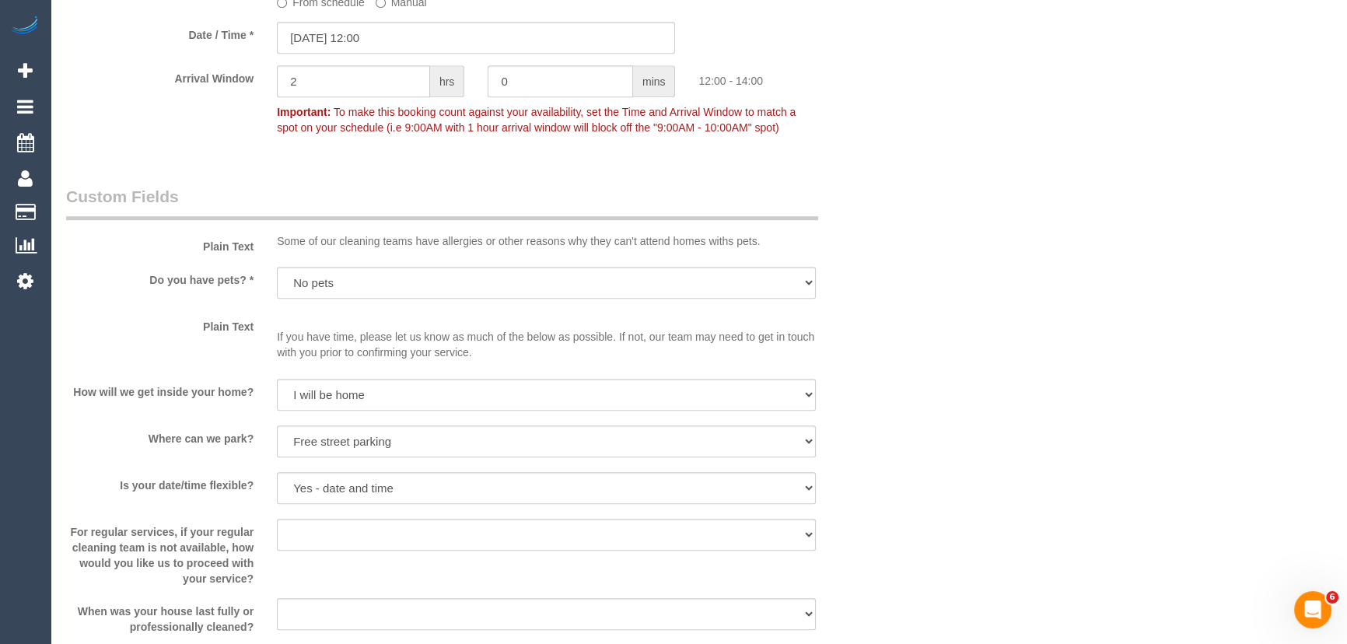
scroll to position [1060, 0]
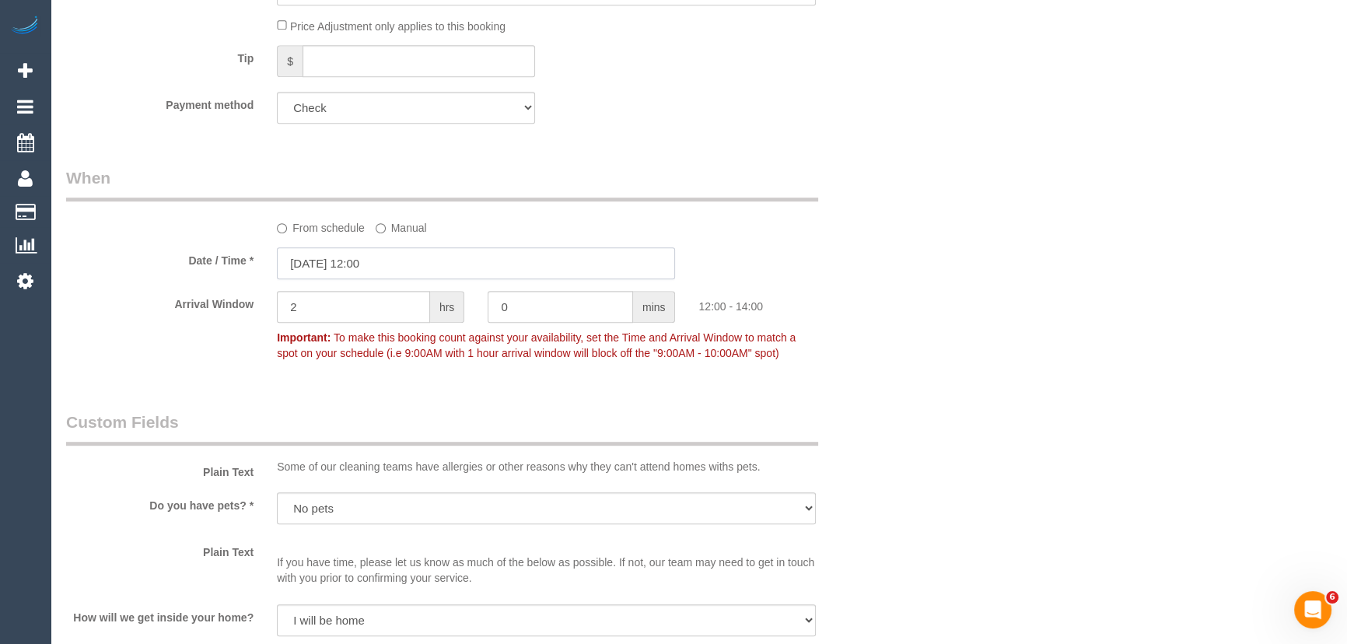
click at [419, 279] on input "[DATE] 12:00" at bounding box center [476, 263] width 398 height 32
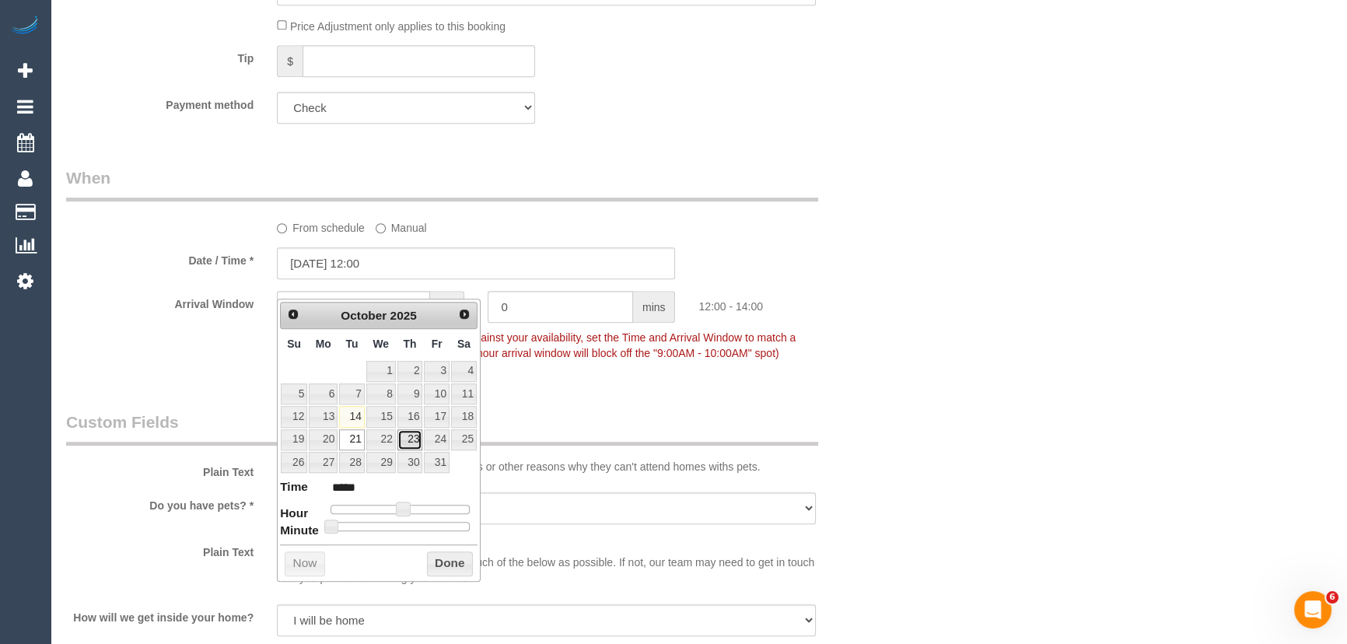
click at [412, 442] on link "23" at bounding box center [411, 439] width 26 height 21
click at [403, 506] on span at bounding box center [403, 509] width 14 height 14
drag, startPoint x: 403, startPoint y: 506, endPoint x: 419, endPoint y: 506, distance: 16.3
click at [407, 506] on span at bounding box center [403, 509] width 14 height 14
click at [410, 506] on span at bounding box center [403, 509] width 14 height 14
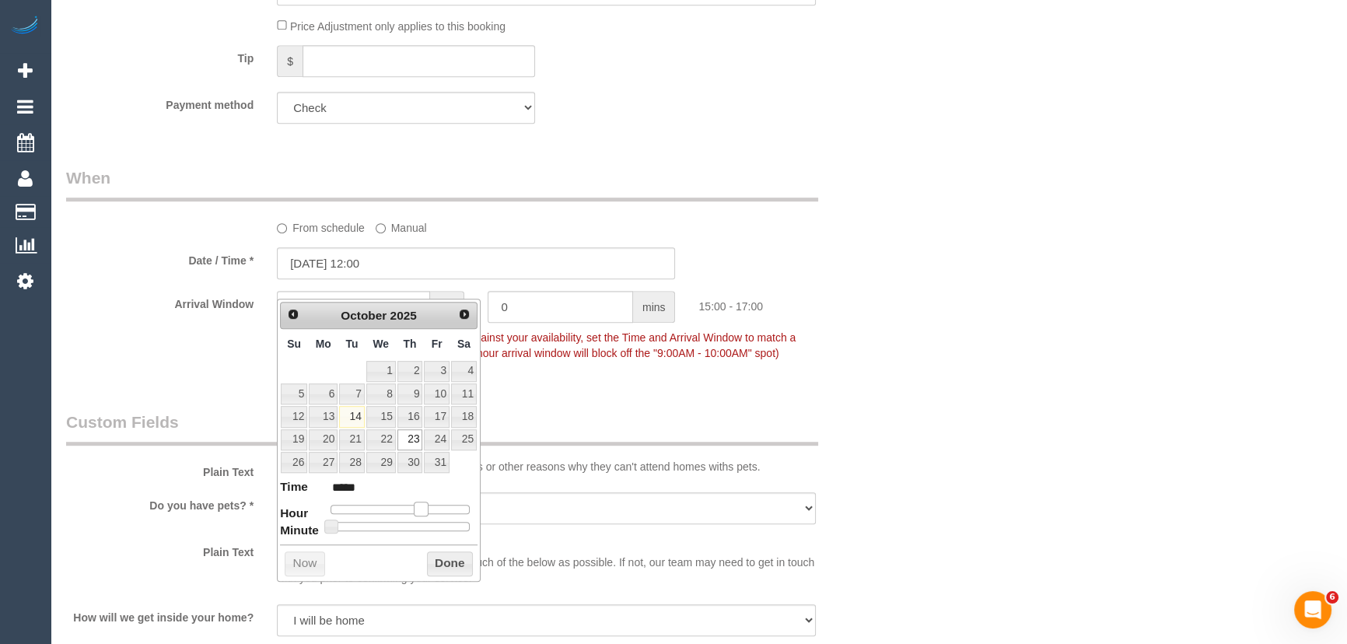
click at [419, 506] on div at bounding box center [400, 509] width 139 height 9
type input "[DATE] 15:00"
type input "*****"
click at [419, 506] on span at bounding box center [421, 509] width 14 height 14
type input "[DATE] 14:00"
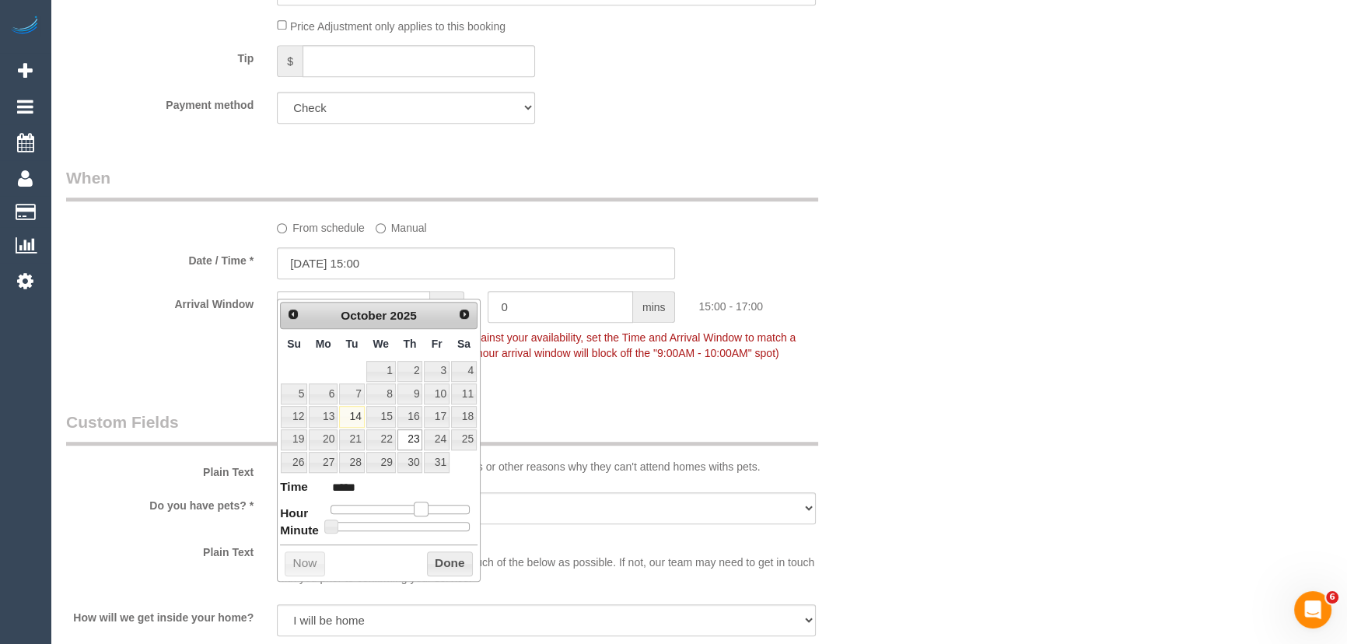
type input "*****"
click at [412, 506] on span at bounding box center [415, 509] width 14 height 14
click at [661, 426] on div "Who Email* [PERSON_NAME][EMAIL_ADDRESS][DOMAIN_NAME] Name * [PERSON_NAME] Joini…" at bounding box center [476, 494] width 844 height 2996
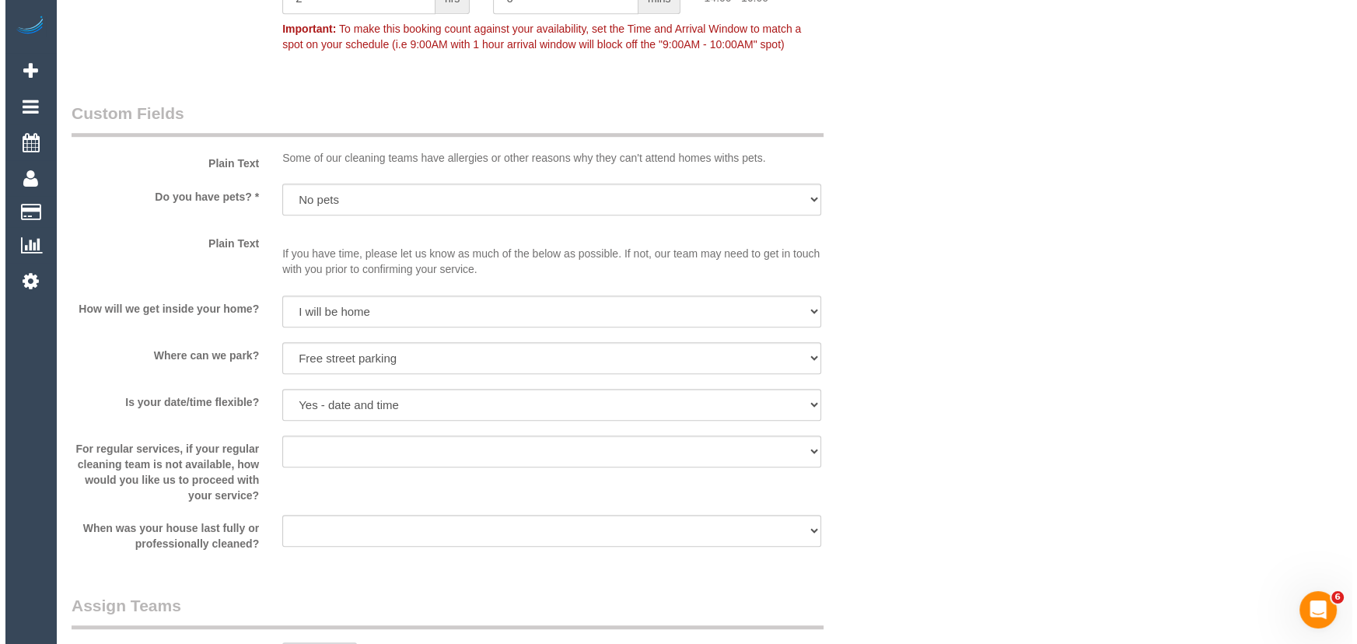
scroll to position [1485, 0]
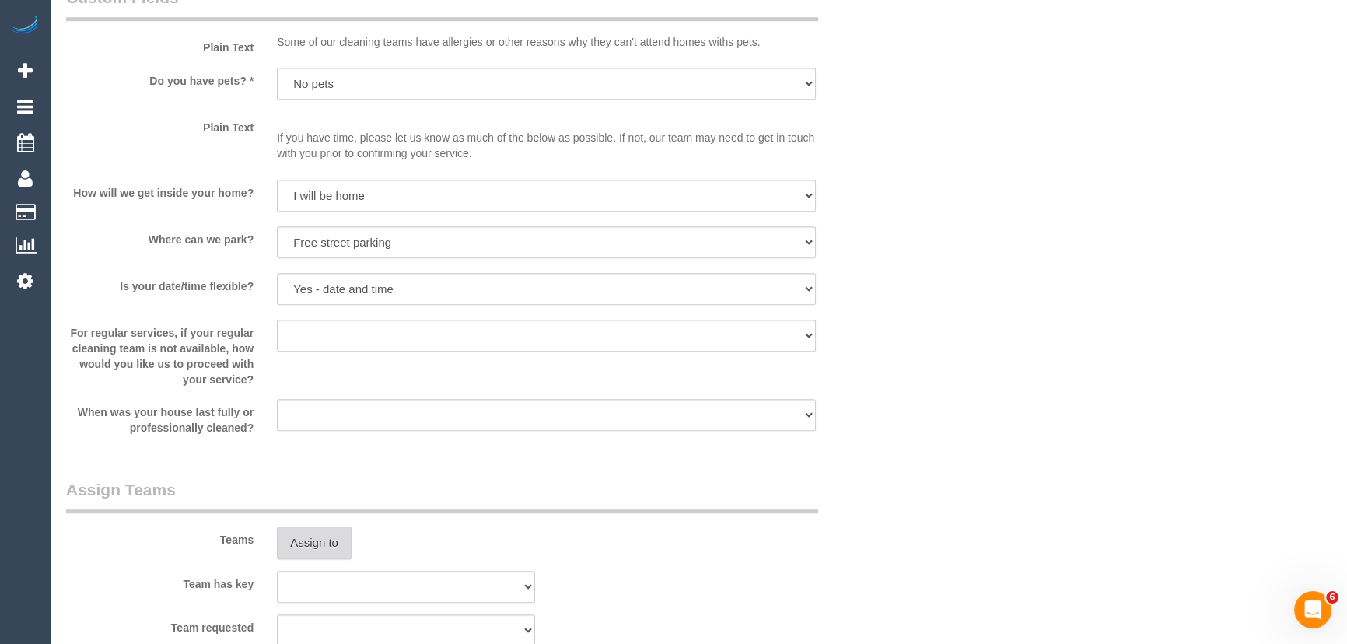
click at [321, 559] on button "Assign to" at bounding box center [314, 543] width 75 height 33
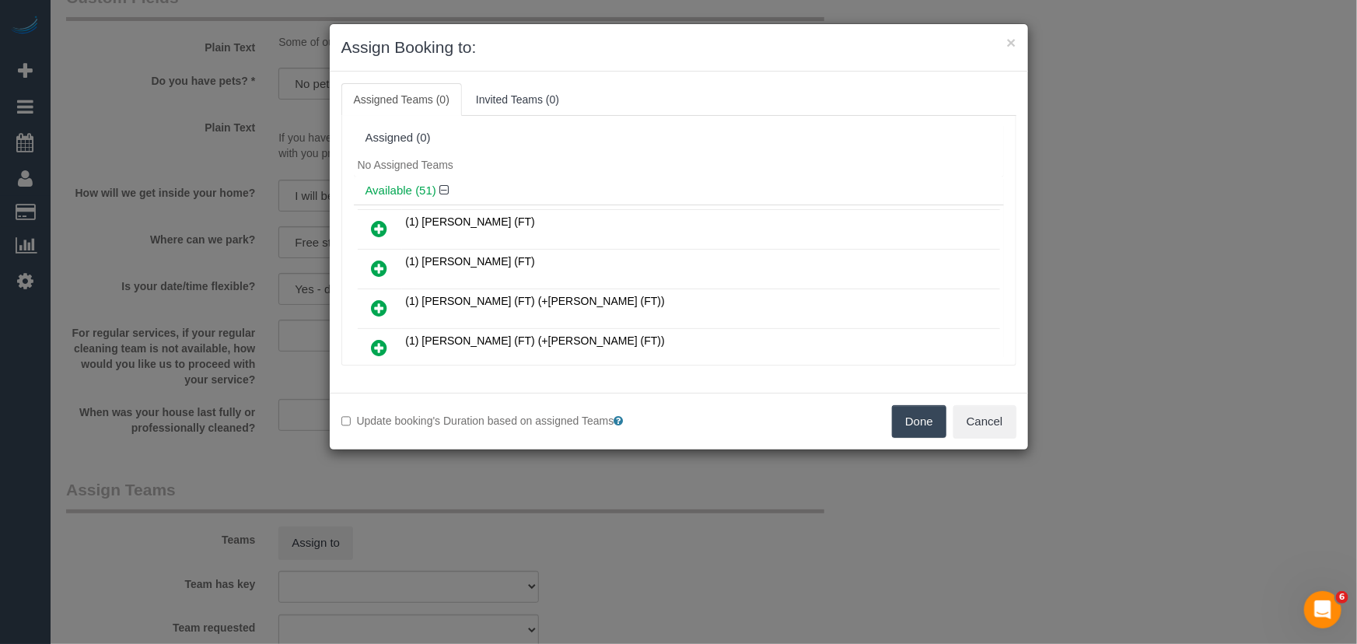
scroll to position [915, 0]
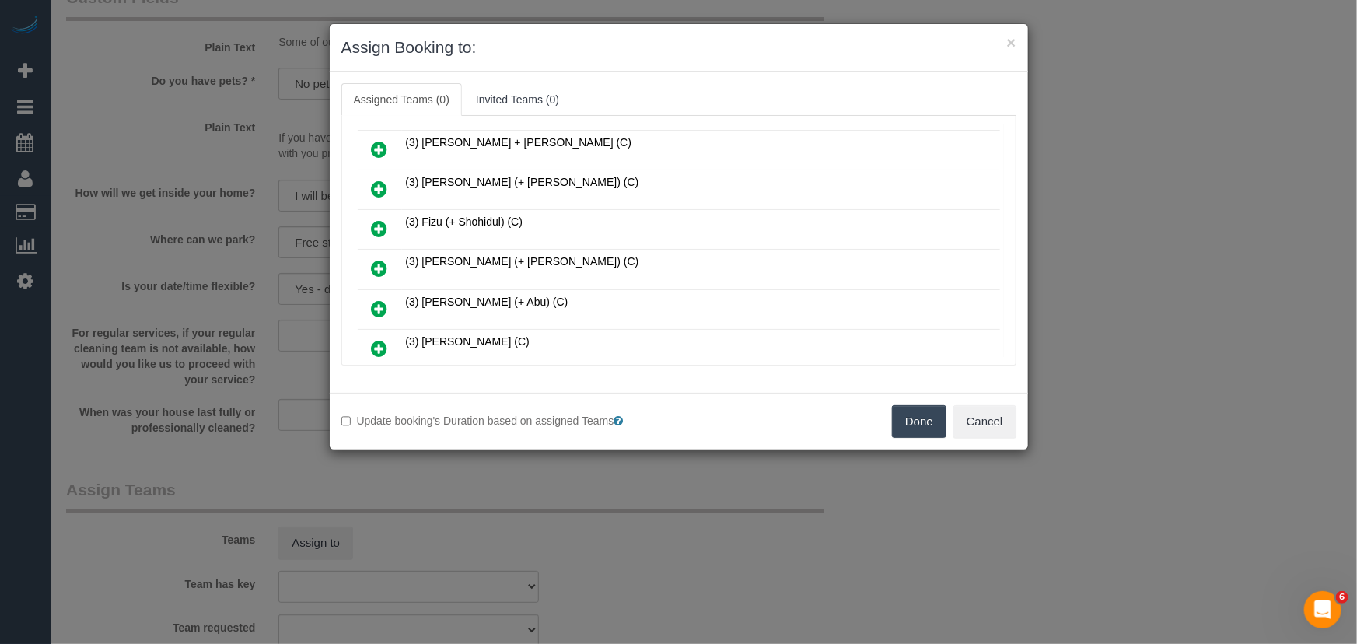
click at [372, 259] on icon at bounding box center [380, 268] width 16 height 19
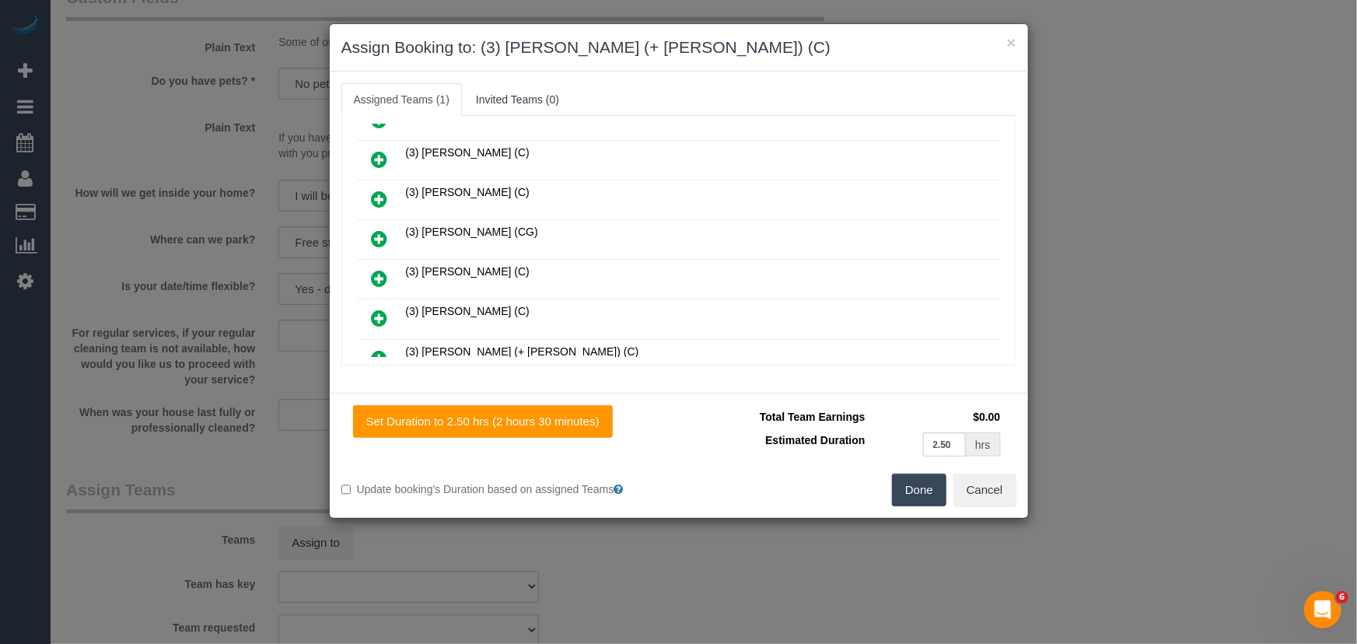
scroll to position [1164, 0]
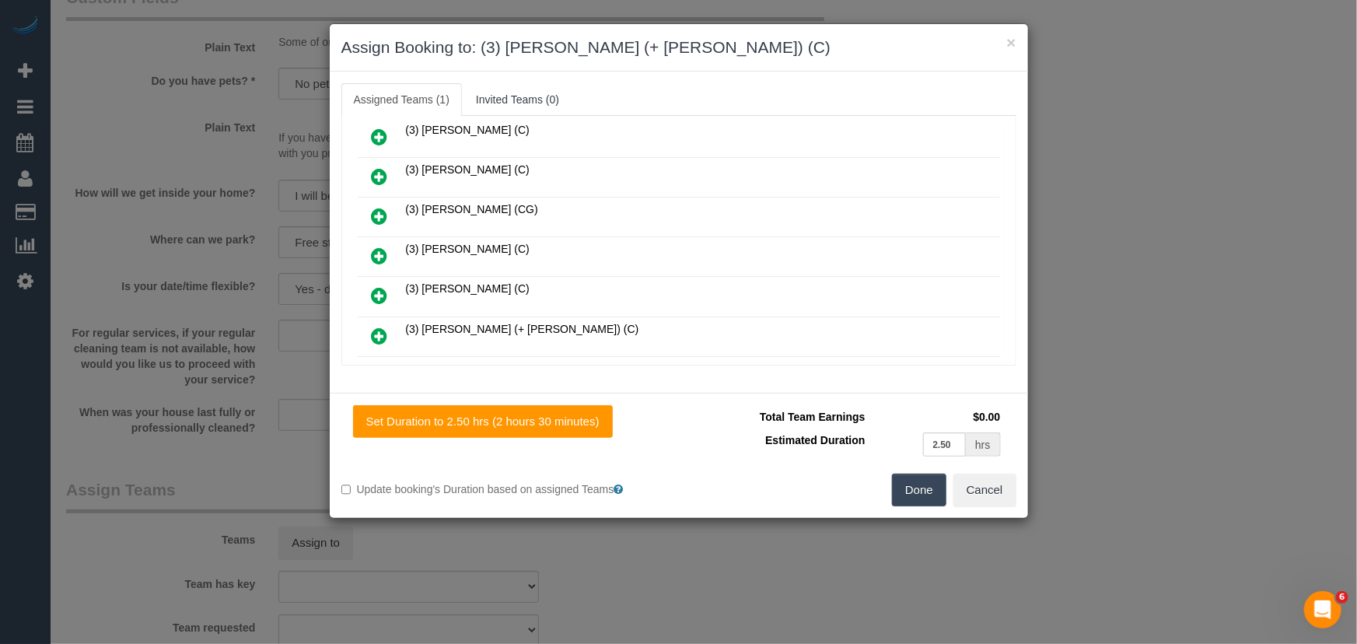
click at [383, 327] on icon at bounding box center [380, 336] width 16 height 19
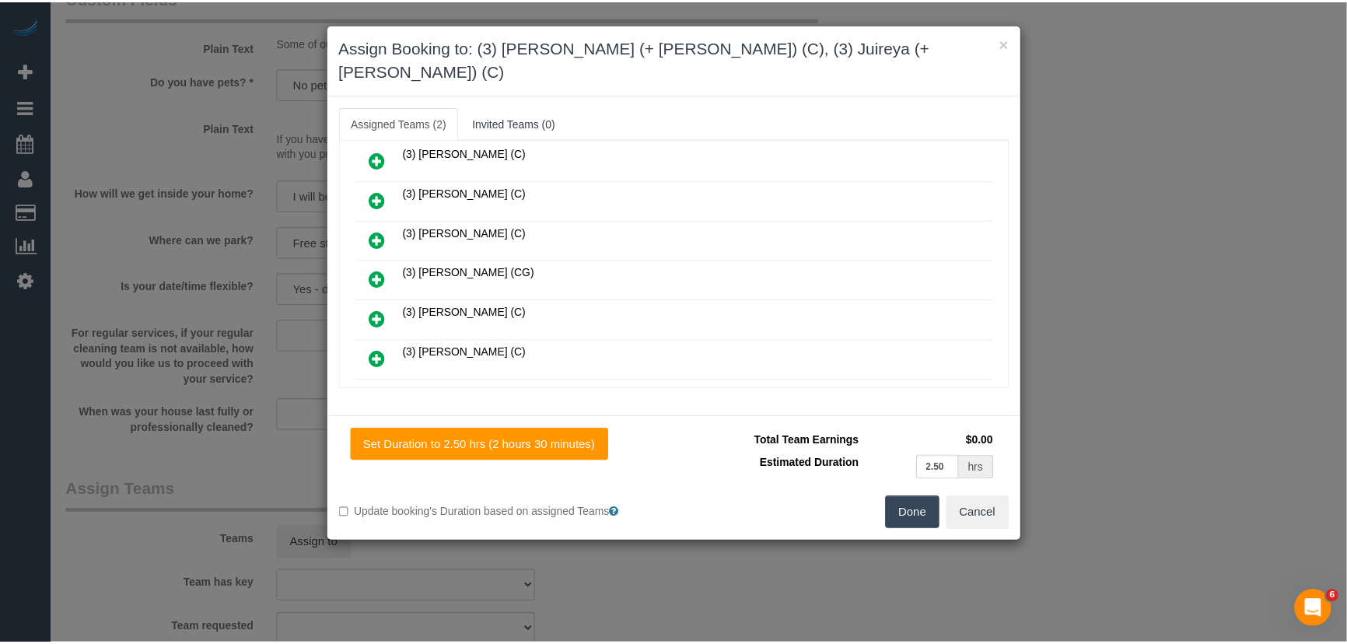
scroll to position [1203, 0]
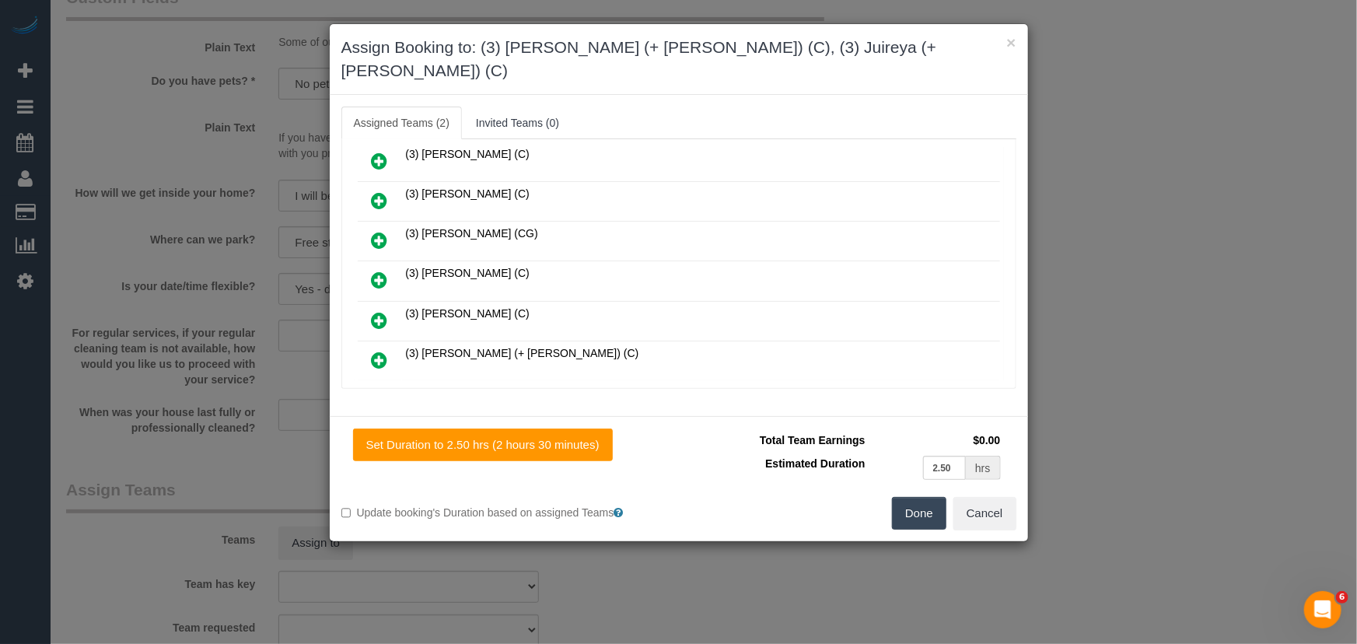
click at [923, 497] on button "Done" at bounding box center [919, 513] width 54 height 33
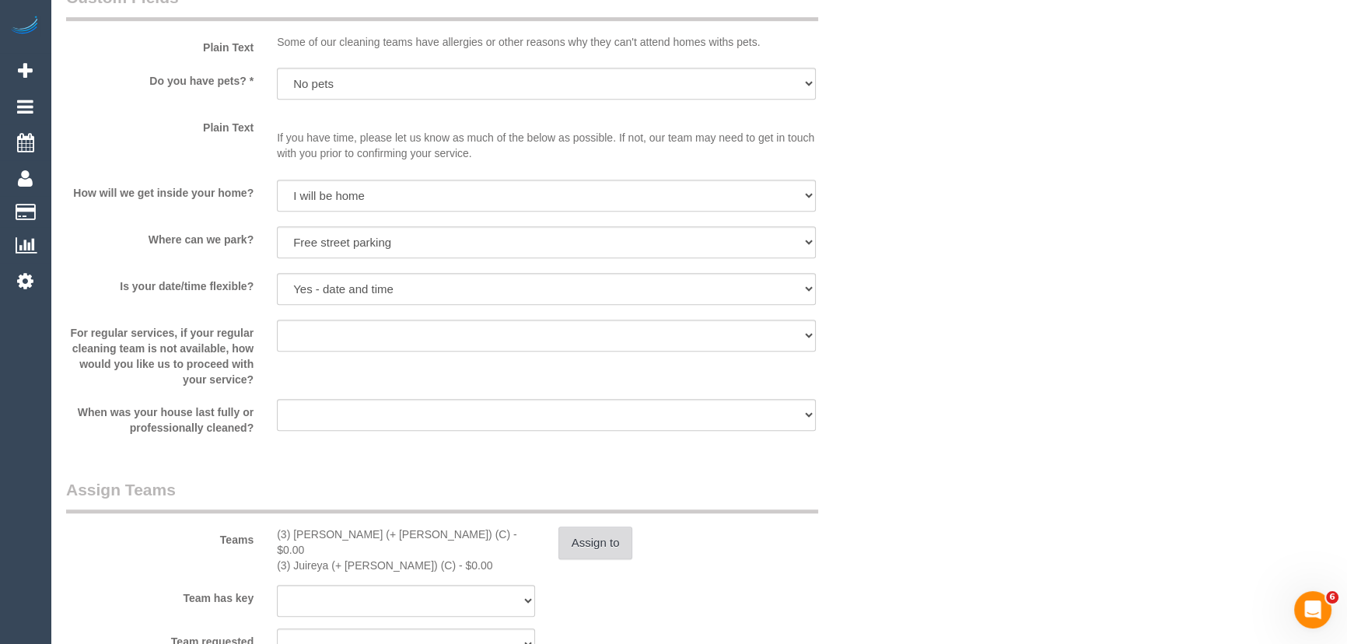
click at [598, 552] on button "Assign to" at bounding box center [596, 543] width 75 height 33
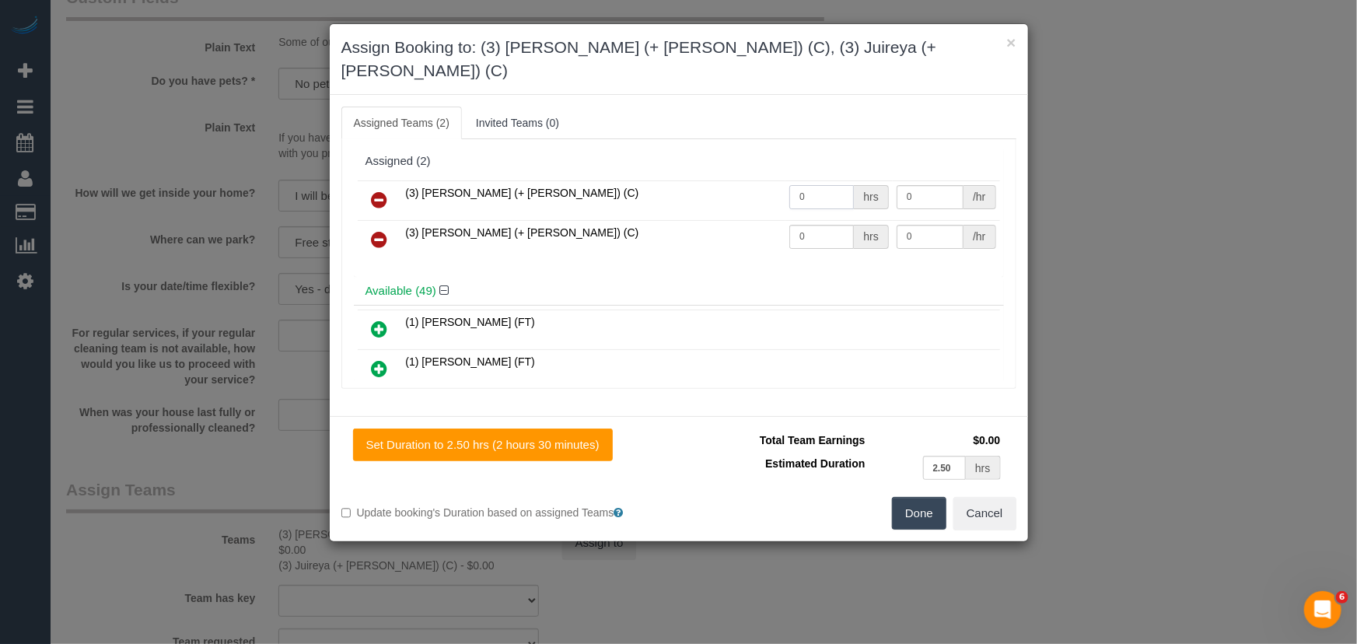
click at [814, 185] on input "0" at bounding box center [822, 197] width 65 height 24
type input "1.25"
type input "35"
click at [818, 225] on input "0" at bounding box center [822, 237] width 65 height 24
type input "1.25"
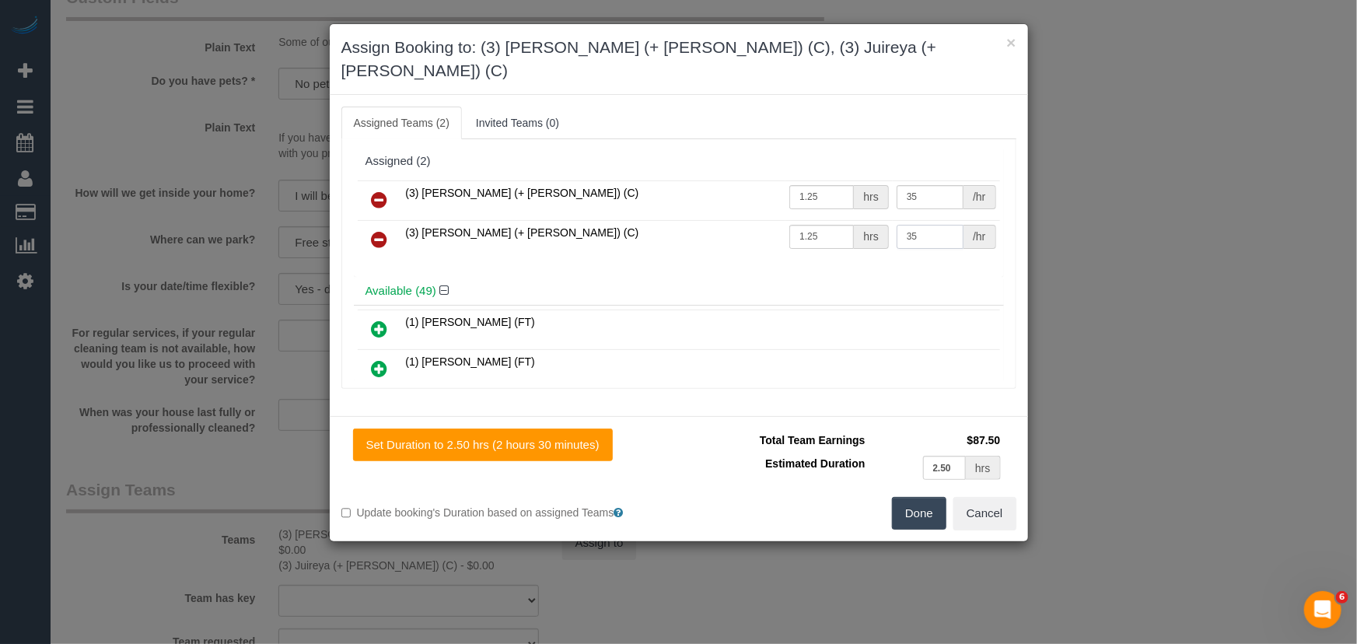
type input "35"
click at [921, 497] on button "Done" at bounding box center [919, 513] width 54 height 33
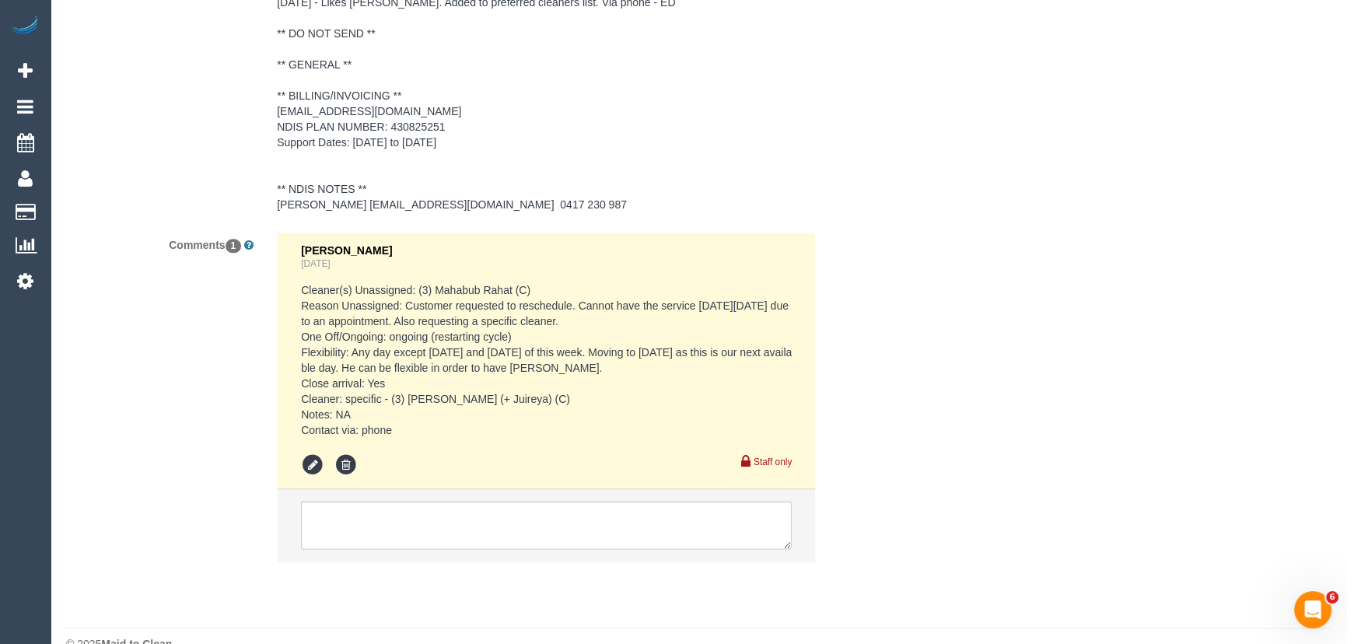
scroll to position [2478, 0]
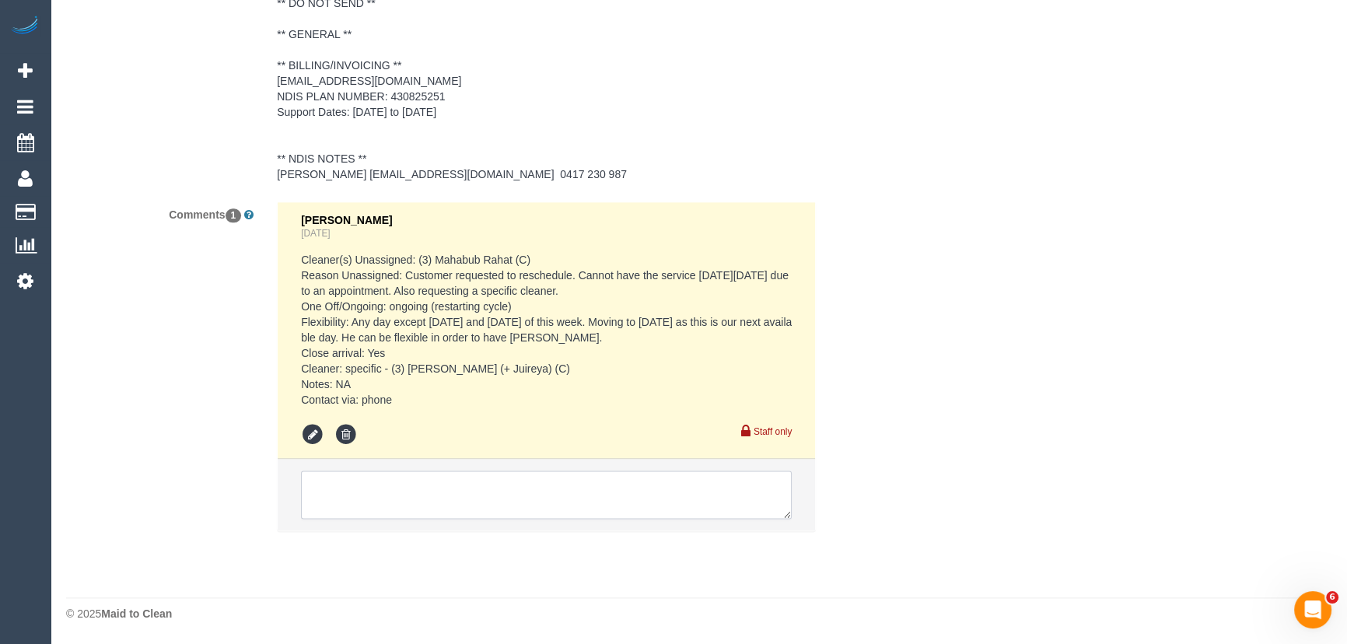
click at [395, 492] on textarea at bounding box center [546, 495] width 491 height 48
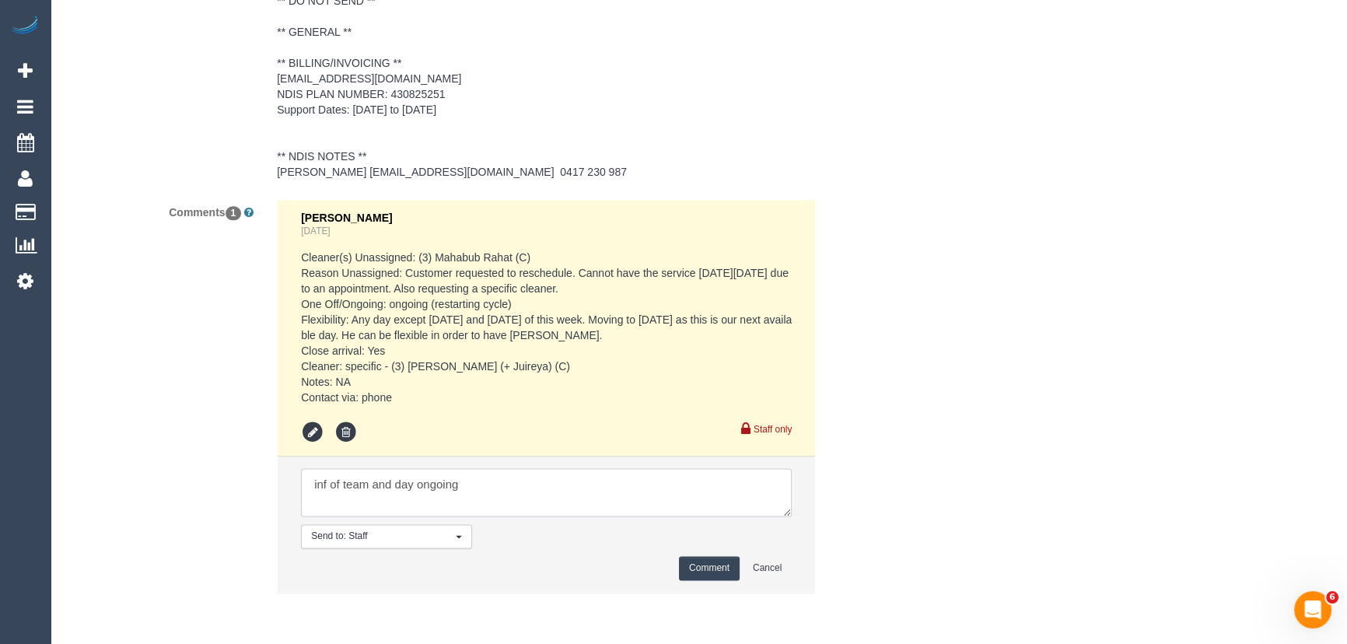
type textarea "inf of team and day ongoing"
click at [704, 574] on button "Comment" at bounding box center [709, 568] width 61 height 24
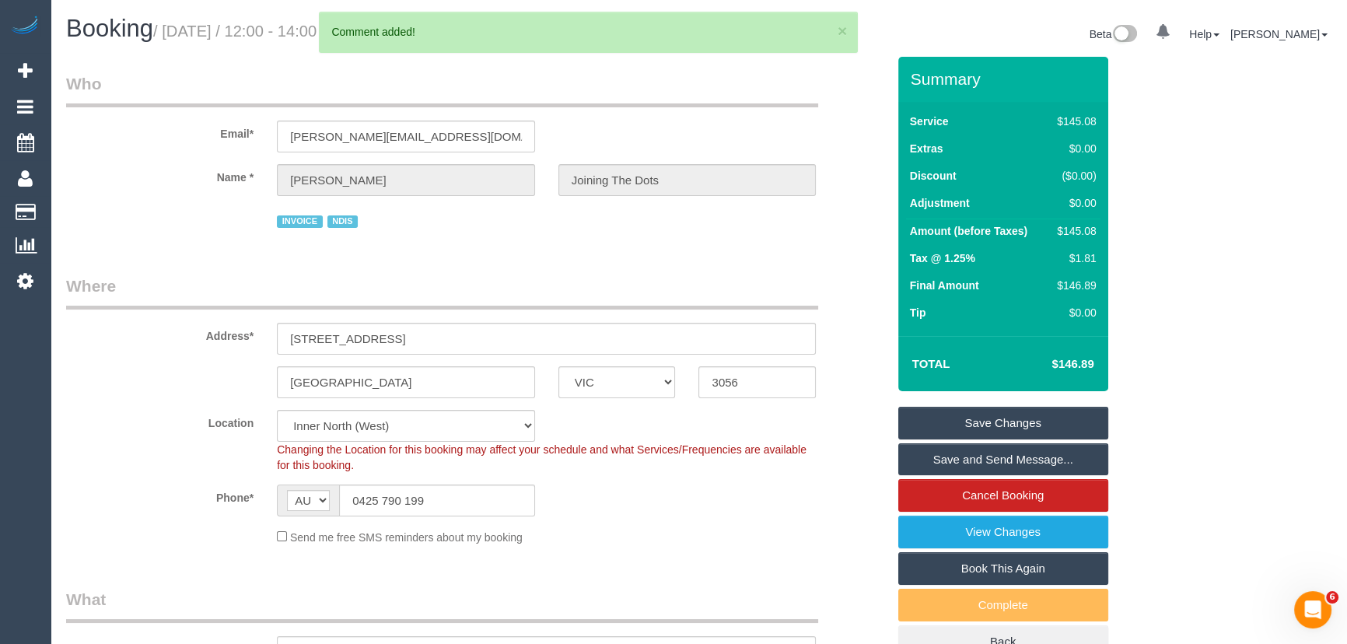
scroll to position [0, 0]
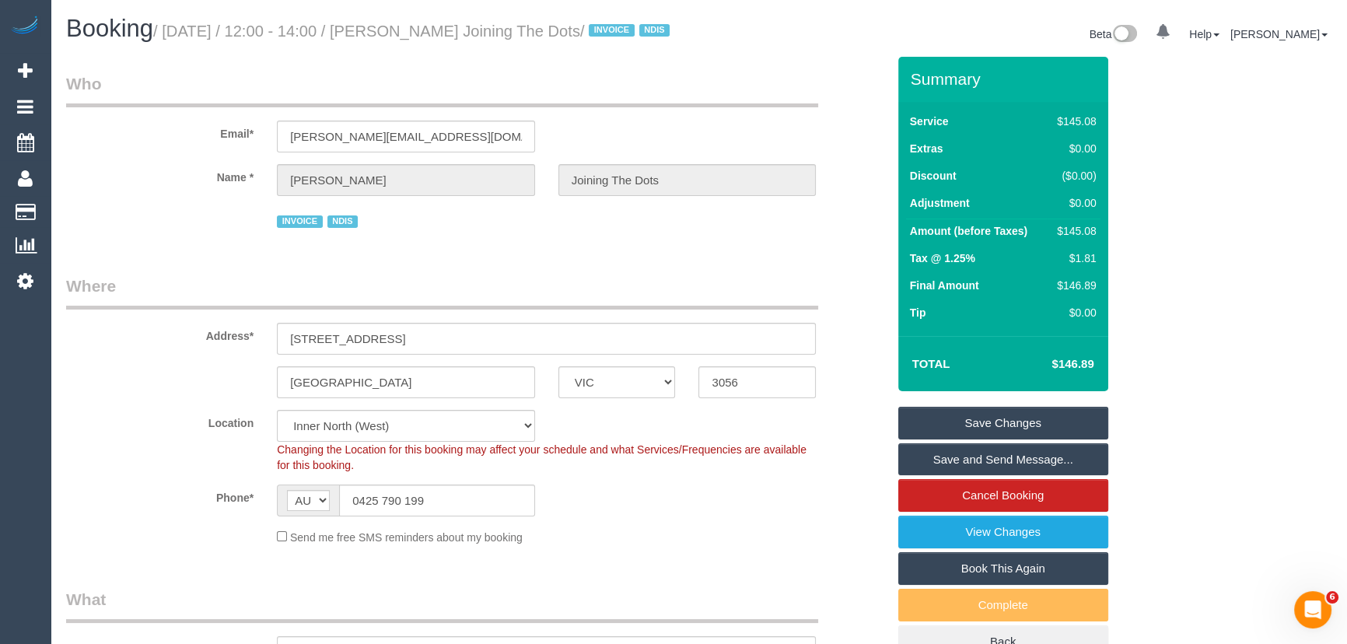
click at [429, 37] on small "/ [DATE] / 12:00 - 14:00 / [PERSON_NAME] Joining The Dots / INVOICE NDIS" at bounding box center [413, 31] width 521 height 17
copy small "[PERSON_NAME] Bail Joining The Dots"
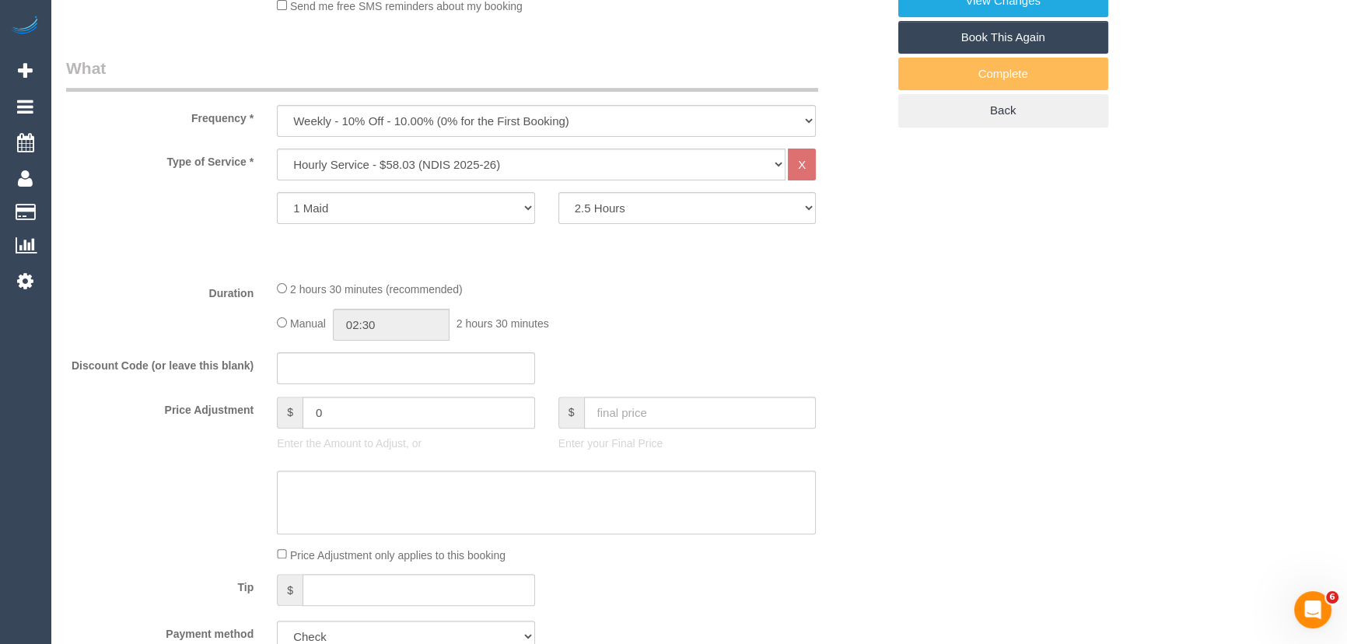
scroll to position [636, 0]
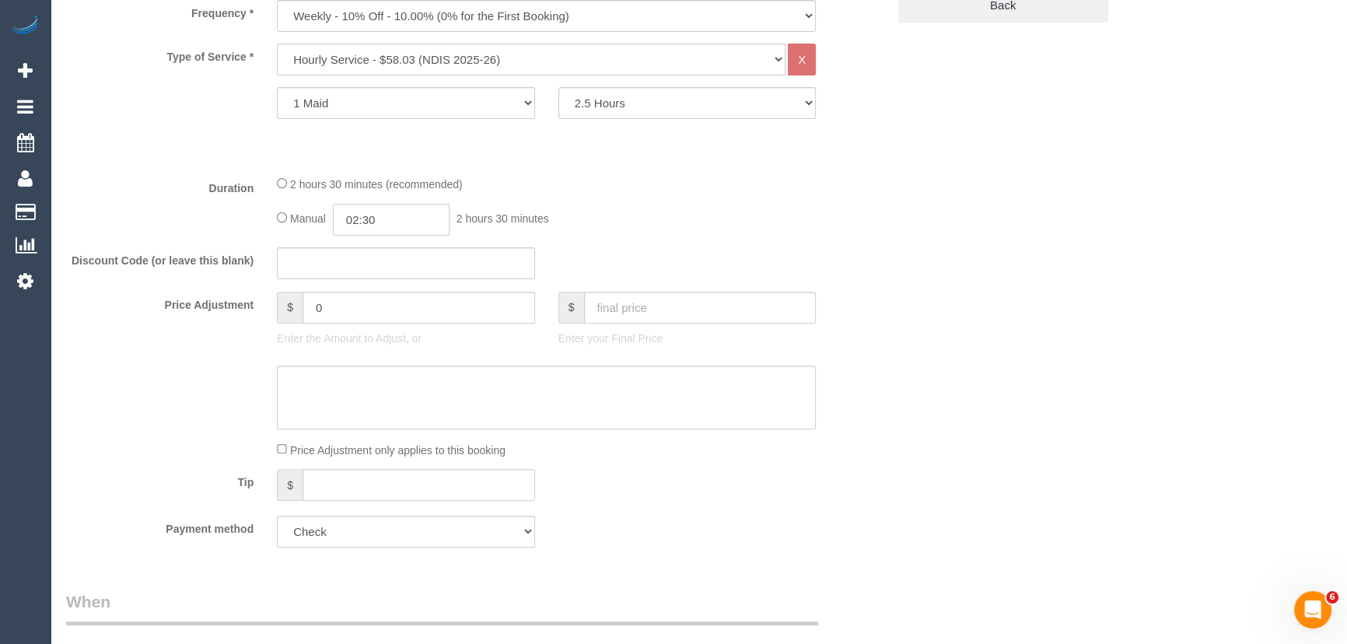
click at [422, 236] on input "02:30" at bounding box center [391, 220] width 117 height 32
click at [377, 294] on li "01:30" at bounding box center [374, 302] width 69 height 20
click at [420, 236] on input "01:30" at bounding box center [391, 220] width 117 height 32
type input "01:15"
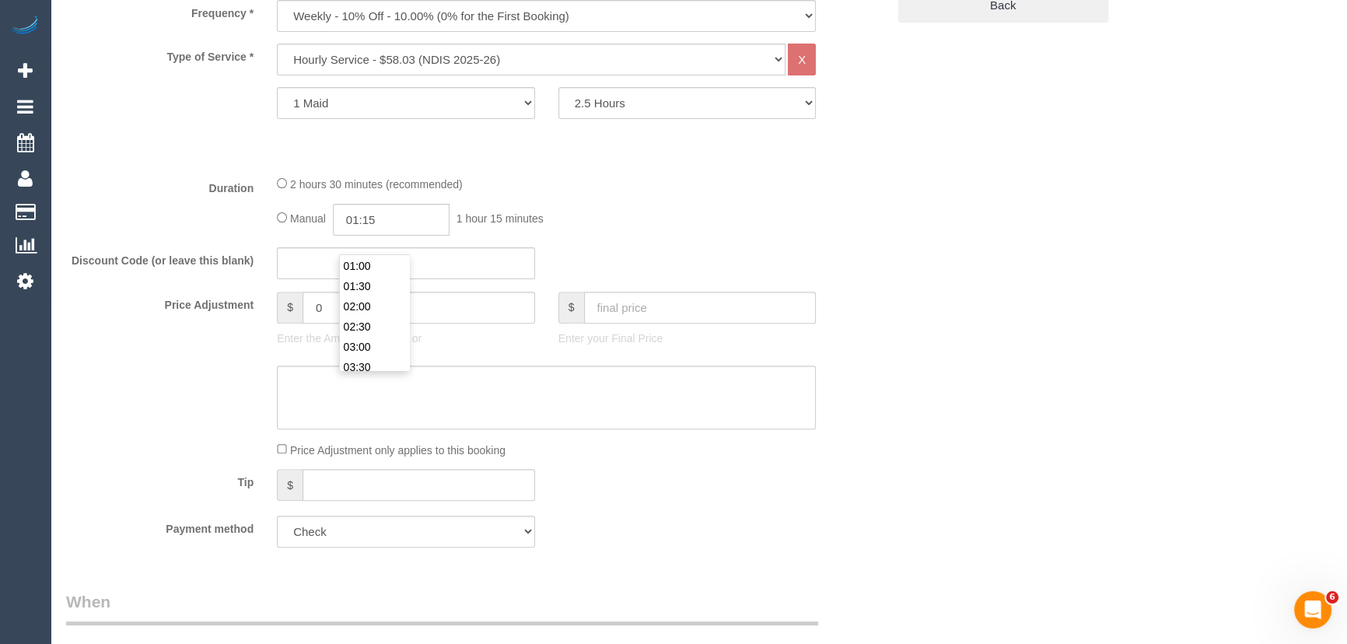
click at [703, 236] on div "Manual 01:15 1 hour 15 minutes" at bounding box center [546, 220] width 539 height 32
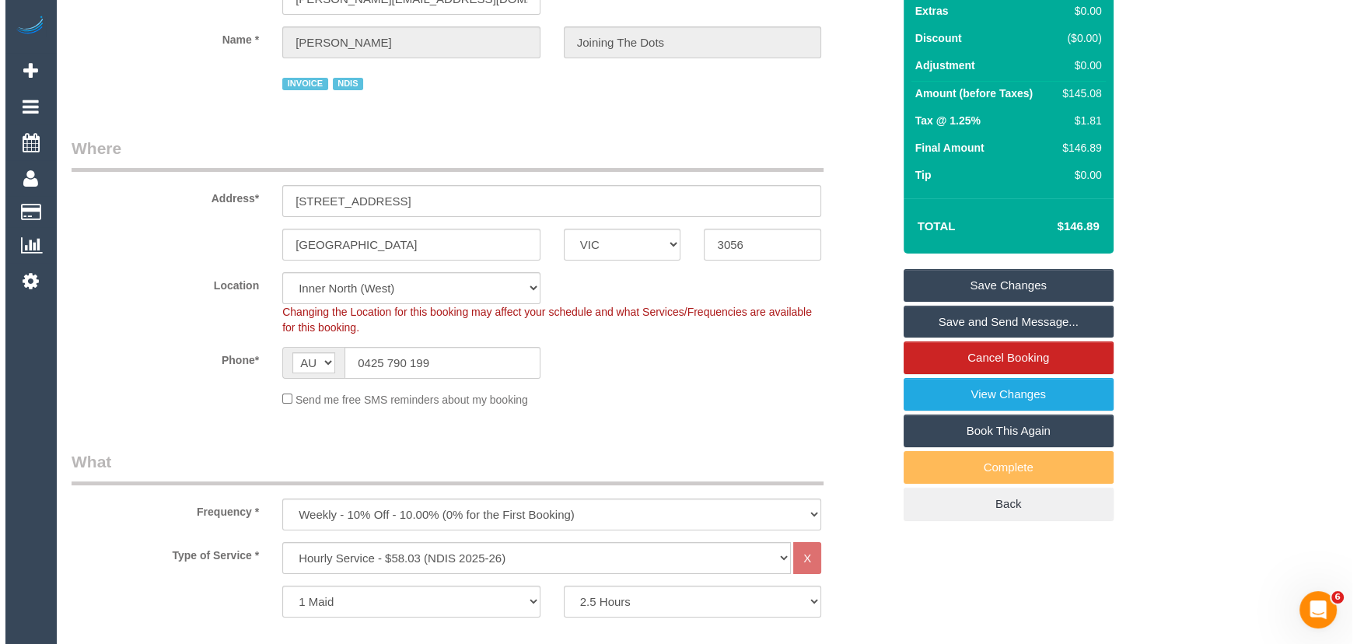
scroll to position [0, 0]
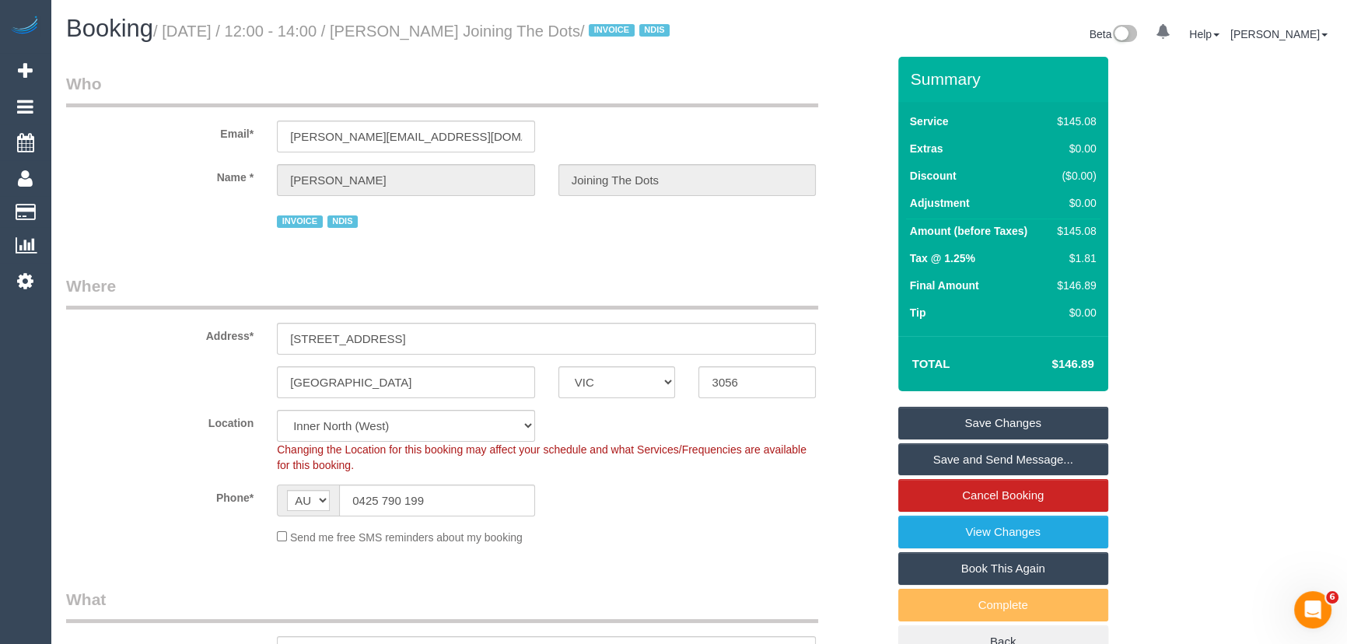
click at [946, 434] on link "Save Changes" at bounding box center [1003, 423] width 210 height 33
click at [946, 434] on fieldset "Save Changes Save and Send Message... Cancel Booking View Changes Book This Aga…" at bounding box center [1003, 533] width 210 height 252
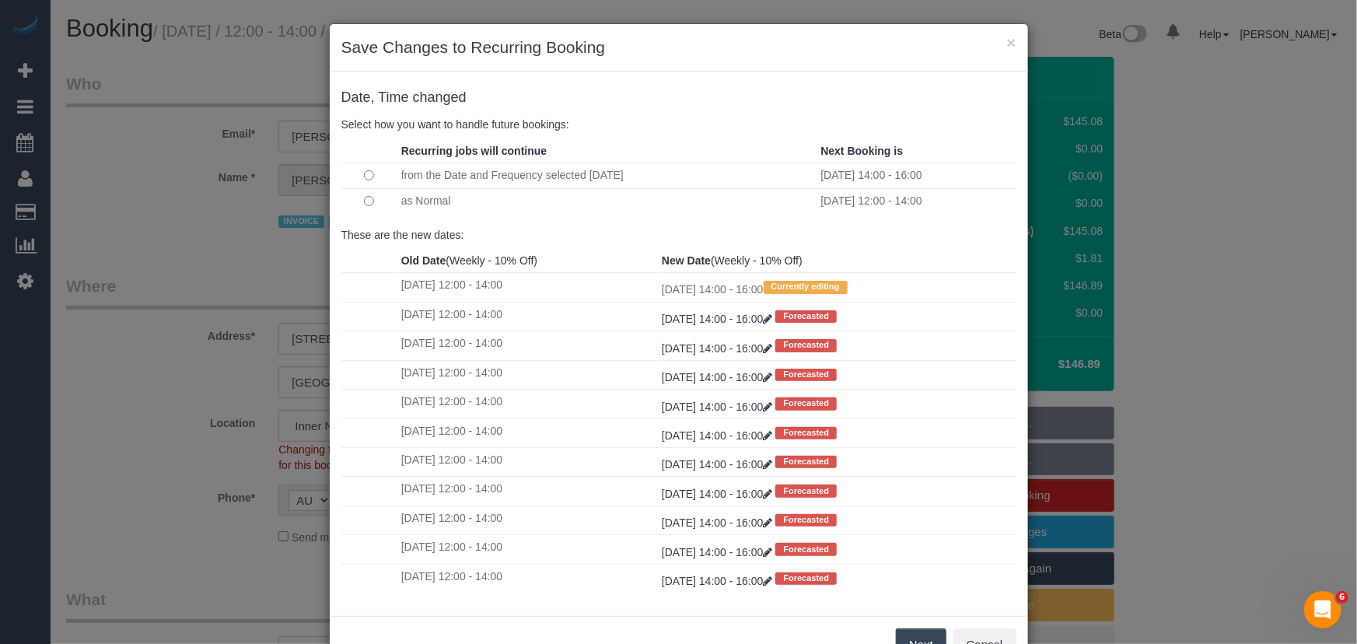
click at [923, 636] on button "Next" at bounding box center [921, 645] width 51 height 33
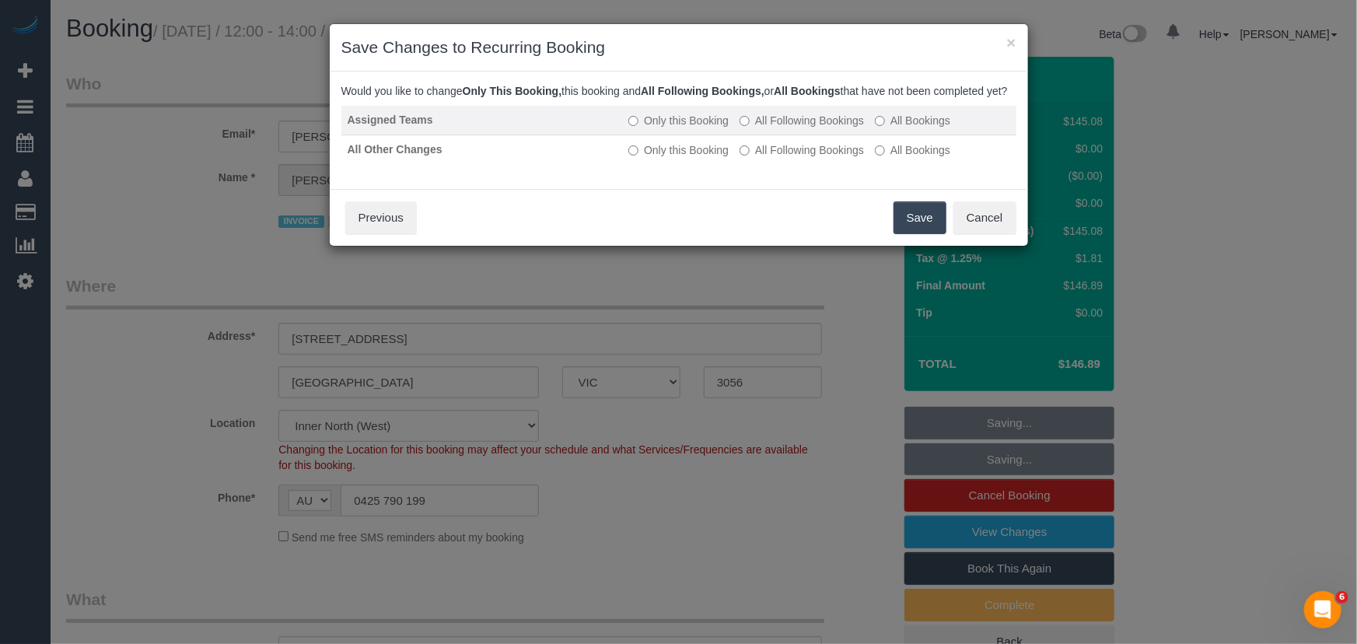
click at [814, 128] on label "All Following Bookings" at bounding box center [802, 121] width 124 height 16
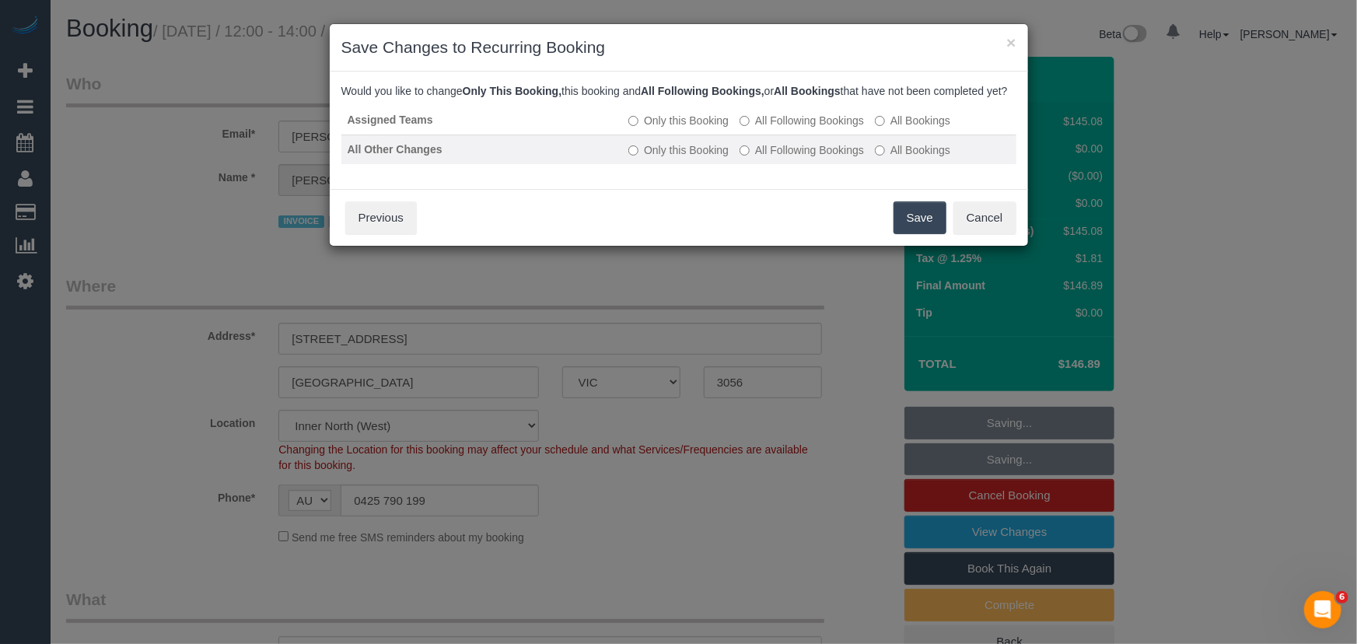
click at [813, 158] on label "All Following Bookings" at bounding box center [802, 150] width 124 height 16
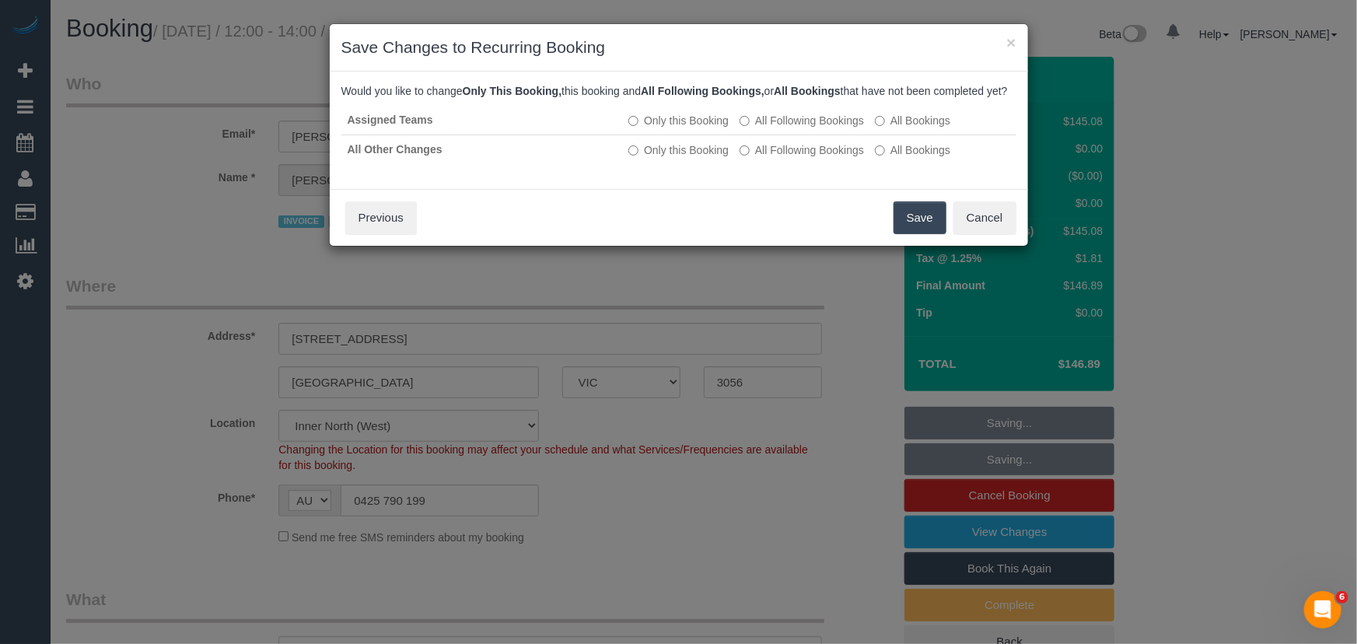
click at [919, 233] on button "Save" at bounding box center [920, 217] width 53 height 33
